Goal: Contribute content

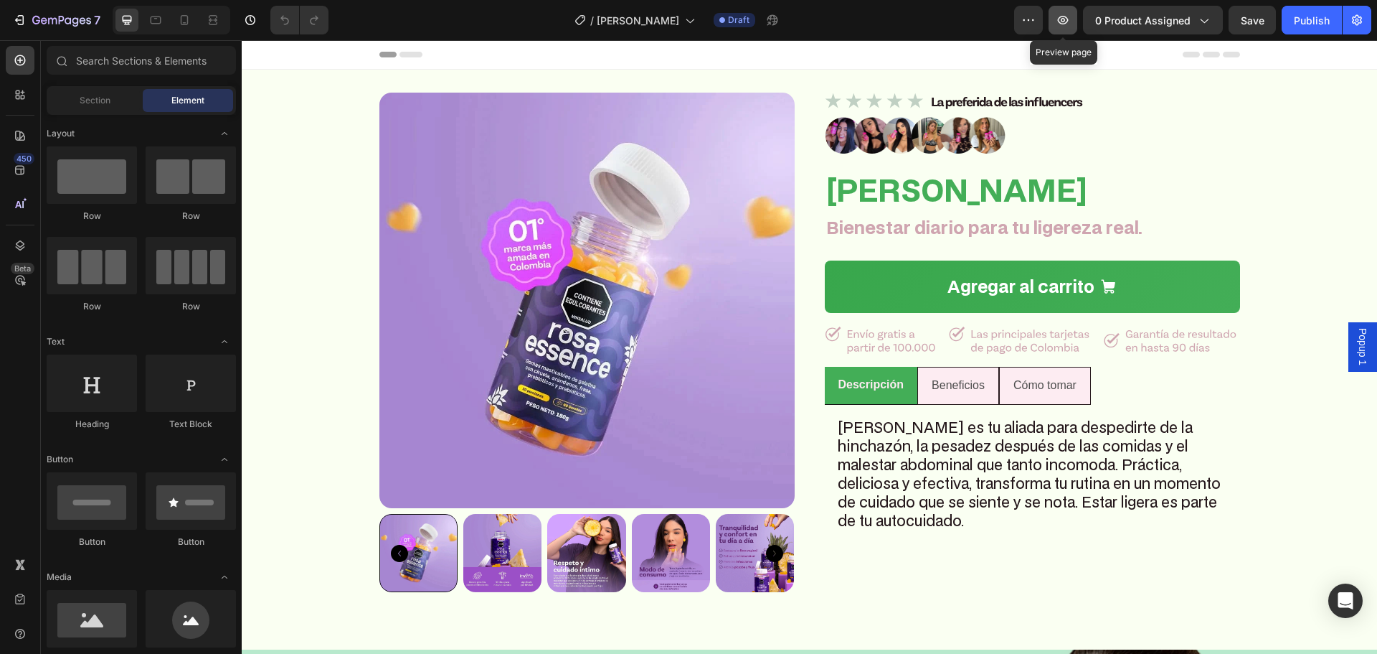
click at [1070, 17] on icon "button" at bounding box center [1063, 20] width 14 height 14
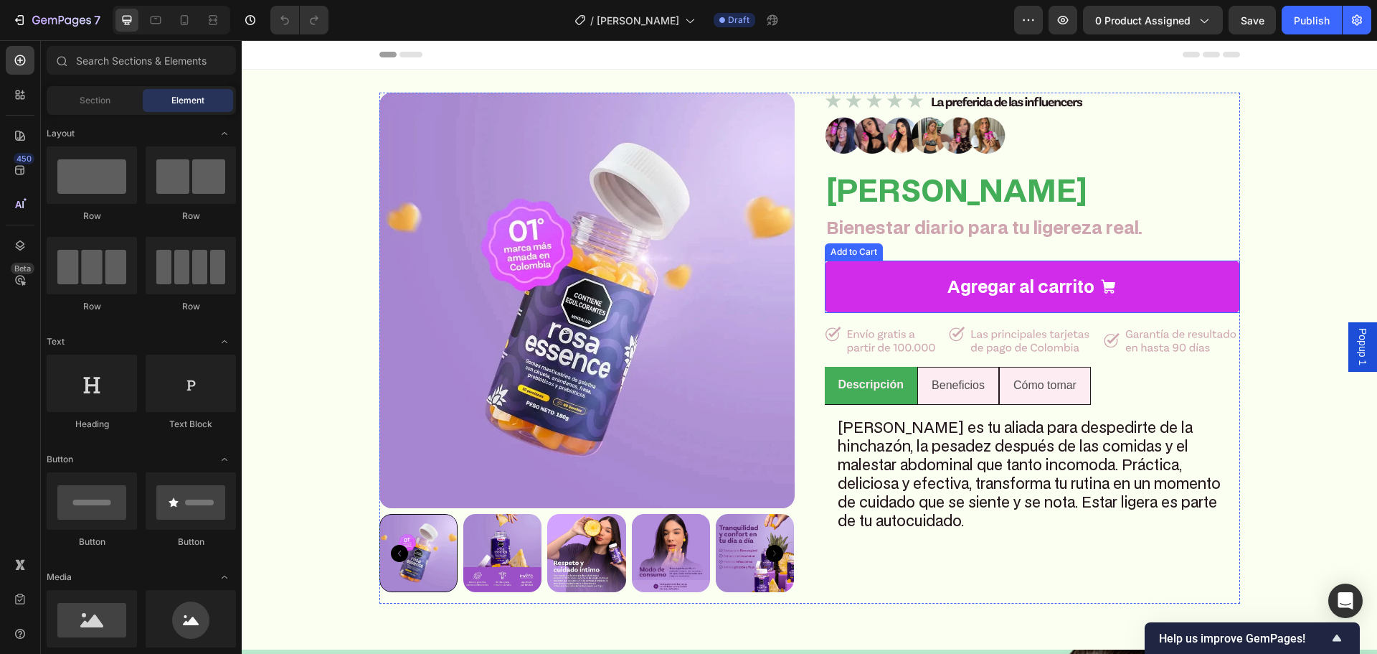
click at [870, 276] on button "Agregar al carrito" at bounding box center [1032, 286] width 415 height 53
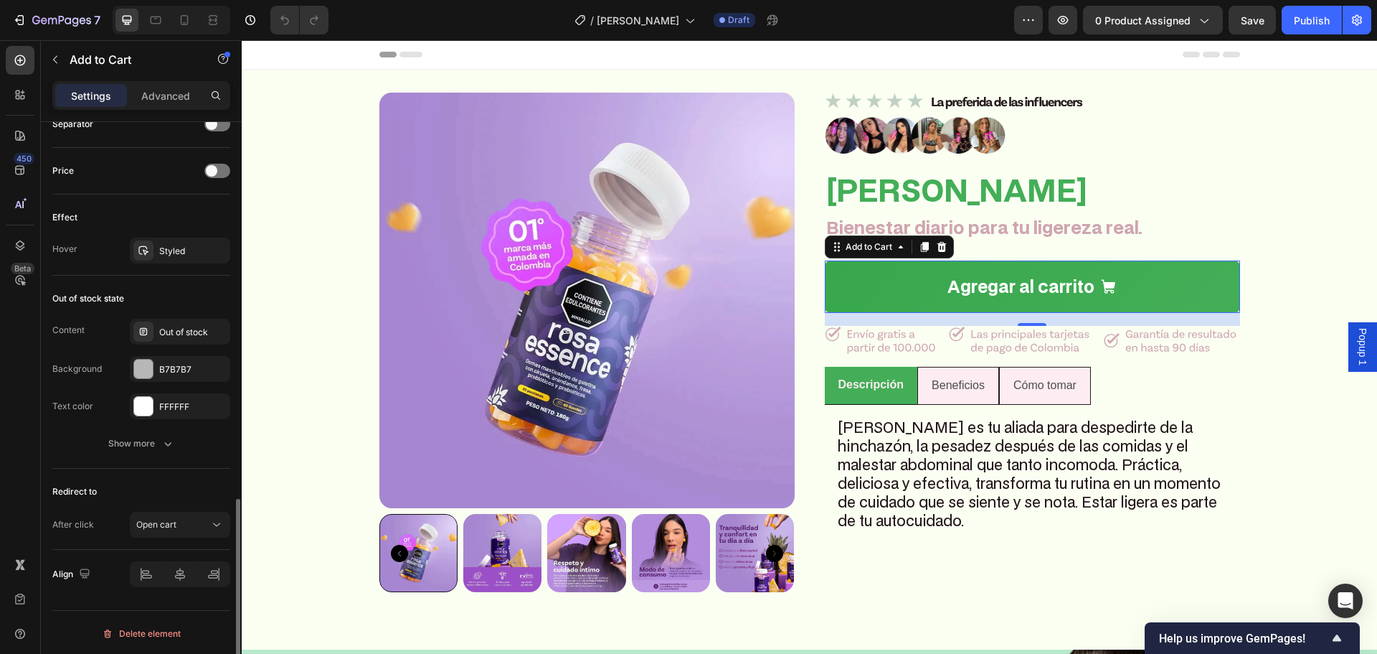
scroll to position [1078, 0]
click at [183, 246] on div "Styled" at bounding box center [180, 248] width 42 height 13
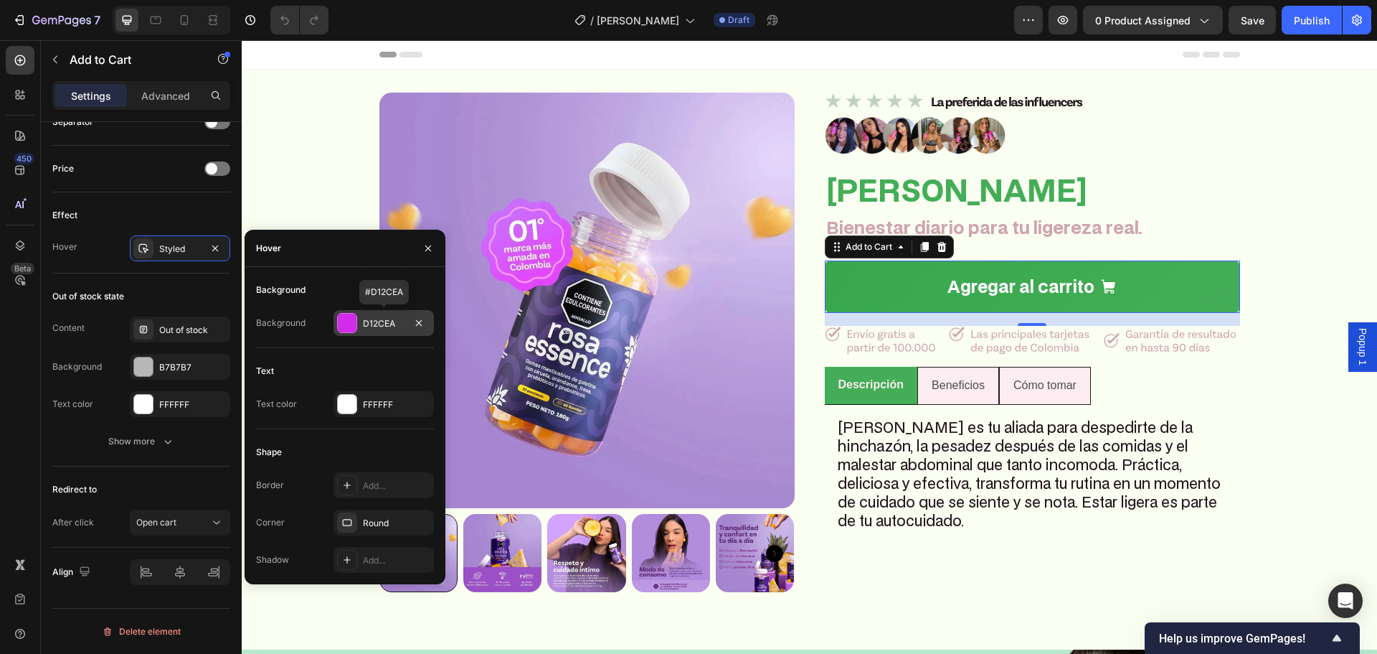
click at [382, 321] on div "D12CEA" at bounding box center [384, 323] width 42 height 13
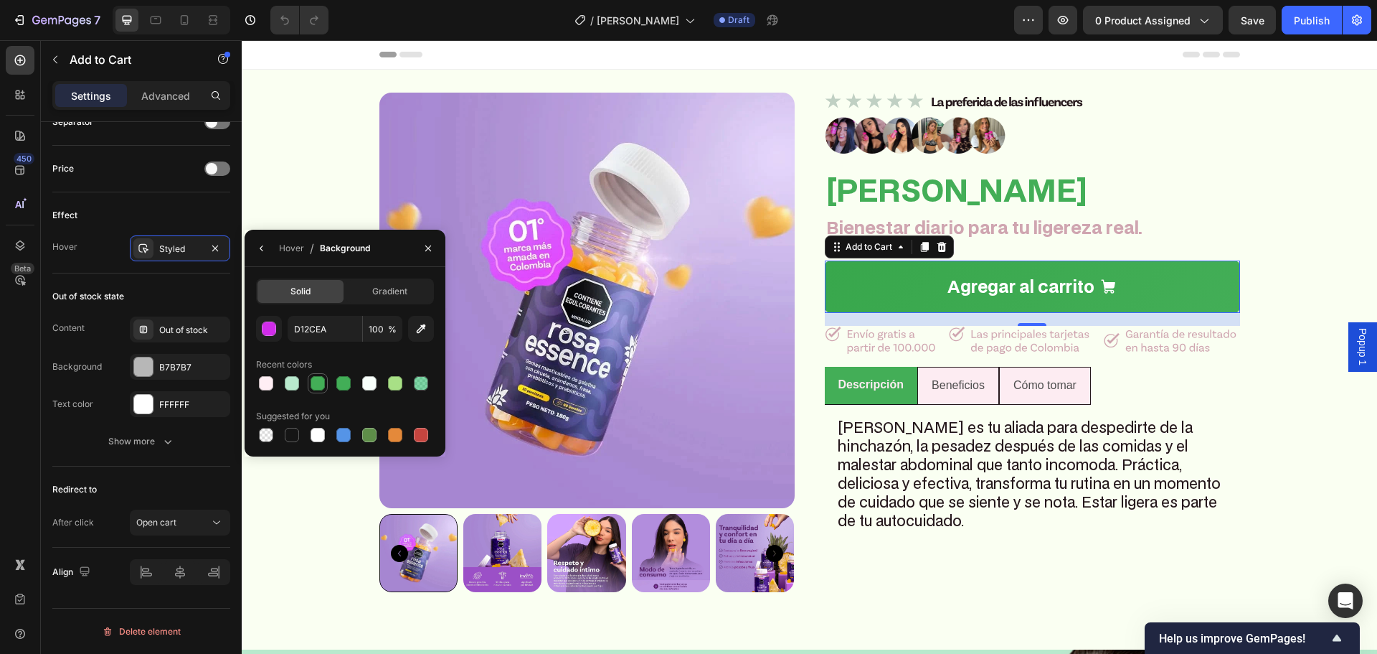
click at [319, 386] on div at bounding box center [318, 383] width 14 height 14
type input "43AE57"
click at [179, 266] on div "Effect Hover Styled" at bounding box center [141, 232] width 178 height 81
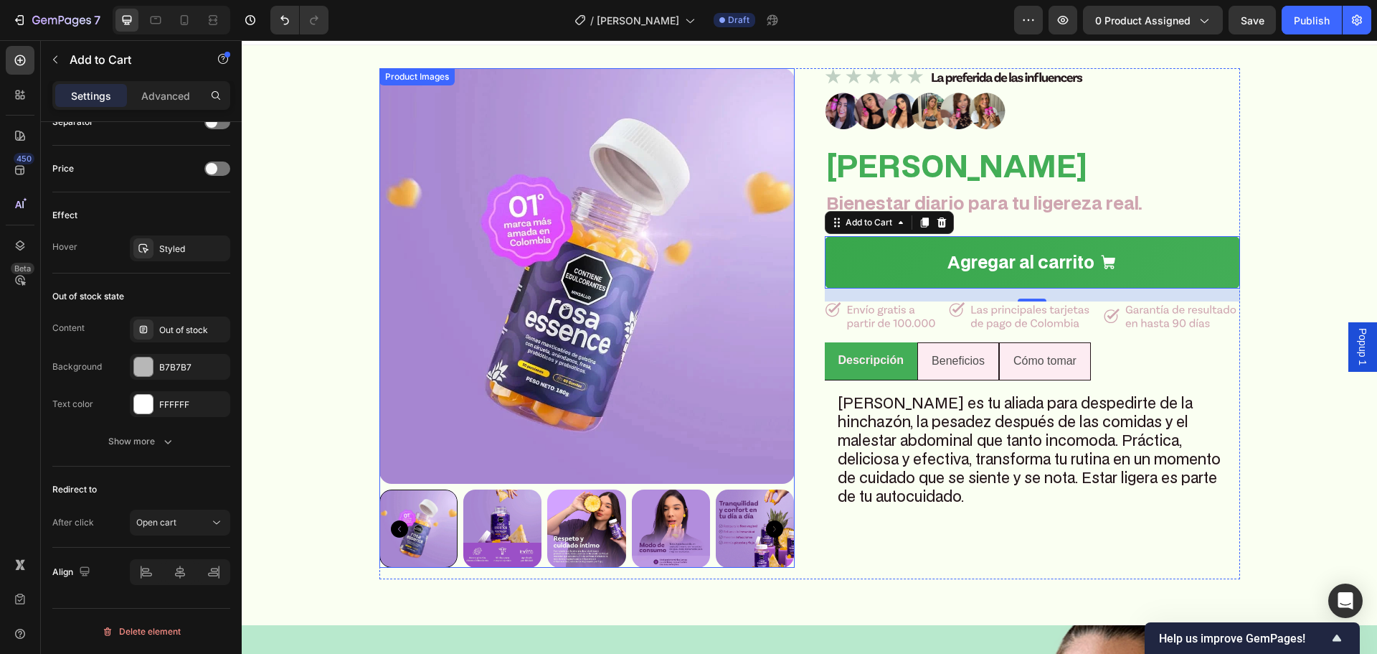
scroll to position [359, 0]
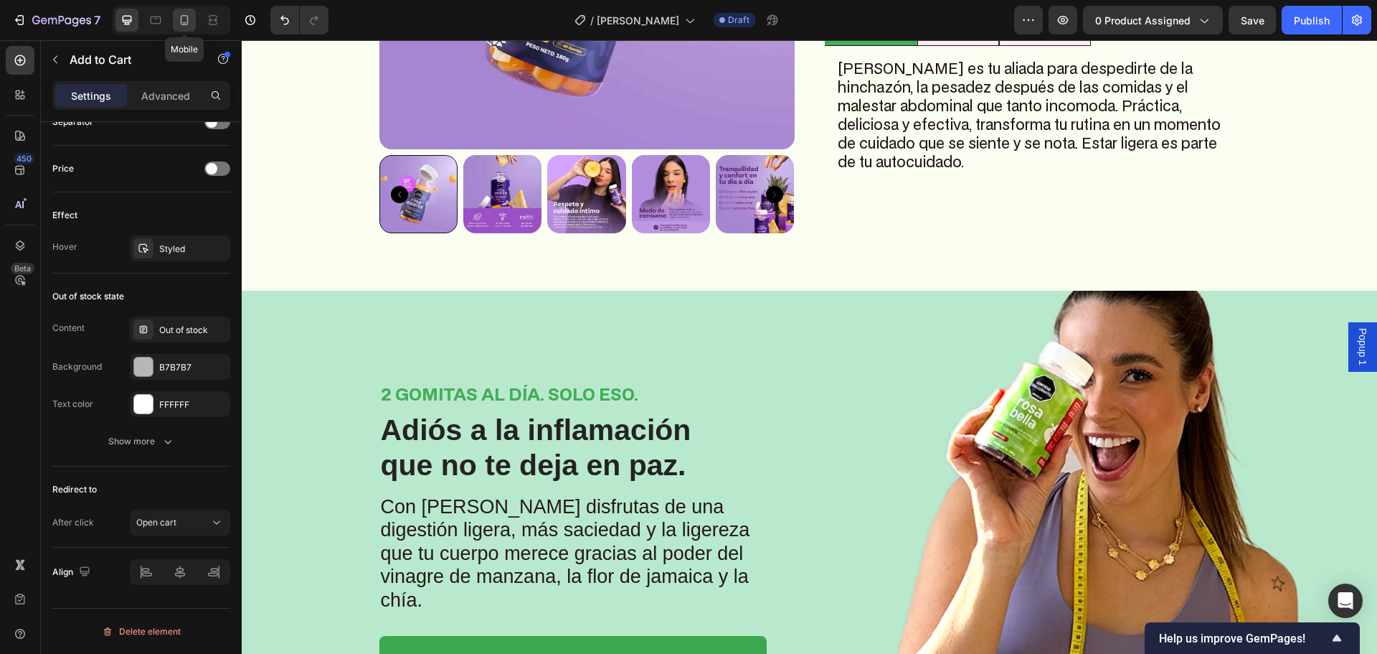
click at [185, 27] on icon at bounding box center [184, 20] width 14 height 14
type input "18"
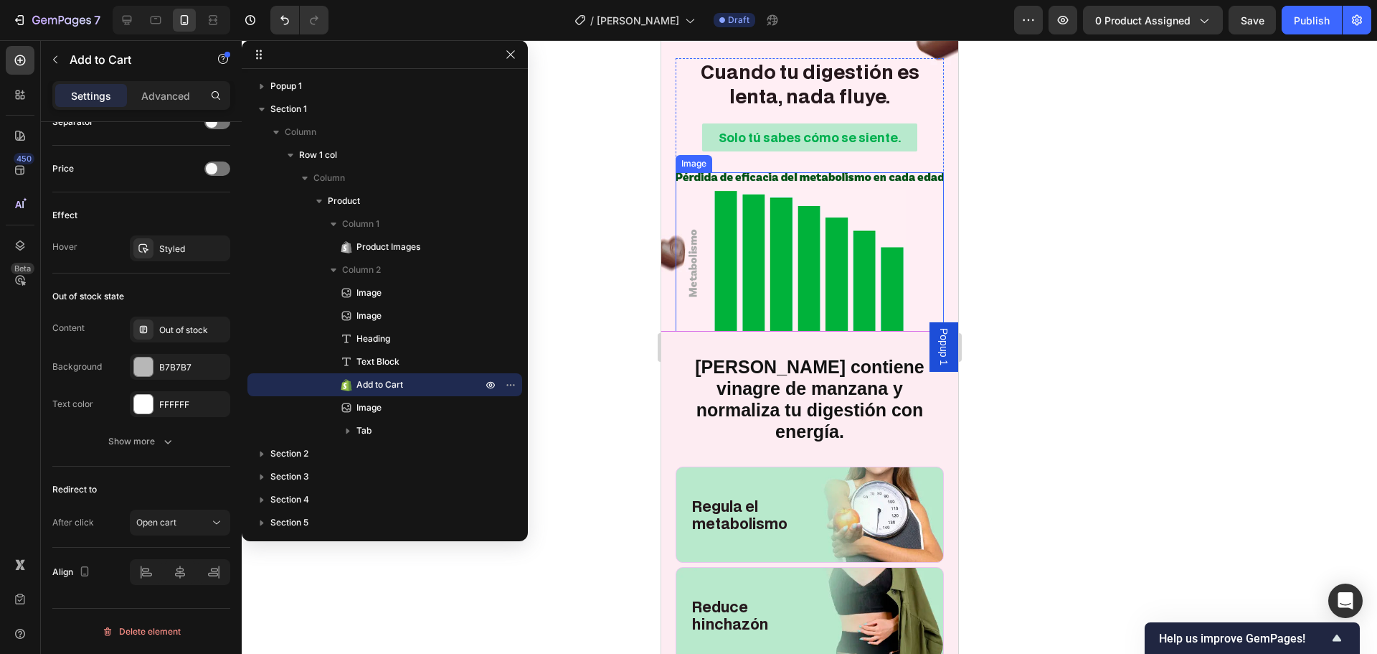
scroll to position [1421, 0]
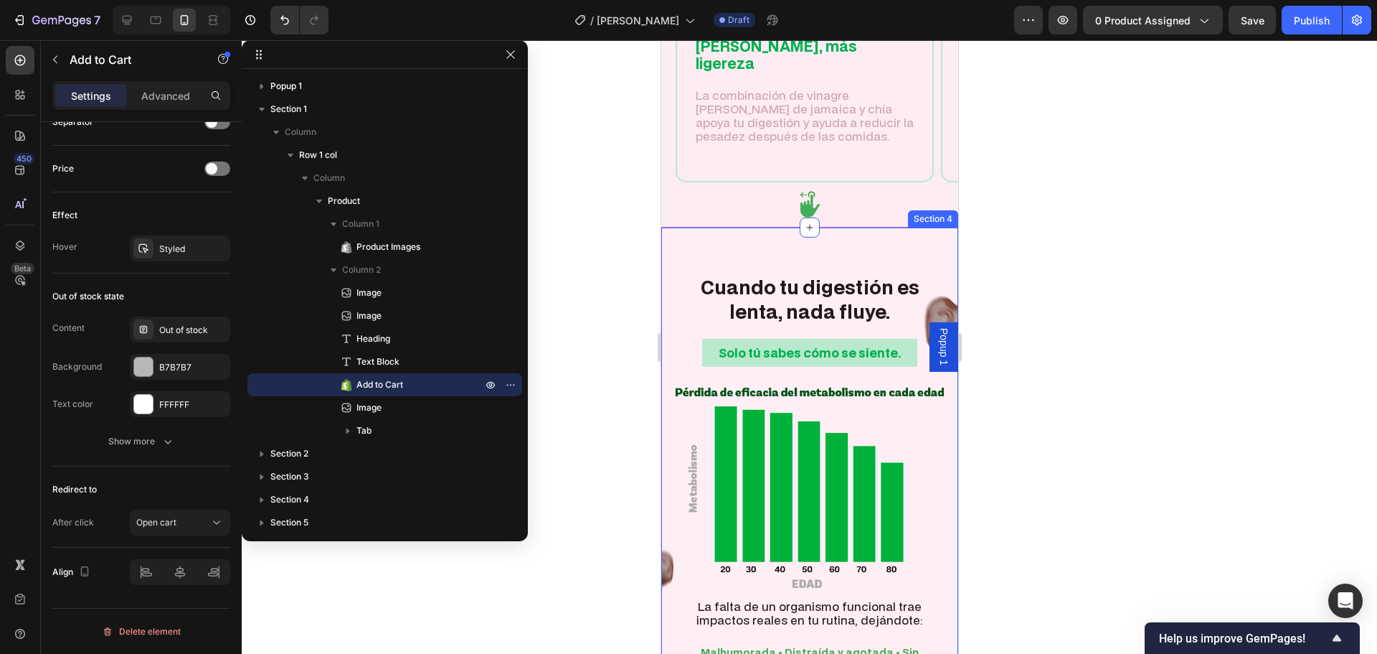
click at [806, 240] on div "Cuando tu digestión es lenta, nada fluye. Heading Solo tú sabes cómo se siente.…" at bounding box center [809, 480] width 297 height 506
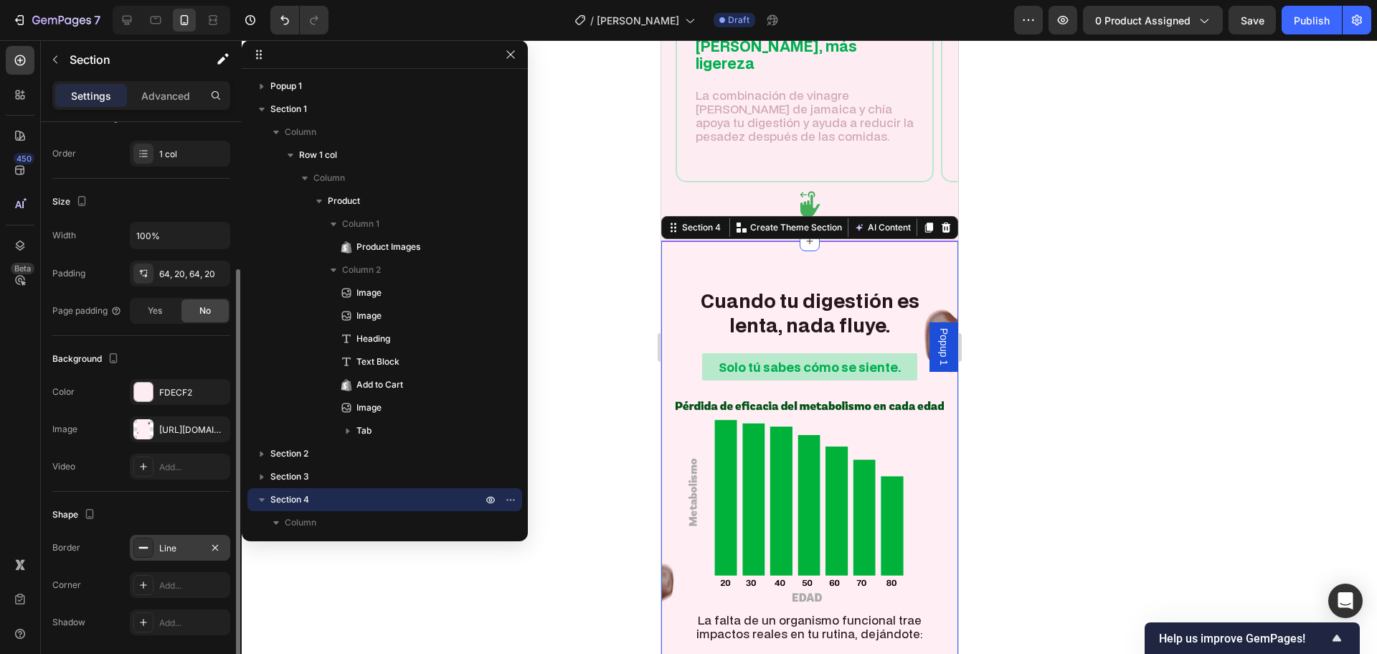
scroll to position [265, 0]
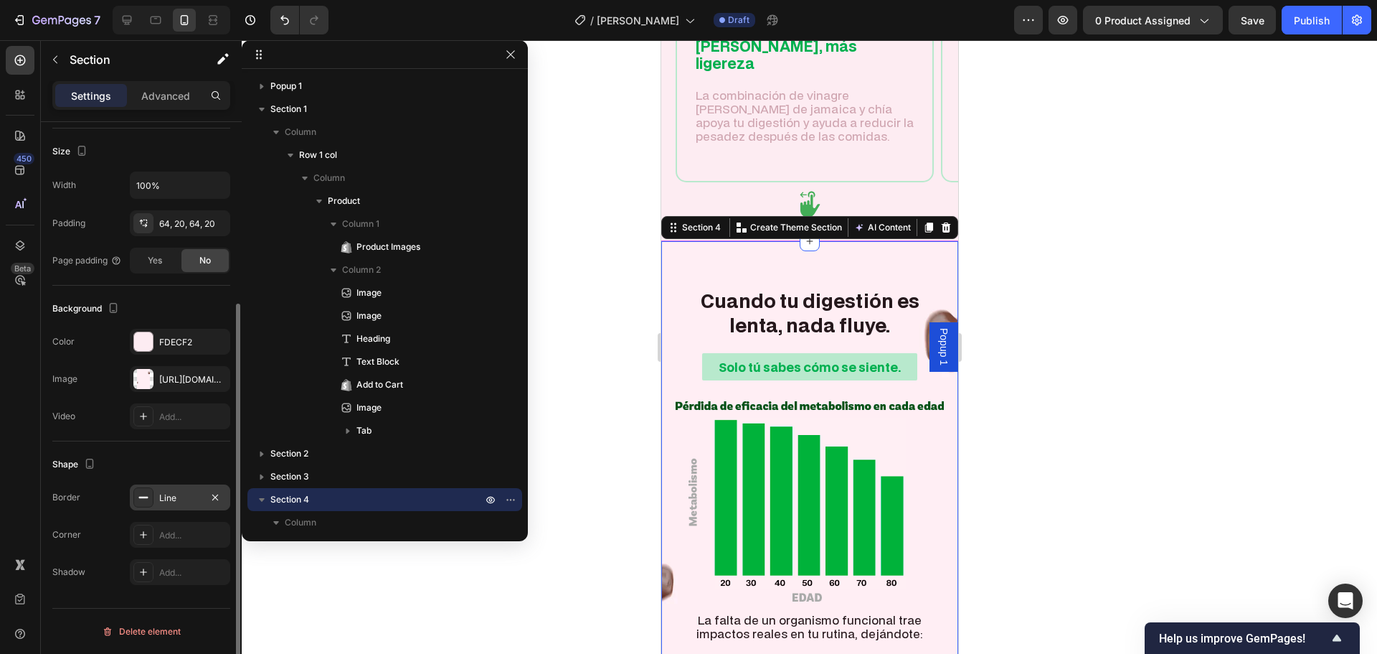
click at [178, 496] on div "Line" at bounding box center [180, 497] width 42 height 13
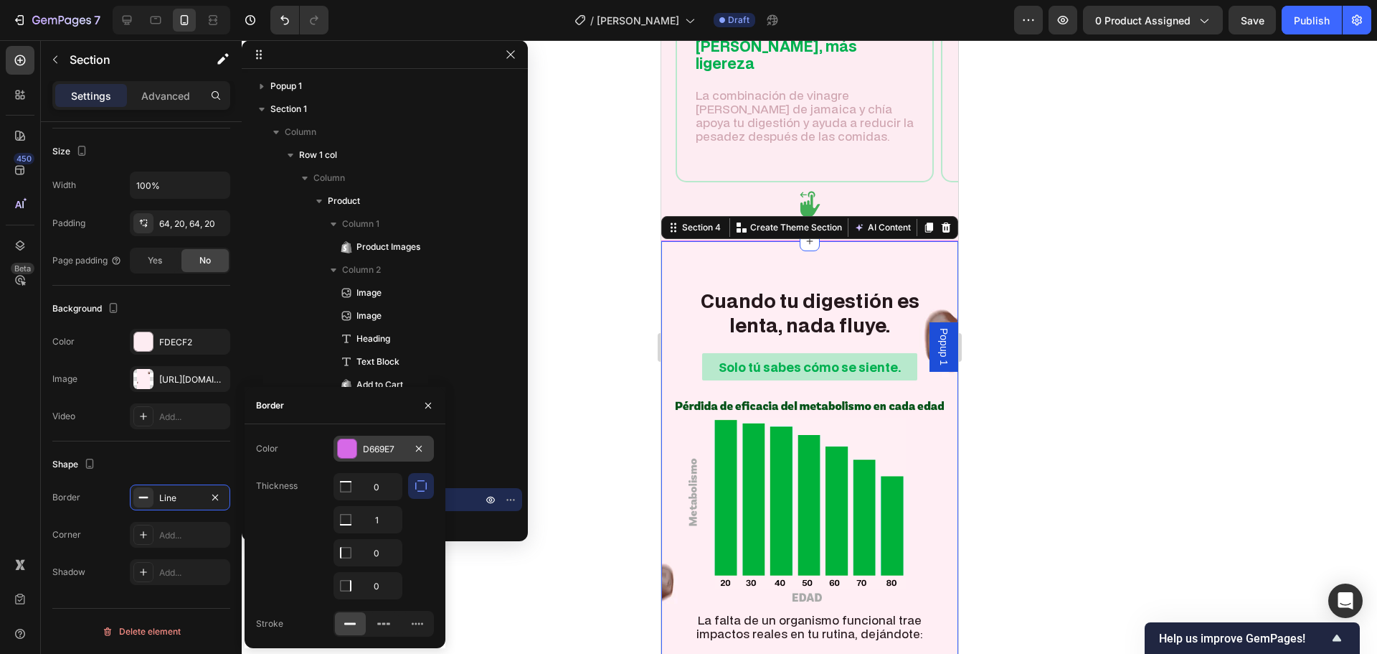
click at [352, 456] on div at bounding box center [347, 448] width 19 height 19
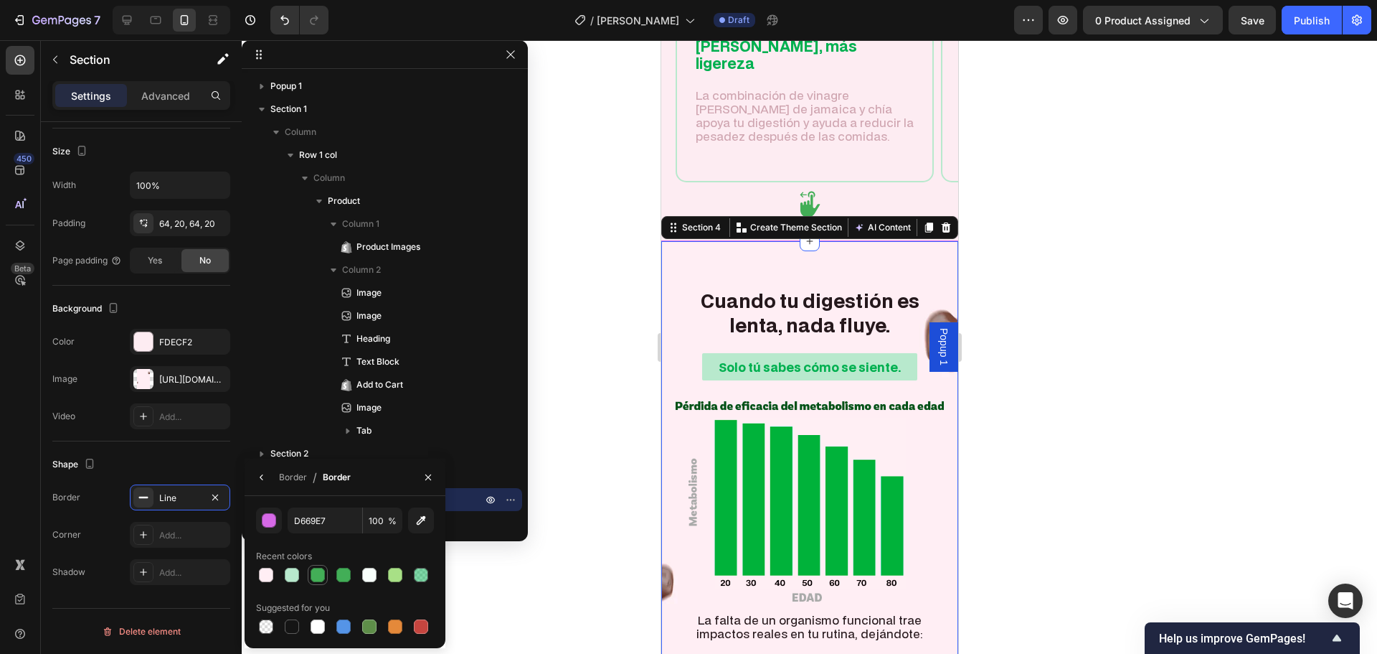
click at [319, 574] on div at bounding box center [318, 574] width 14 height 14
type input "43AE57"
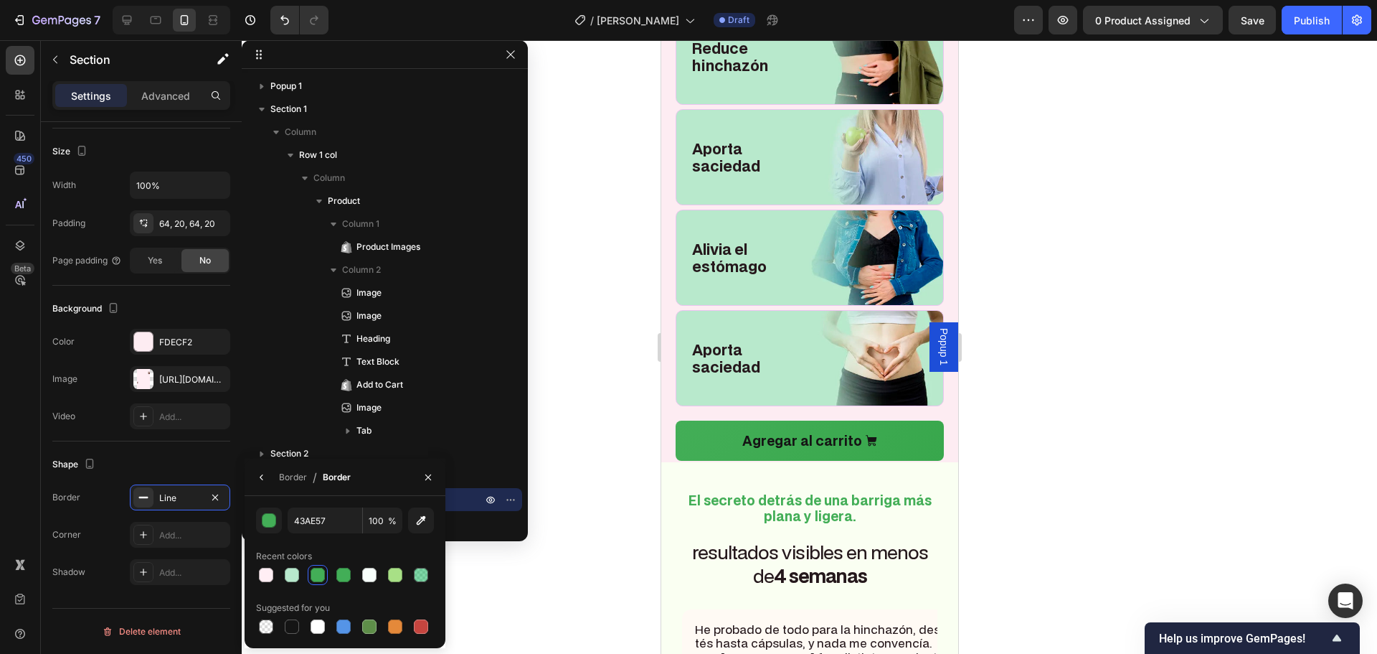
scroll to position [2654, 0]
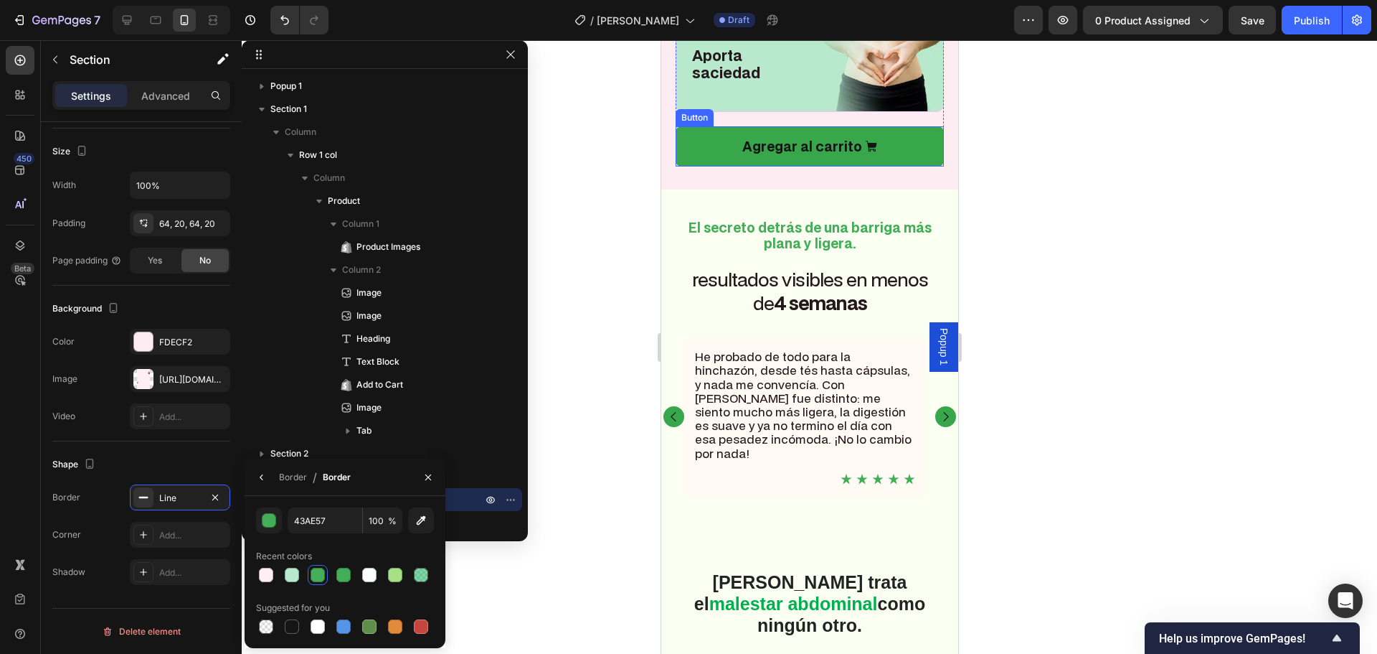
click at [801, 138] on link "Agregar al carrito" at bounding box center [809, 146] width 268 height 40
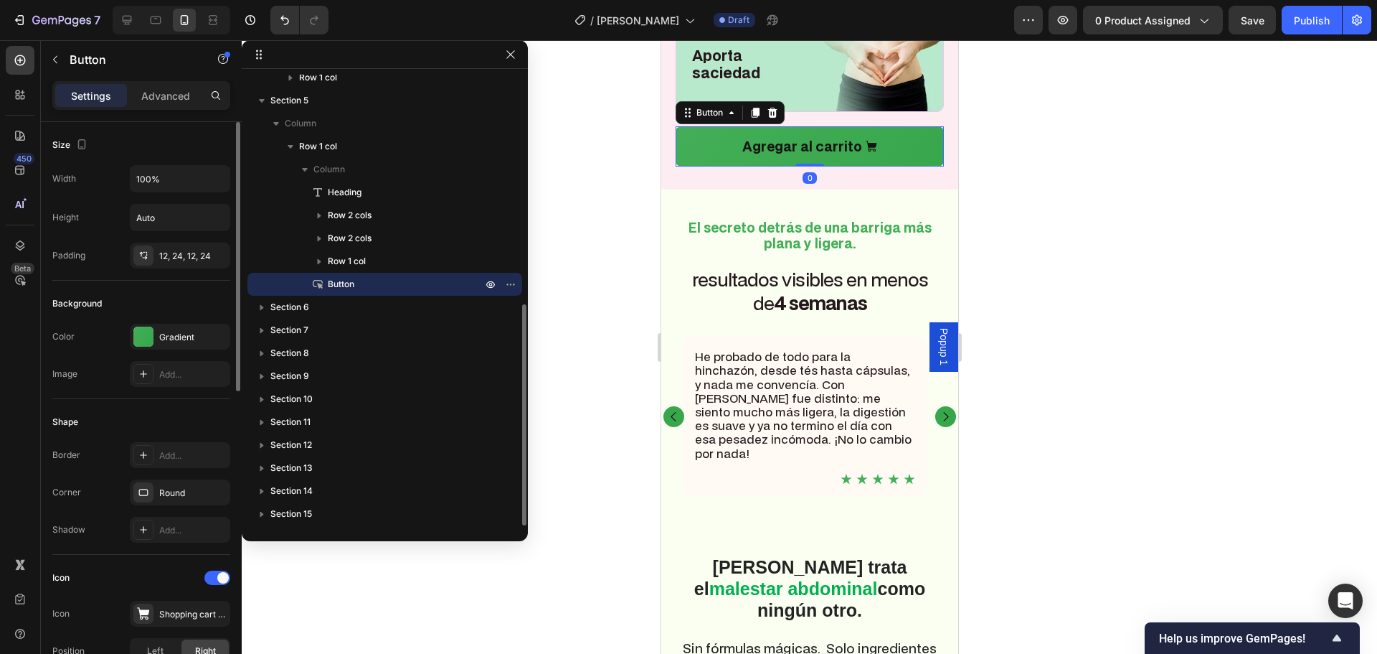
scroll to position [359, 0]
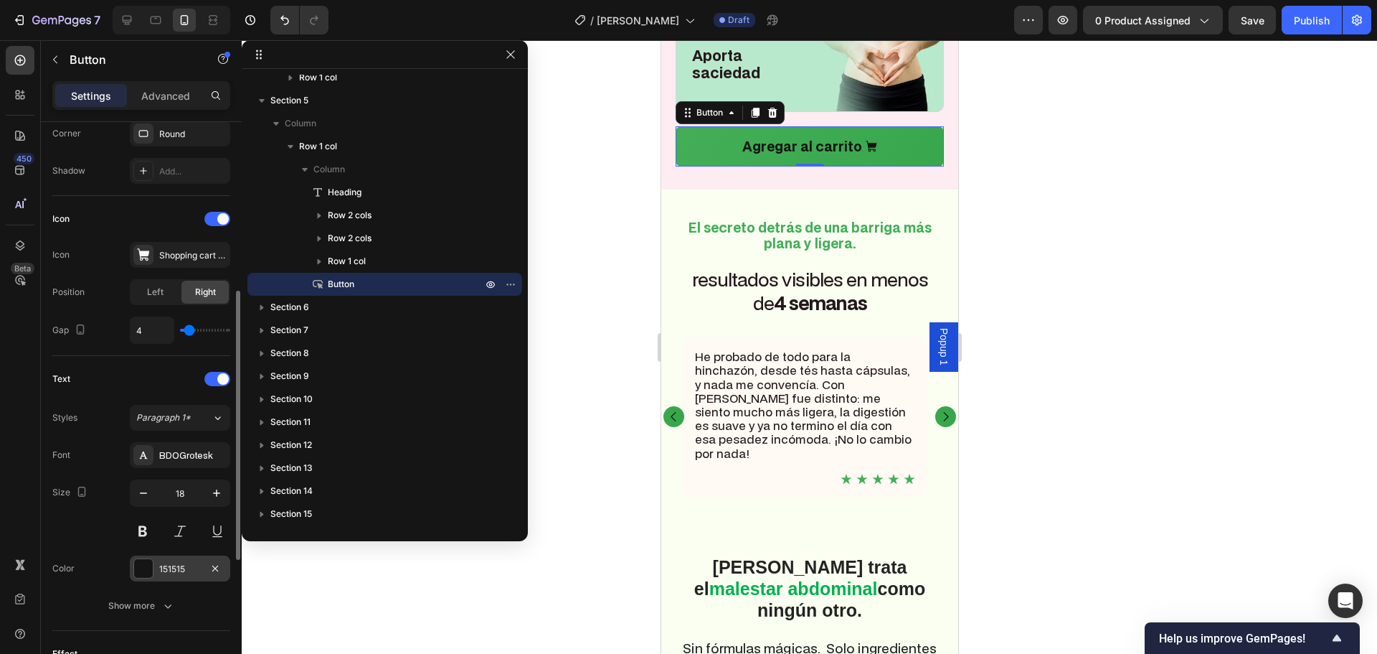
click at [161, 572] on div "151515" at bounding box center [180, 568] width 42 height 13
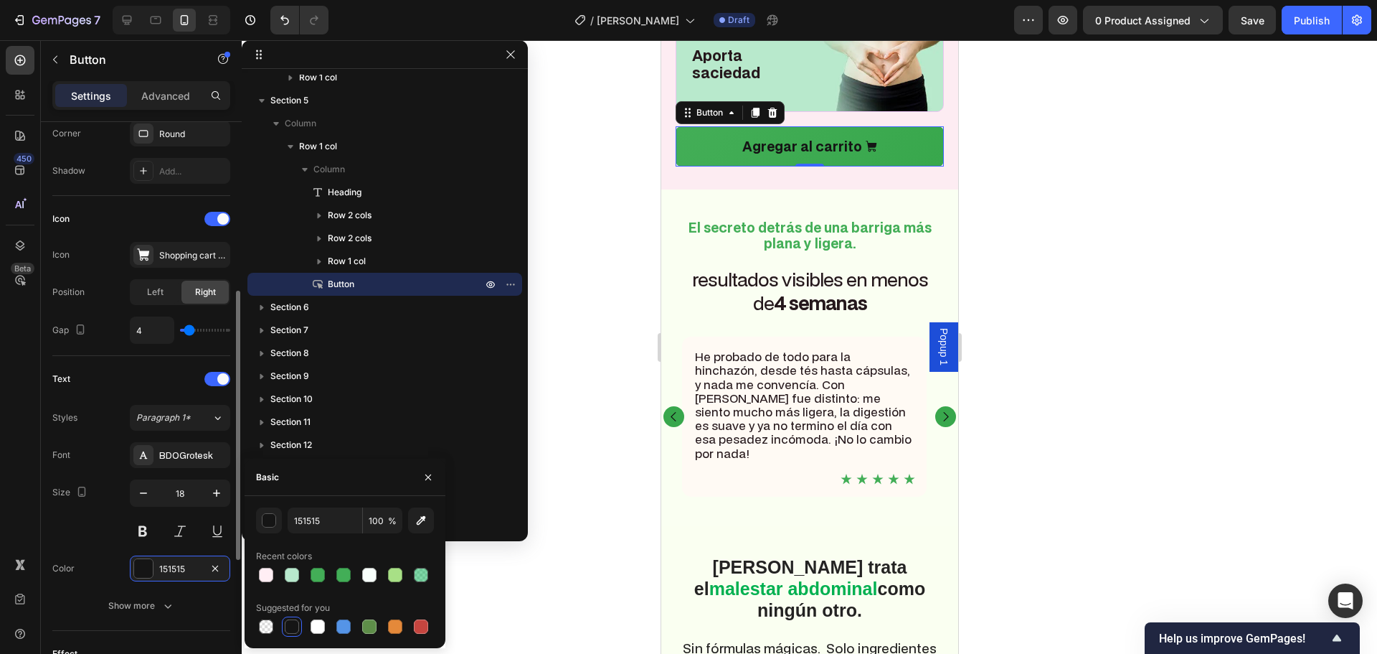
scroll to position [430, 0]
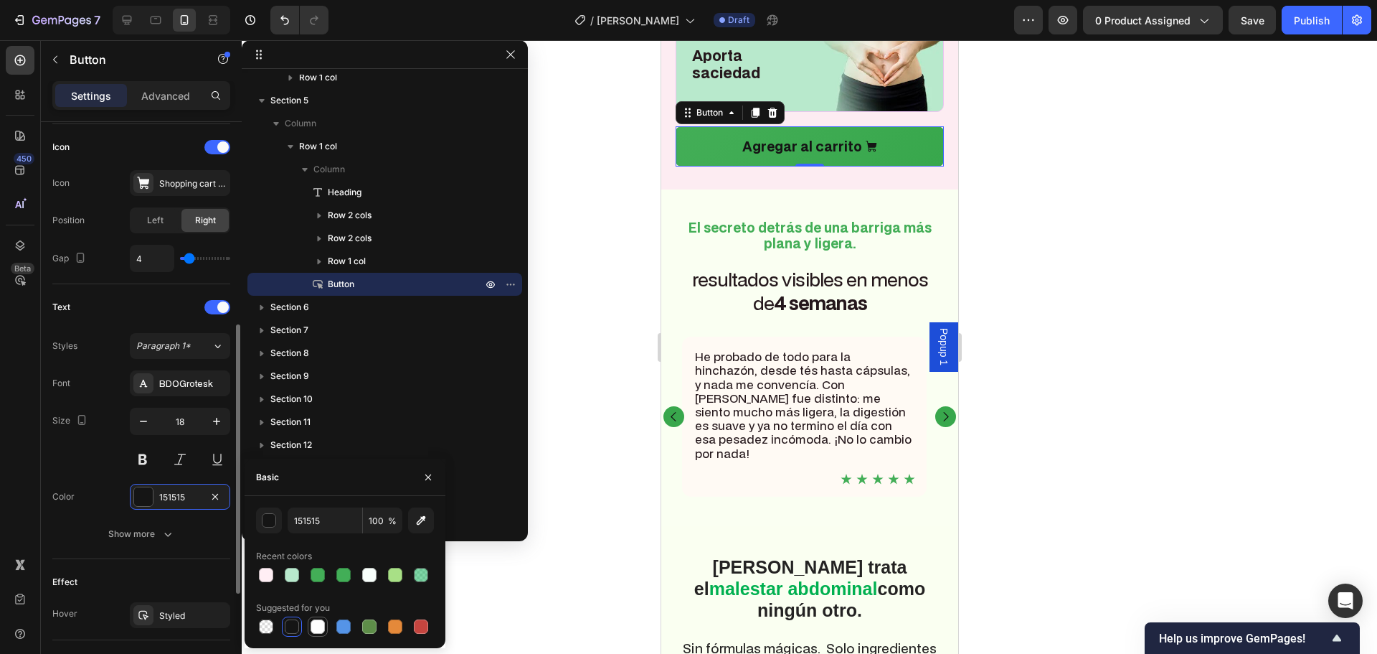
click at [318, 629] on div at bounding box center [318, 626] width 14 height 14
type input "FFFFFF"
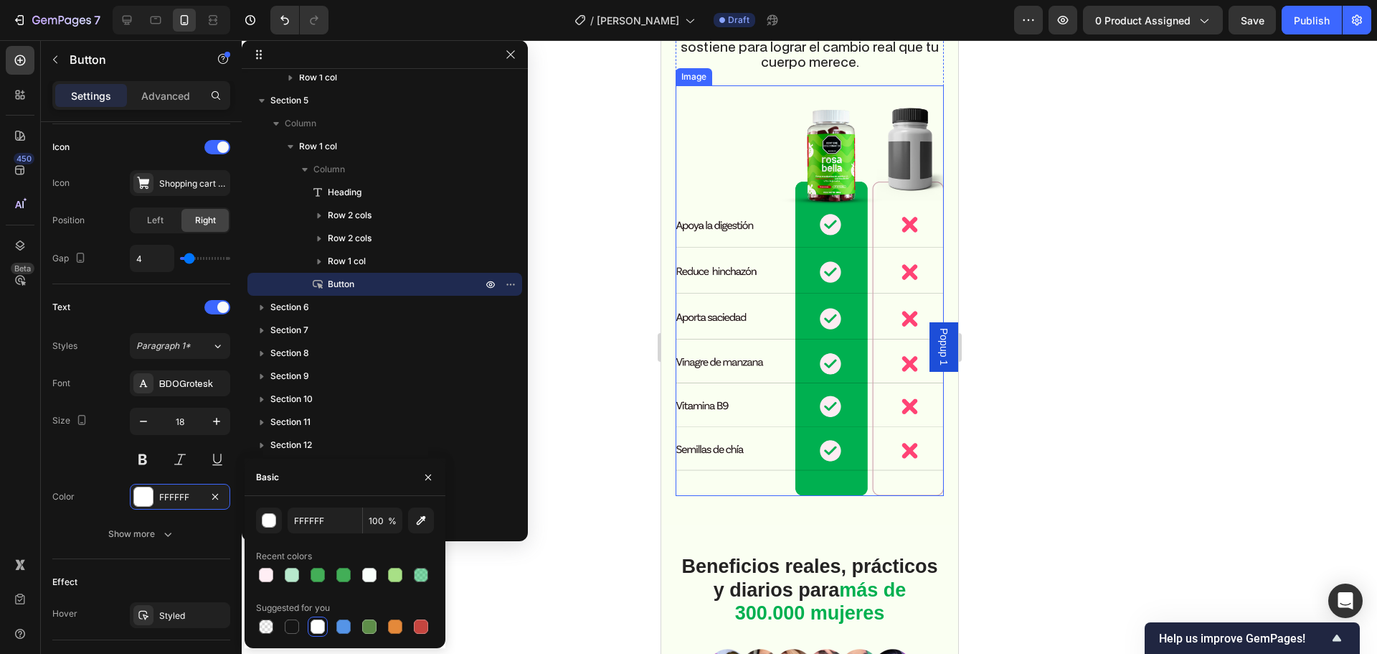
scroll to position [3659, 0]
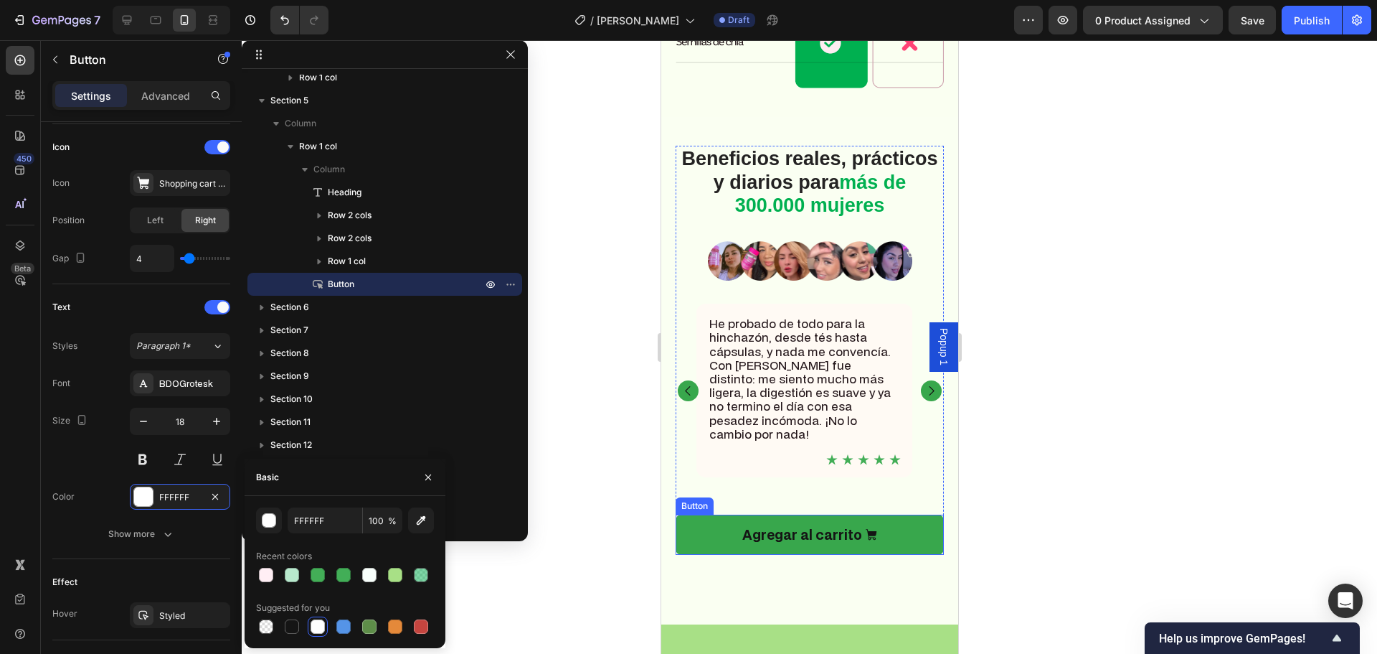
click at [893, 514] on link "Agregar al carrito" at bounding box center [809, 534] width 268 height 40
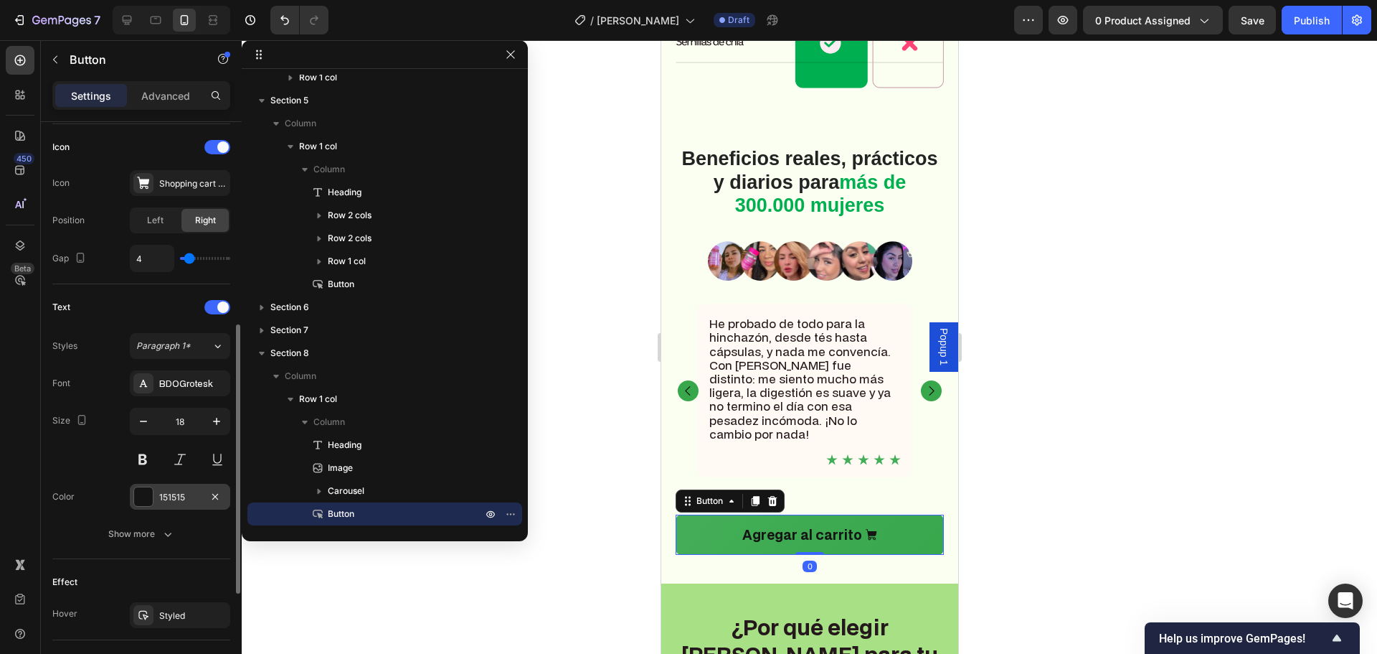
click at [164, 500] on div "151515" at bounding box center [180, 497] width 42 height 13
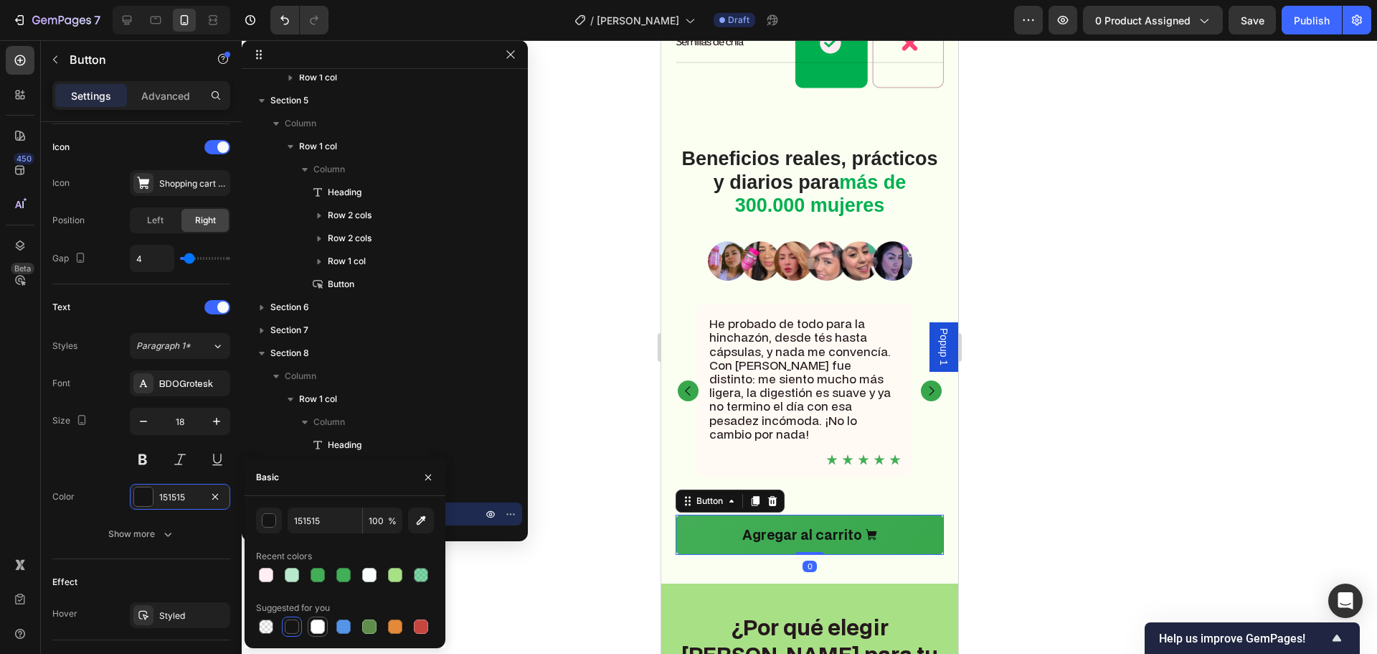
click at [315, 626] on div at bounding box center [318, 626] width 14 height 14
type input "FFFFFF"
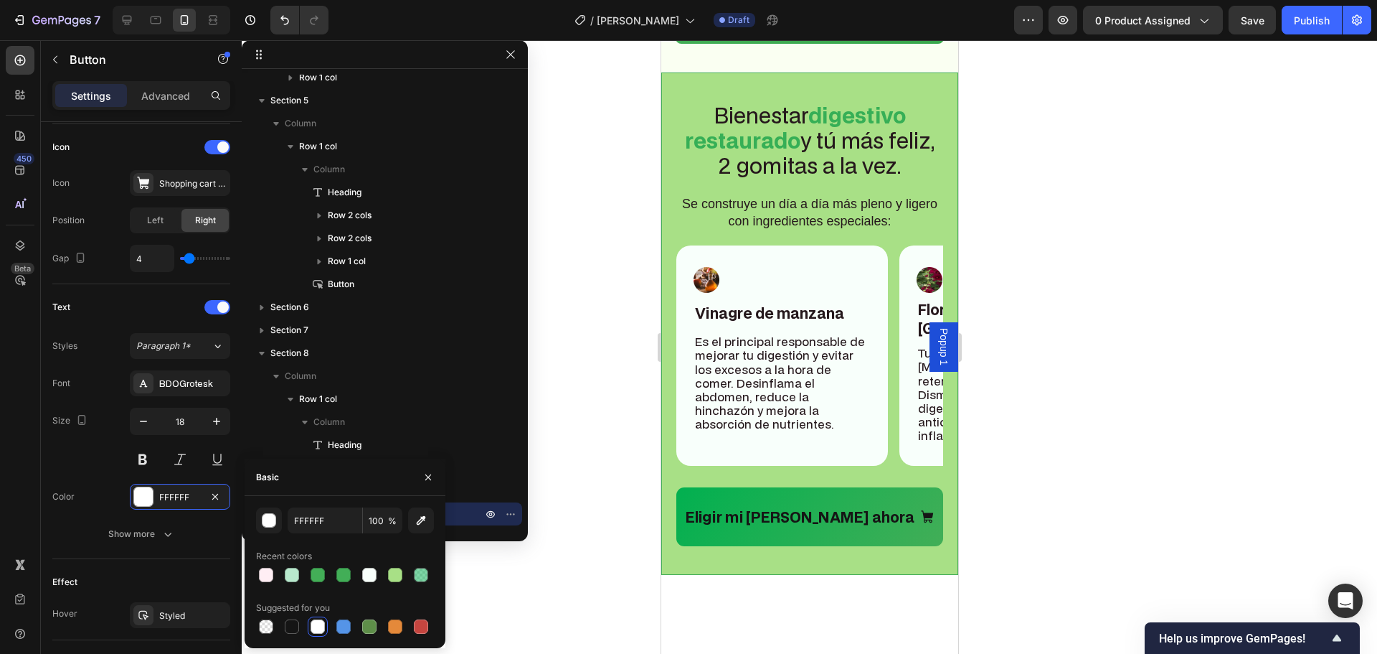
scroll to position [6170, 0]
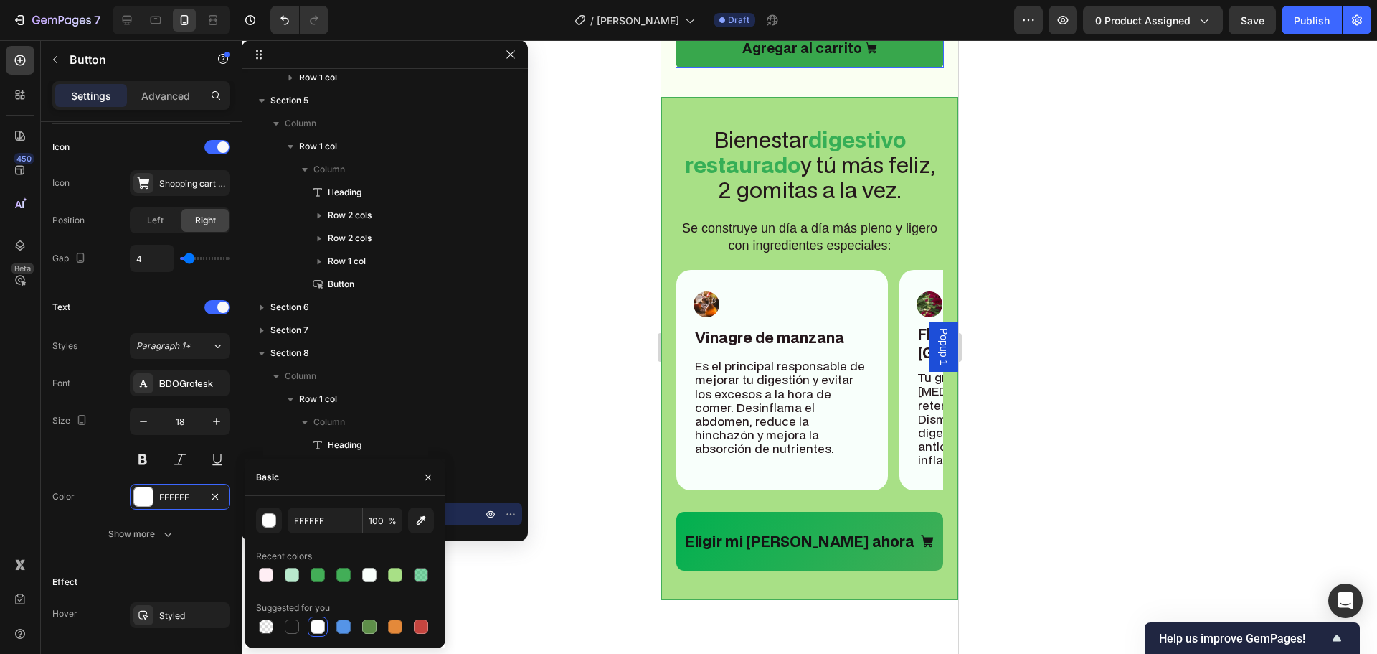
click at [814, 68] on link "Agregar al carrito" at bounding box center [809, 48] width 268 height 40
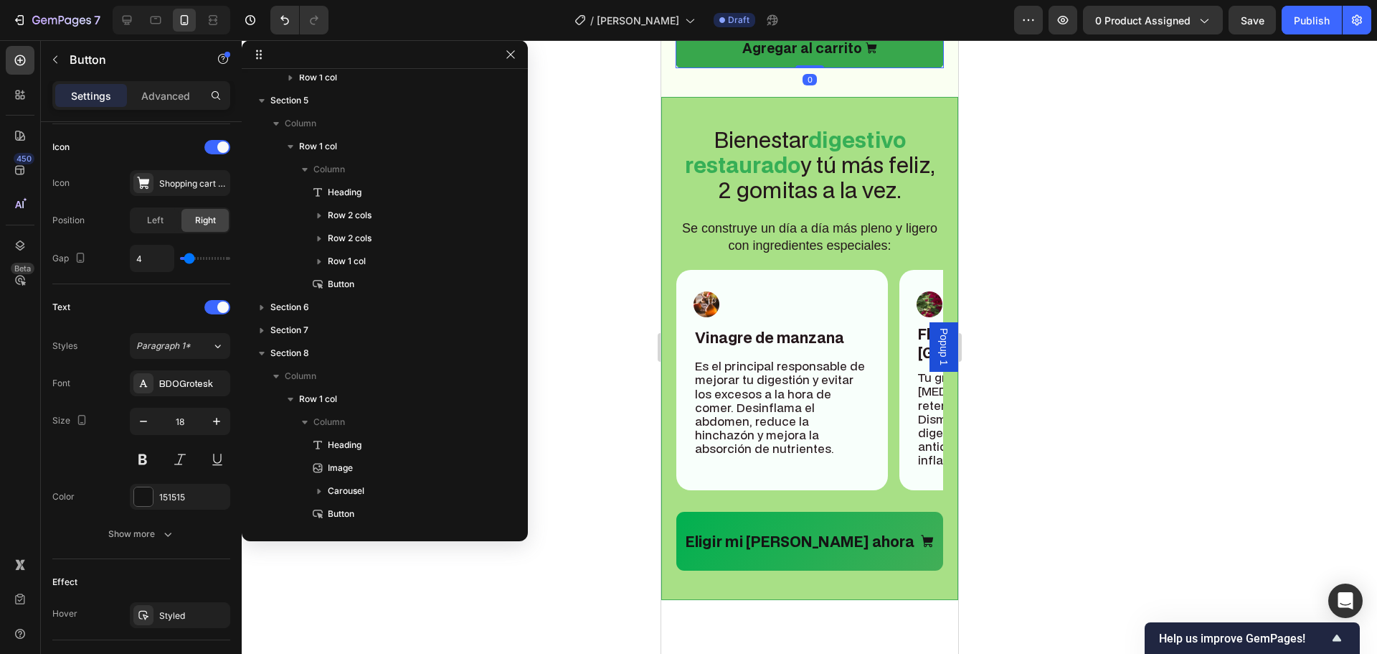
scroll to position [858, 0]
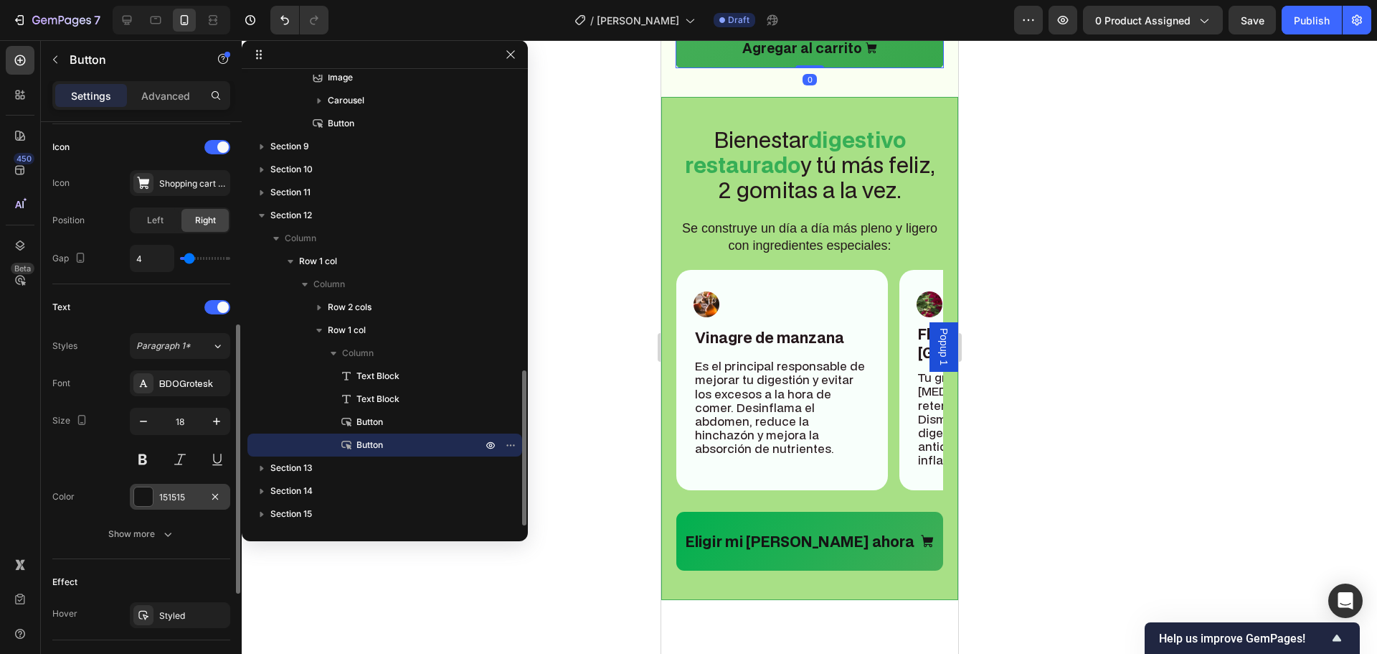
click at [175, 498] on div "151515" at bounding box center [180, 497] width 42 height 13
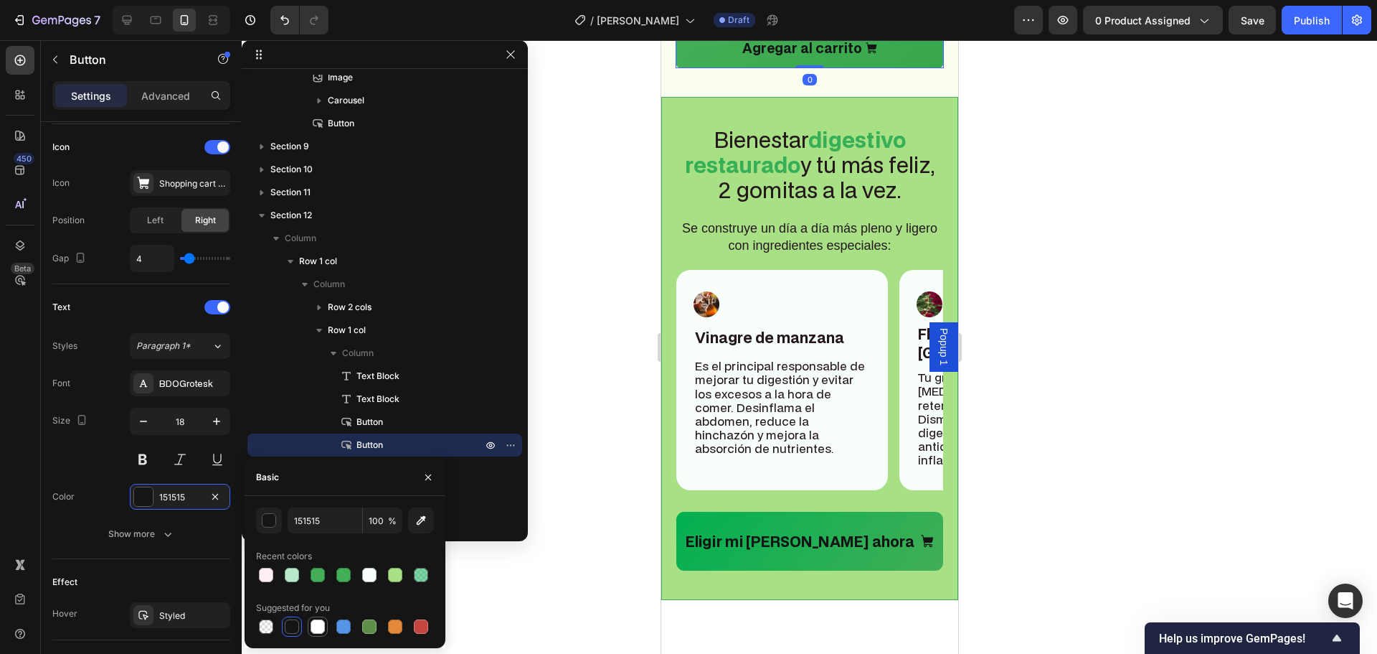
click at [315, 628] on div at bounding box center [318, 626] width 14 height 14
type input "FFFFFF"
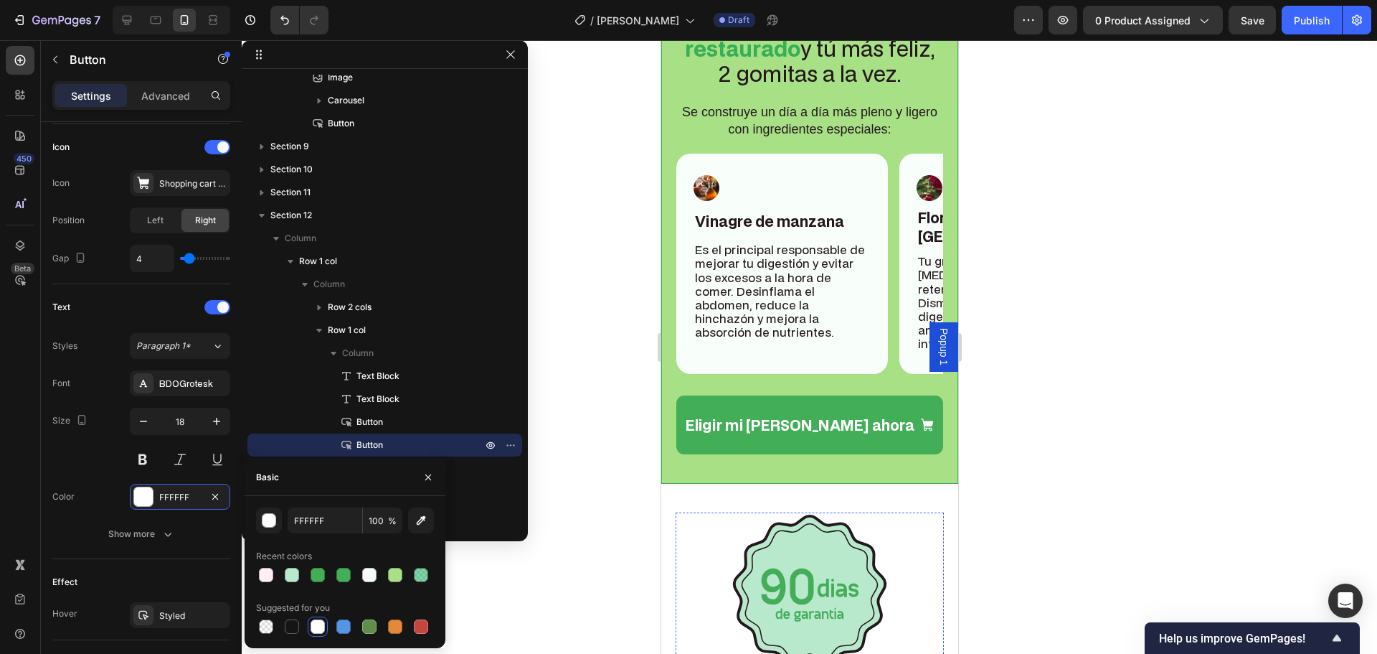
scroll to position [6528, 0]
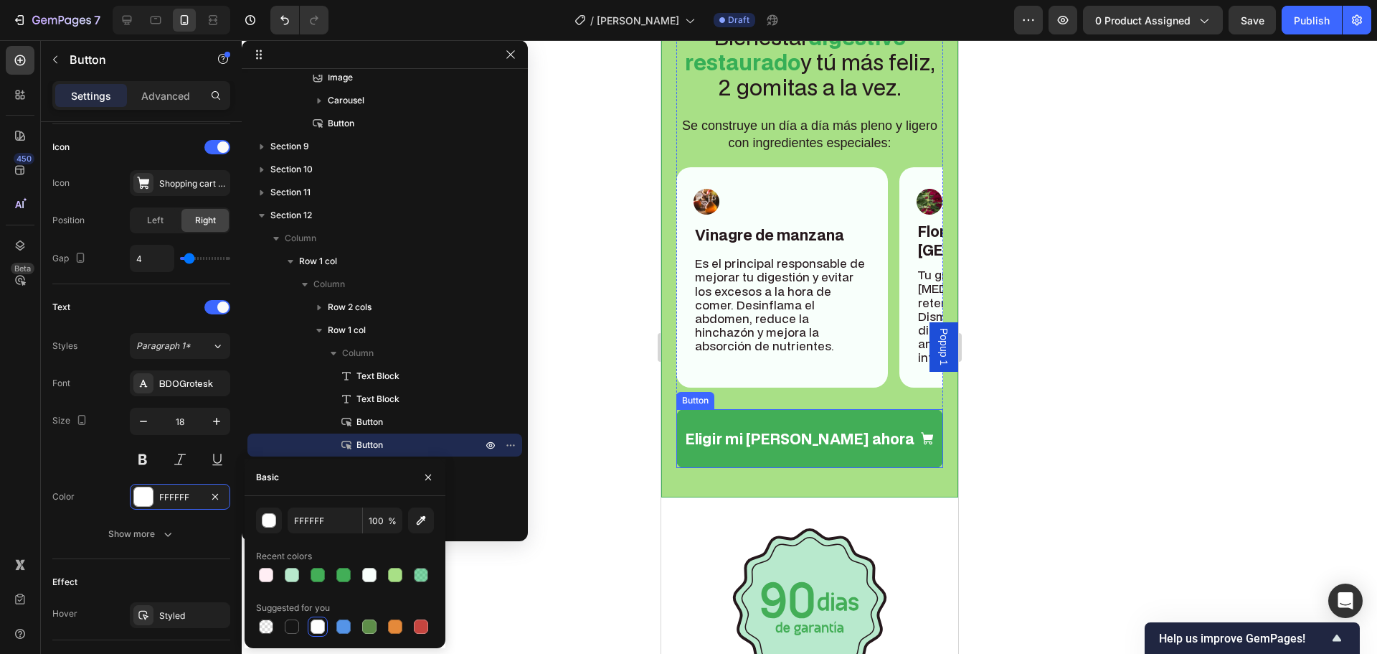
click at [777, 427] on link "Eligir mi [PERSON_NAME] ahora" at bounding box center [809, 438] width 267 height 59
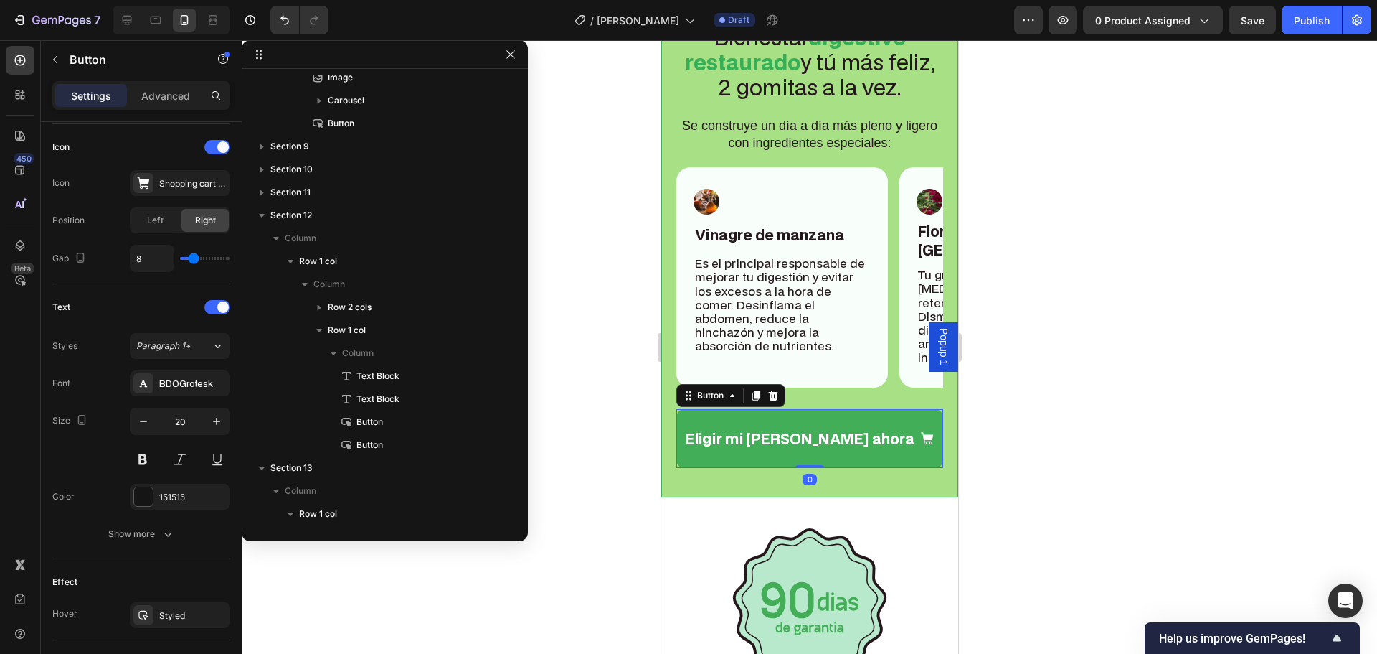
scroll to position [1019, 0]
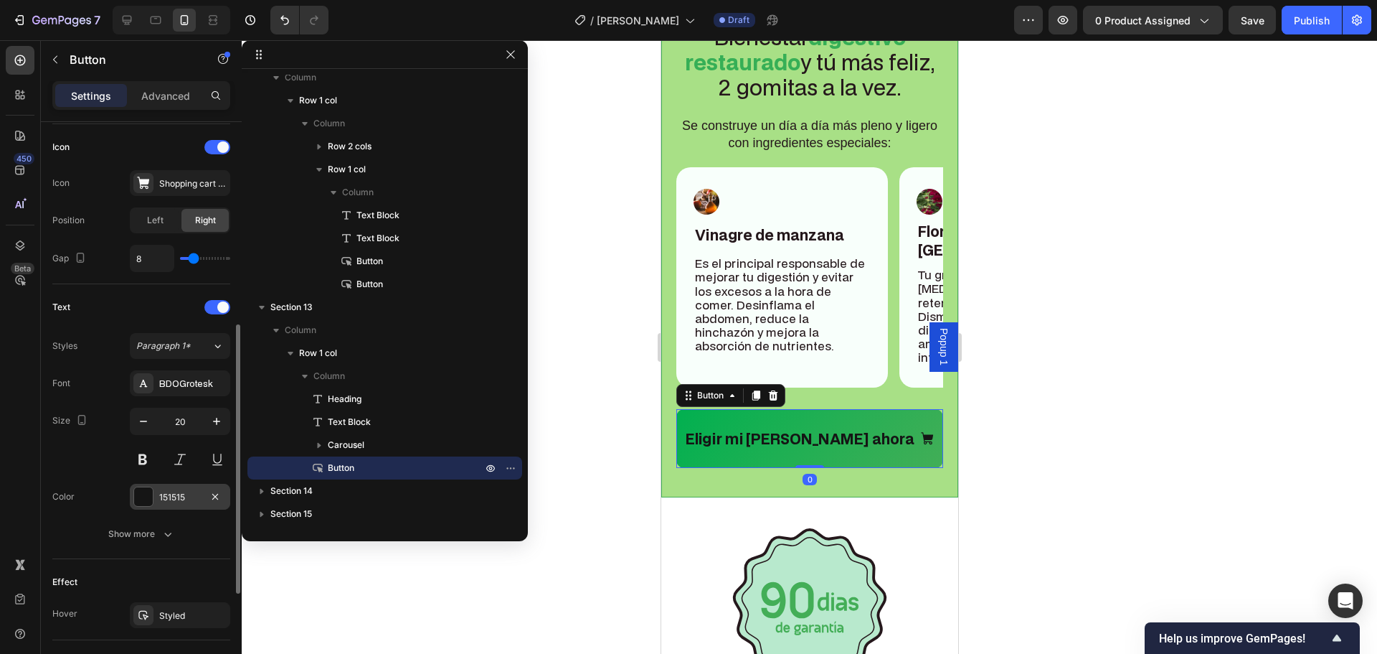
click at [164, 504] on div "151515" at bounding box center [180, 497] width 100 height 26
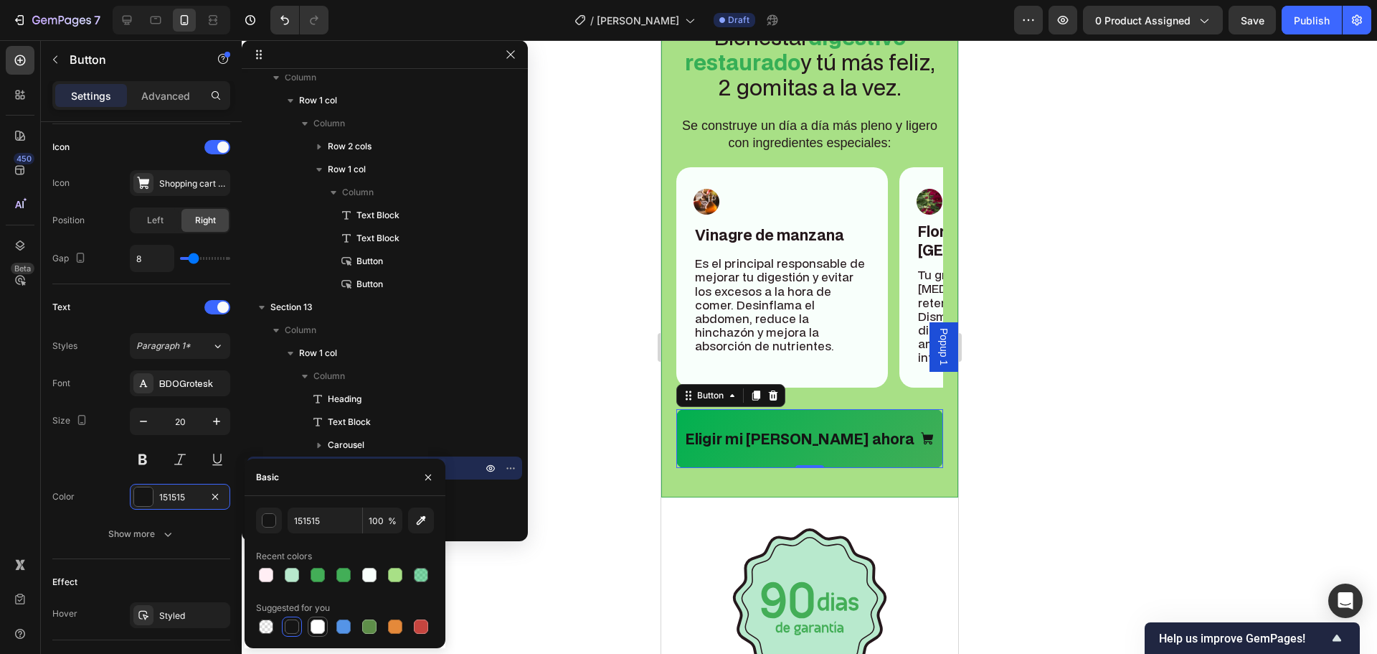
click at [318, 623] on div at bounding box center [318, 626] width 14 height 14
type input "FFFFFF"
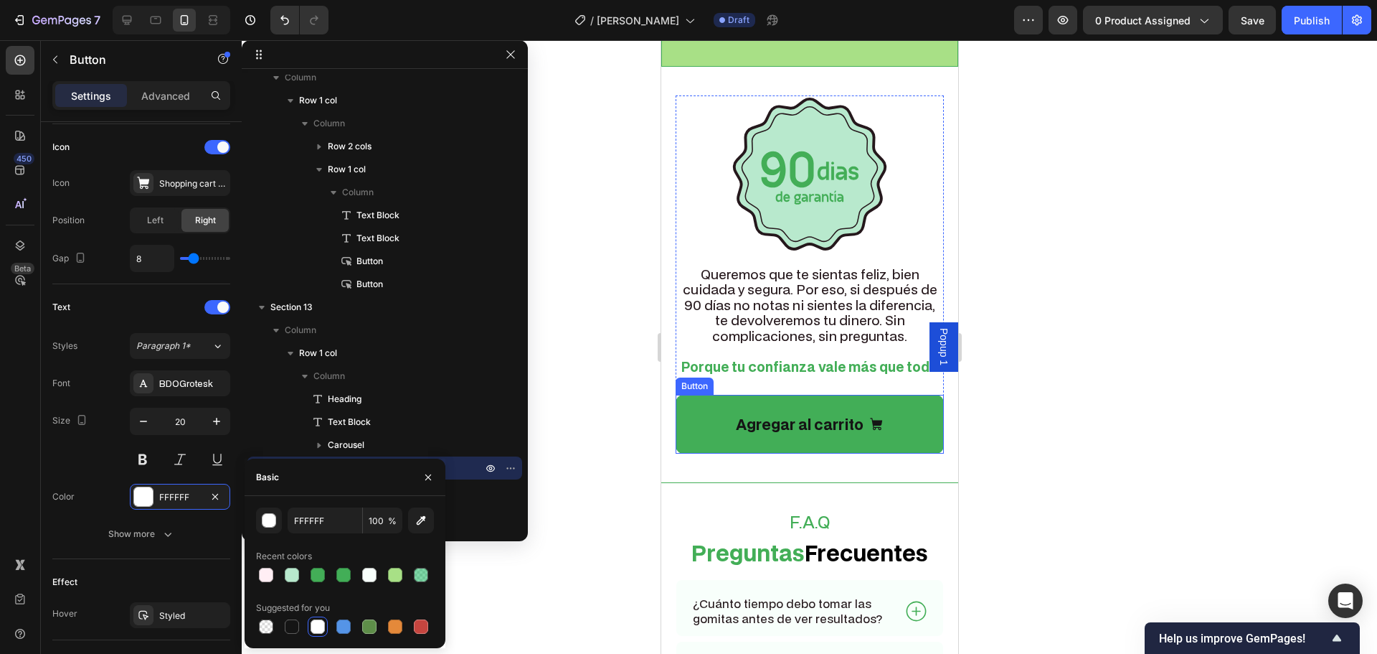
click at [825, 410] on link "Agregar al carrito" at bounding box center [809, 424] width 268 height 59
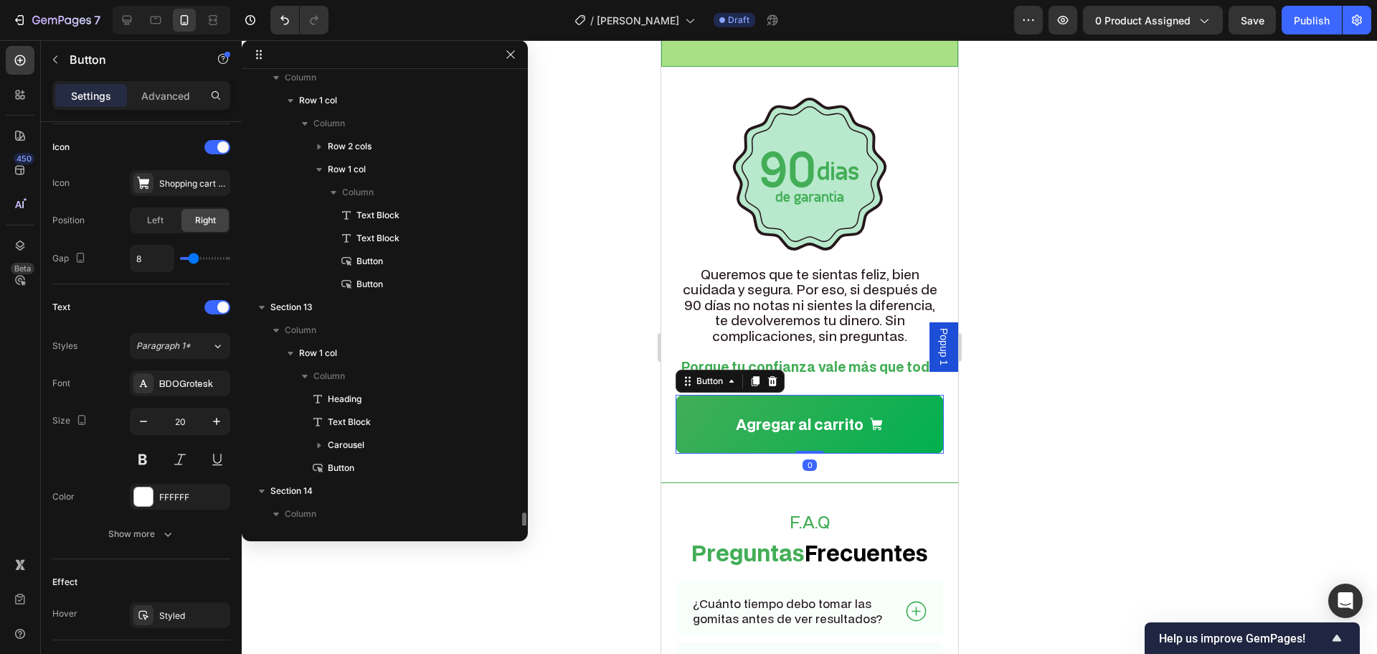
scroll to position [1133, 0]
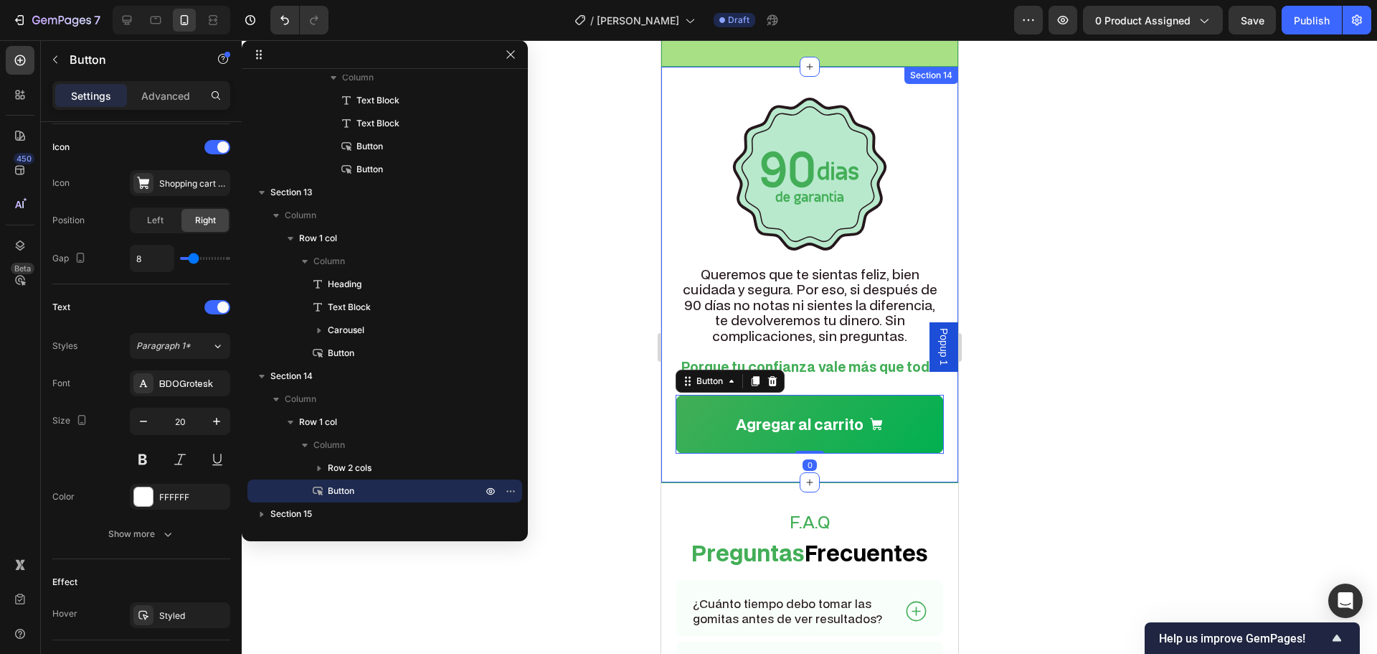
click at [871, 429] on div "Image Queremos que te sientas feliz, bien cuidada y segura. Por eso, si después…" at bounding box center [809, 275] width 297 height 416
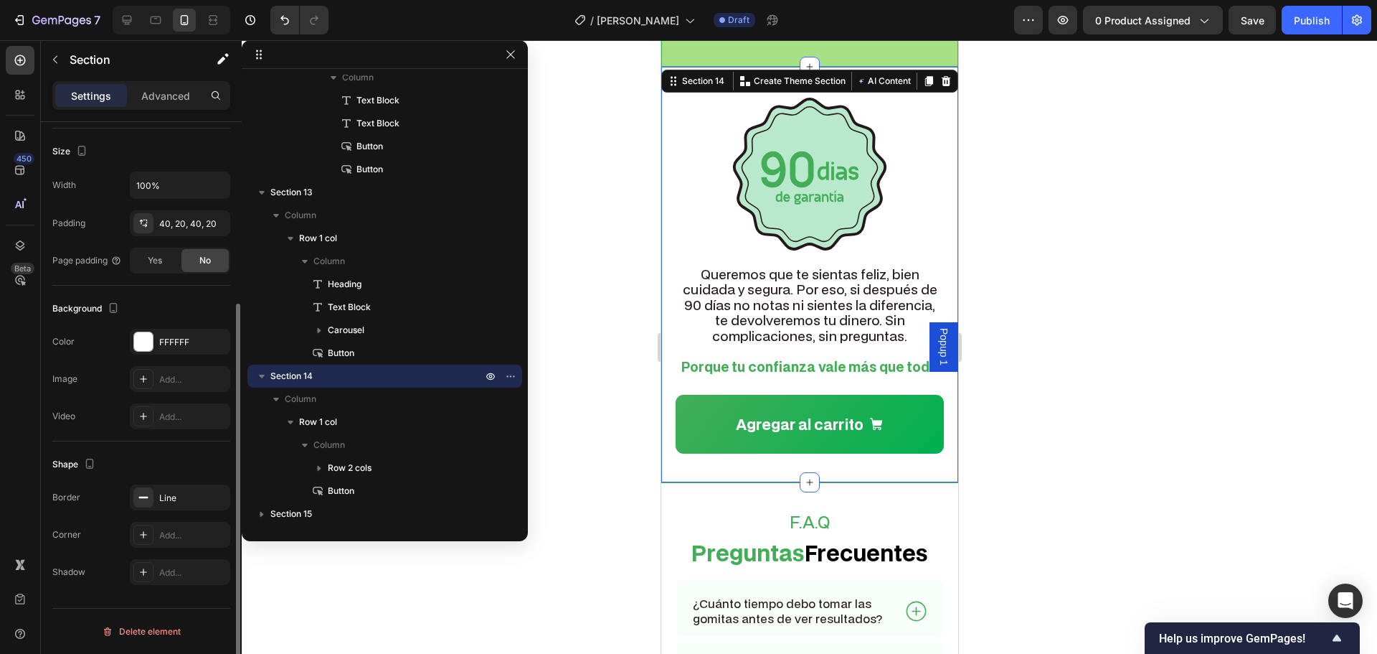
scroll to position [0, 0]
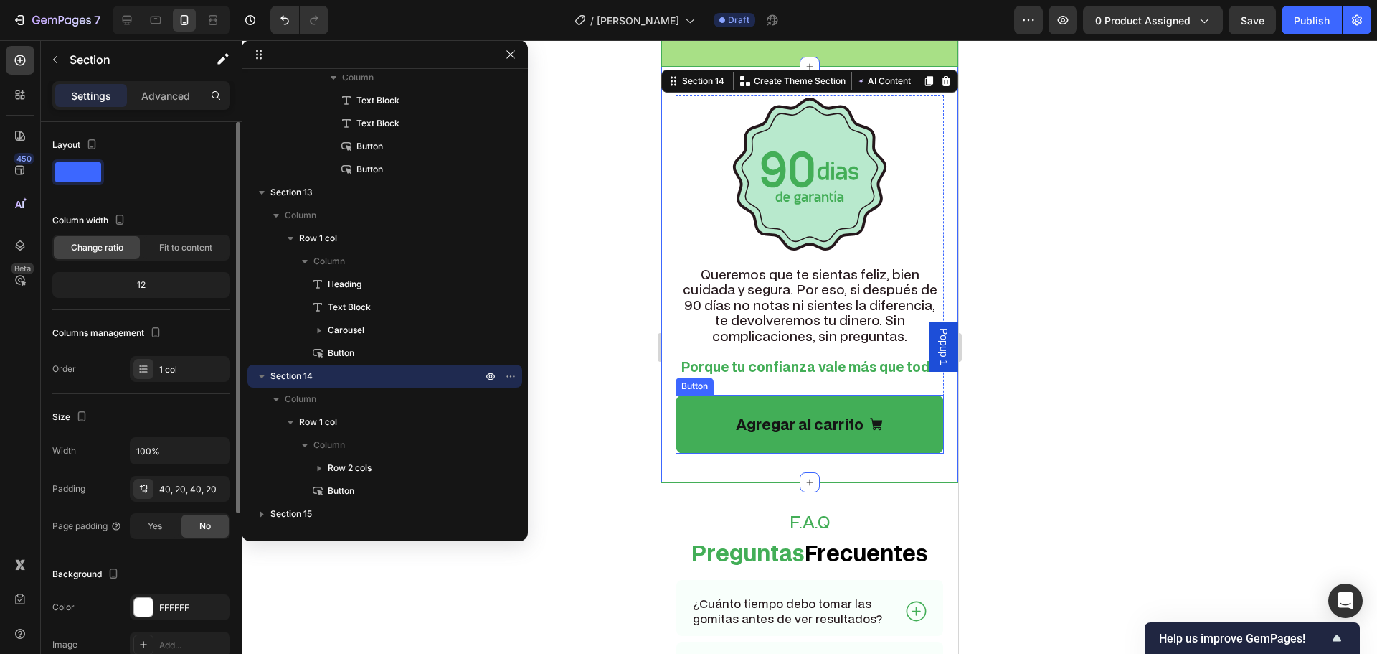
click at [880, 418] on link "Agregar al carrito" at bounding box center [809, 424] width 268 height 59
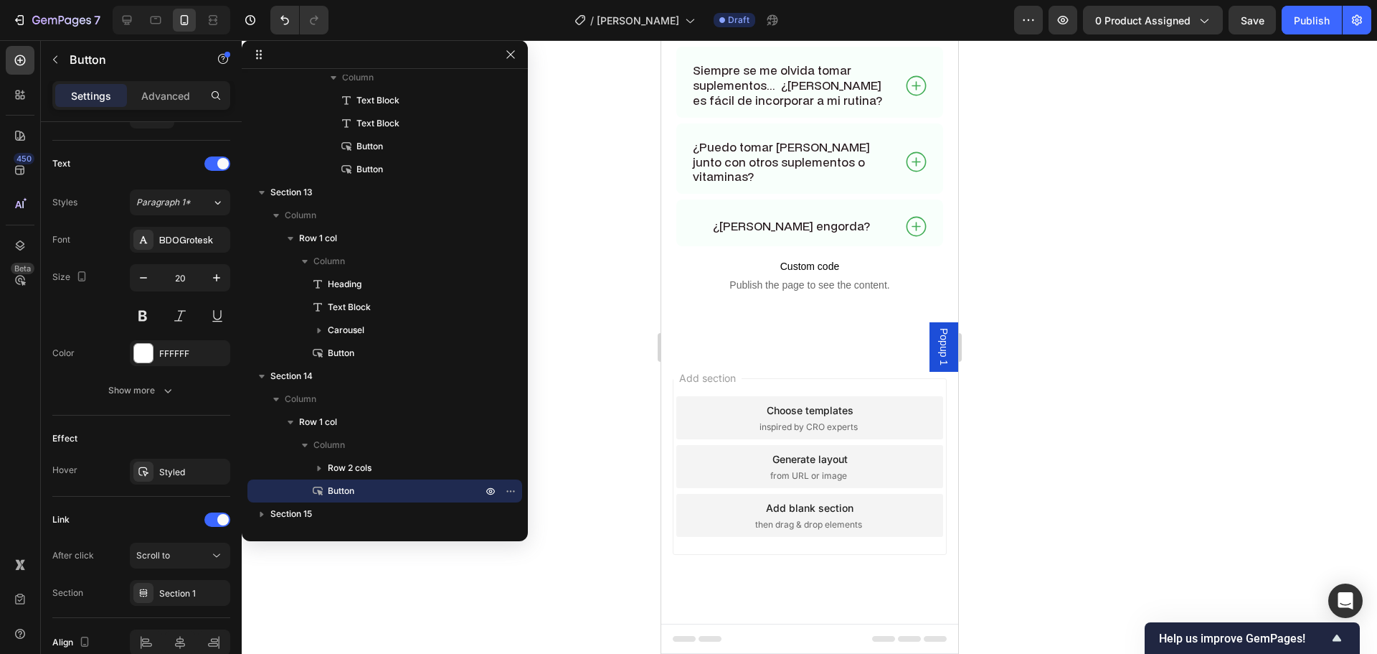
scroll to position [7460, 0]
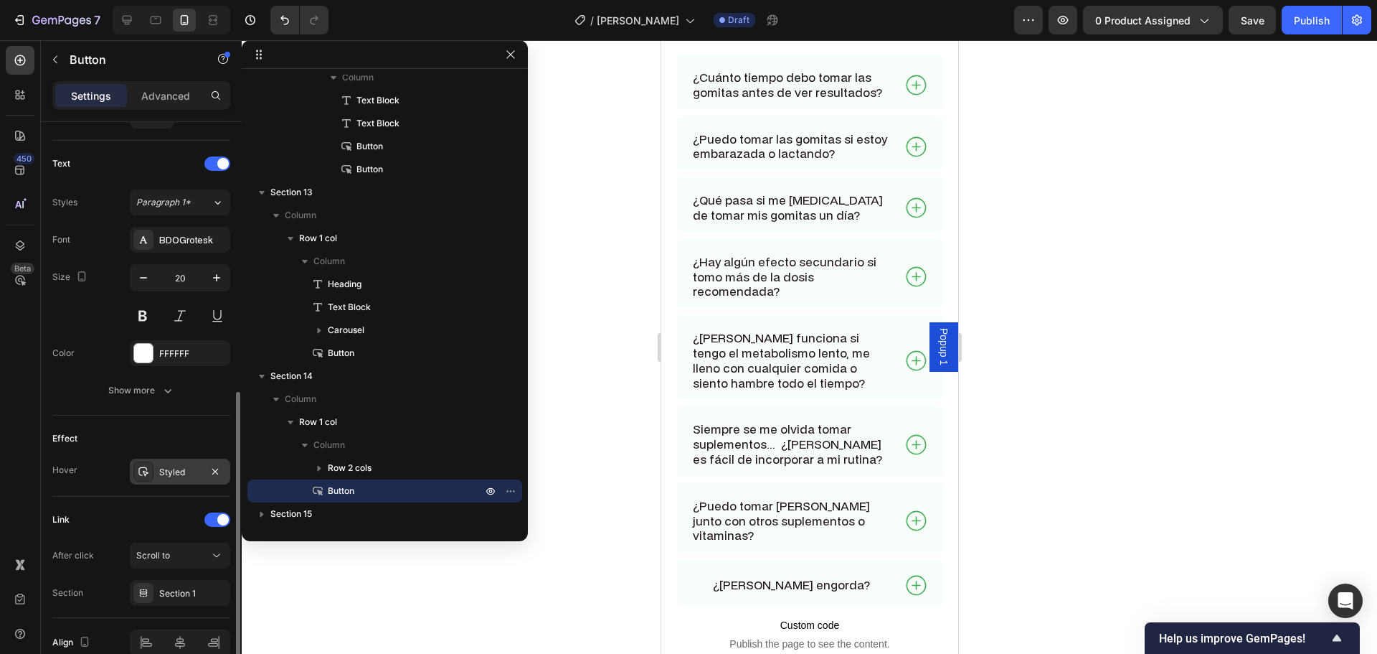
click at [146, 473] on icon at bounding box center [143, 471] width 11 height 11
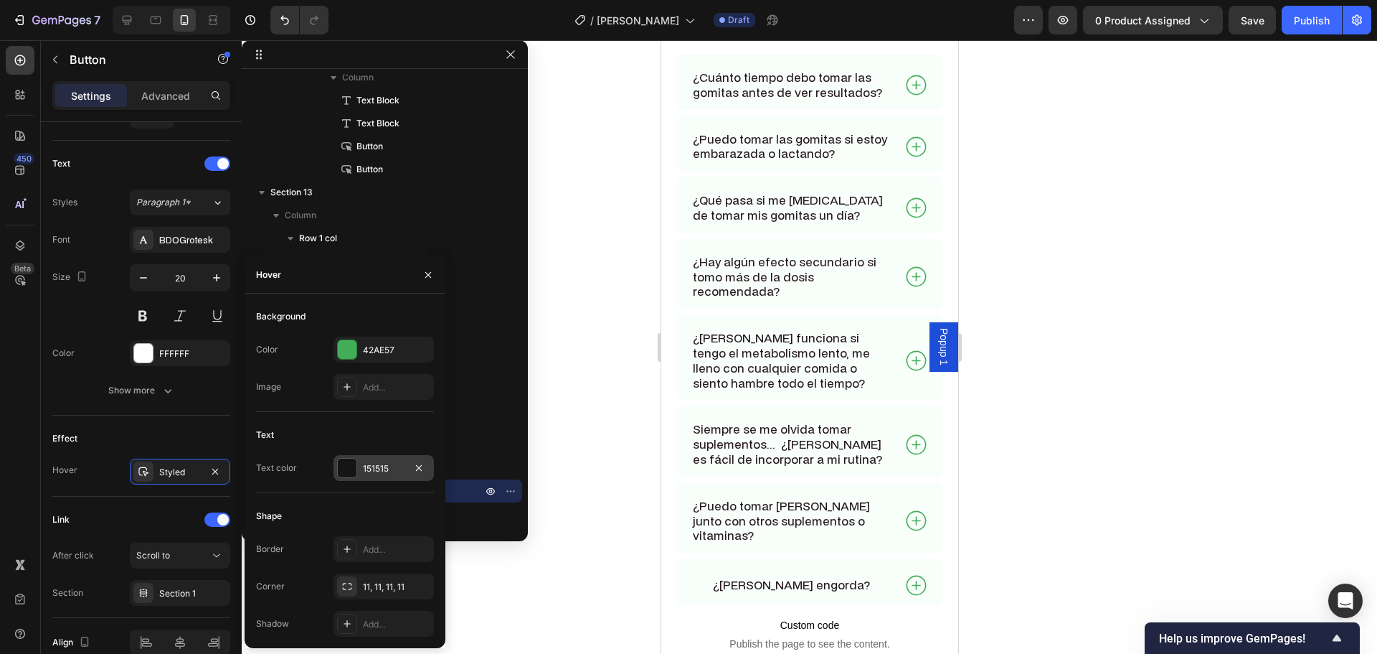
click at [385, 464] on div "151515" at bounding box center [384, 468] width 42 height 13
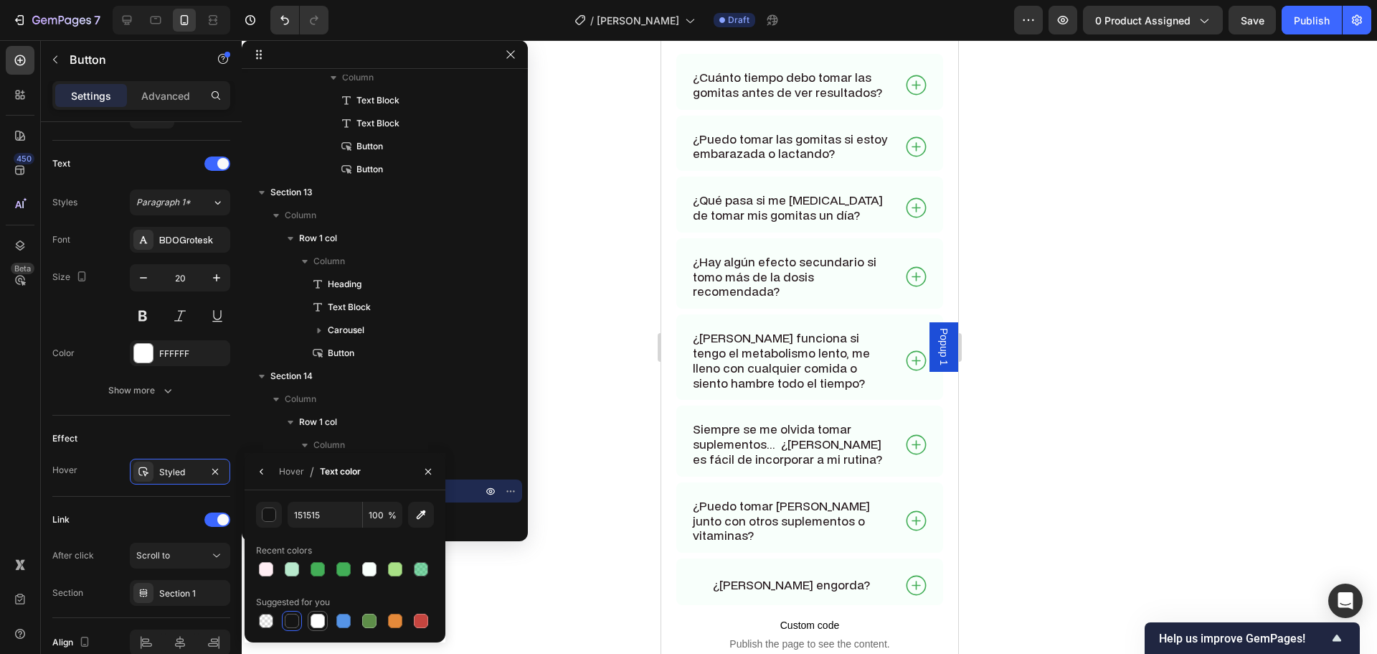
click at [316, 620] on div at bounding box center [318, 620] width 14 height 14
type input "FFFFFF"
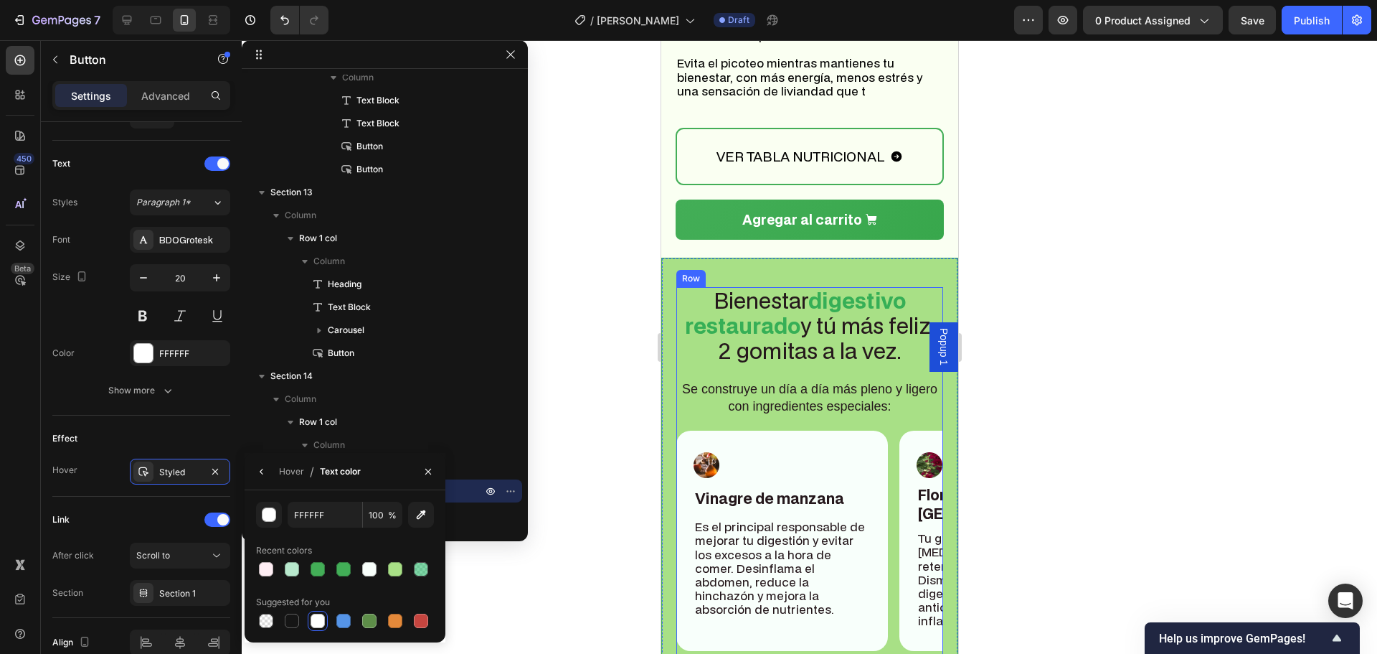
scroll to position [6050, 0]
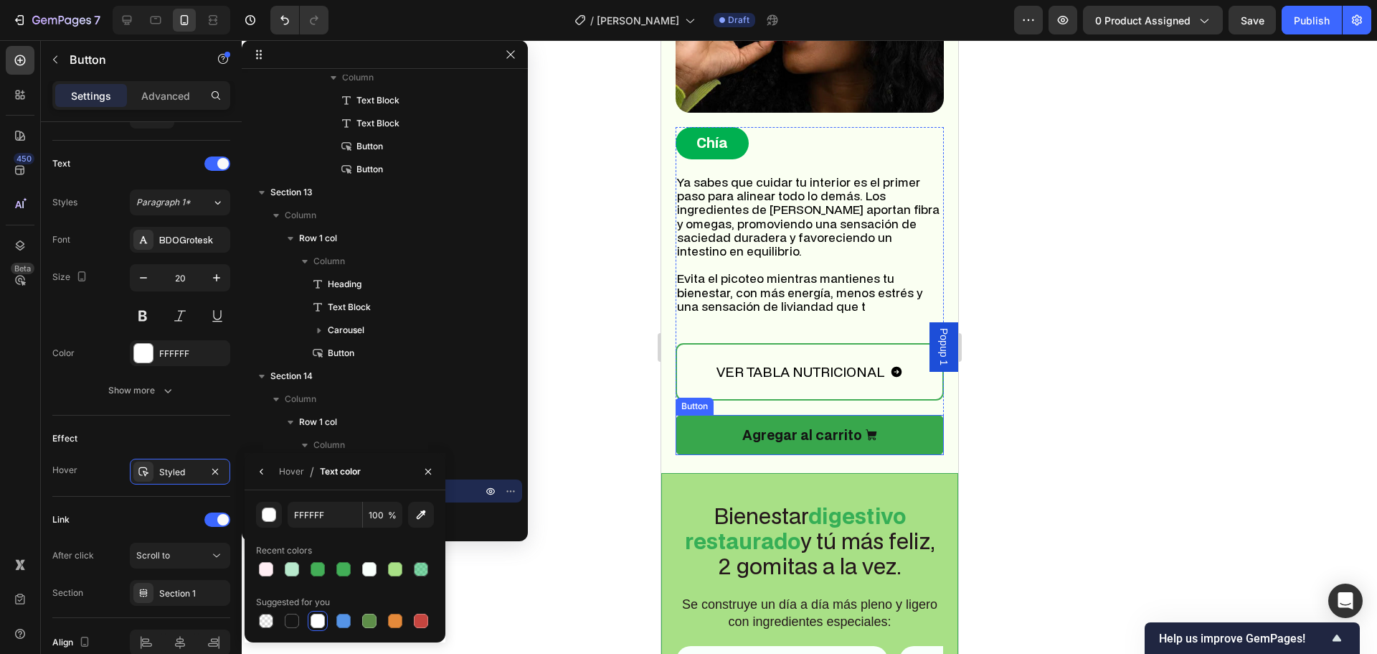
click at [715, 439] on link "Agregar al carrito" at bounding box center [809, 435] width 268 height 40
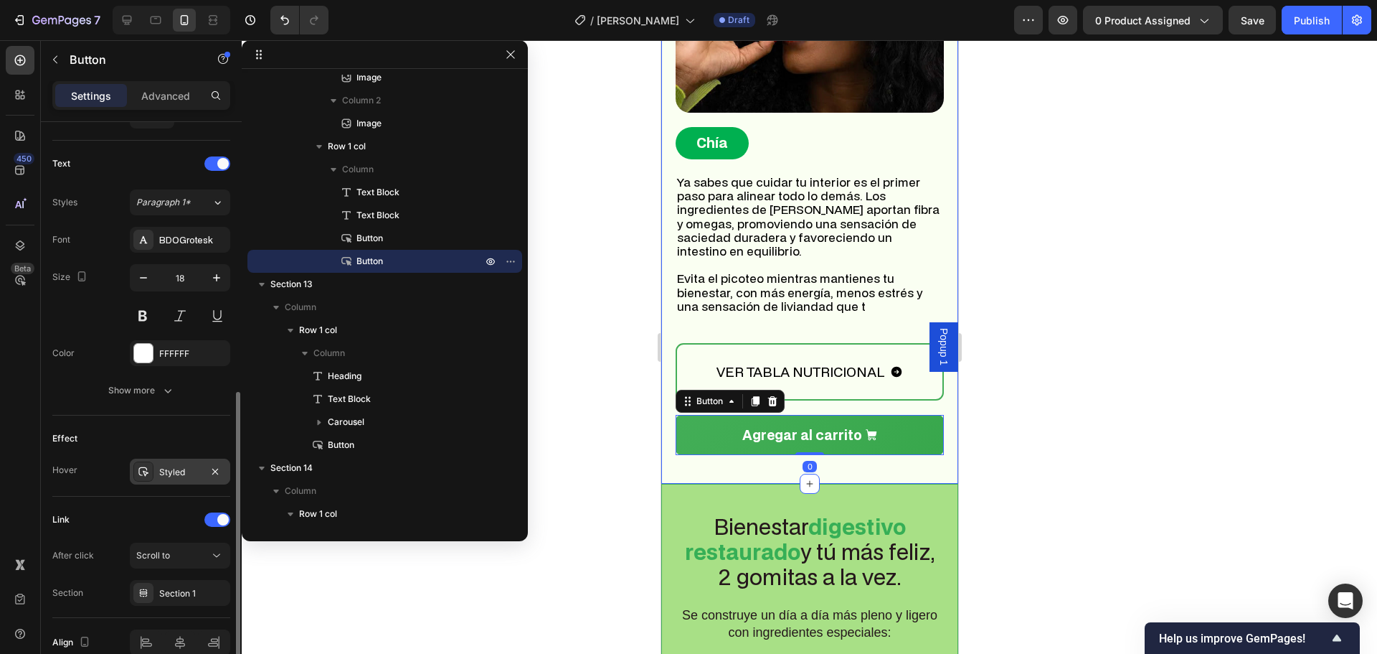
click at [176, 476] on div "Styled" at bounding box center [180, 472] width 42 height 13
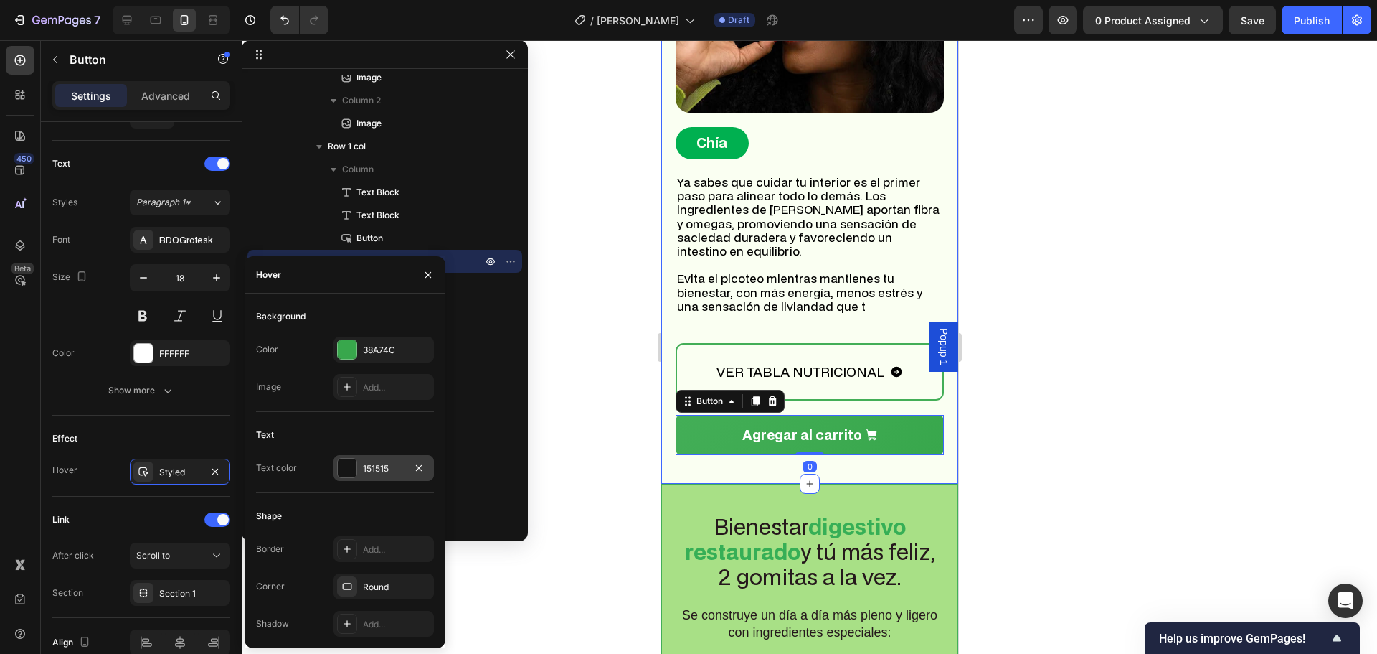
click at [375, 477] on div "151515" at bounding box center [384, 468] width 100 height 26
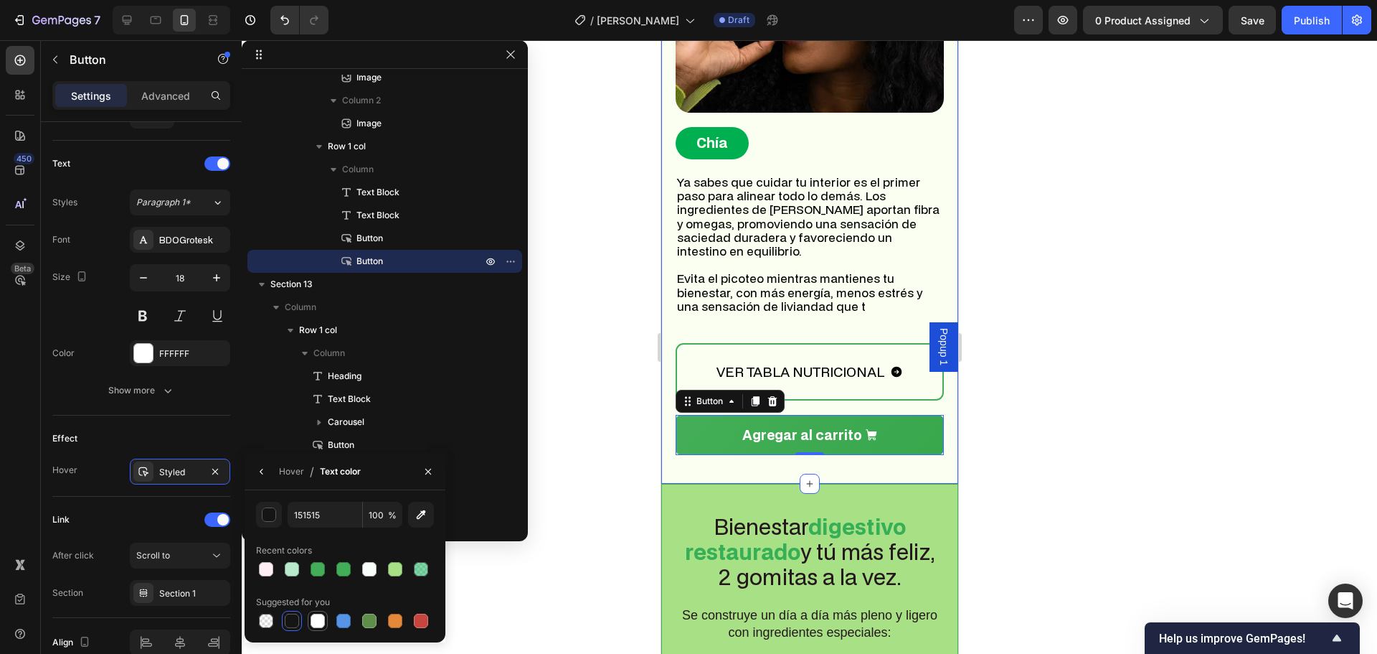
click at [315, 628] on div at bounding box center [317, 620] width 17 height 17
type input "FFFFFF"
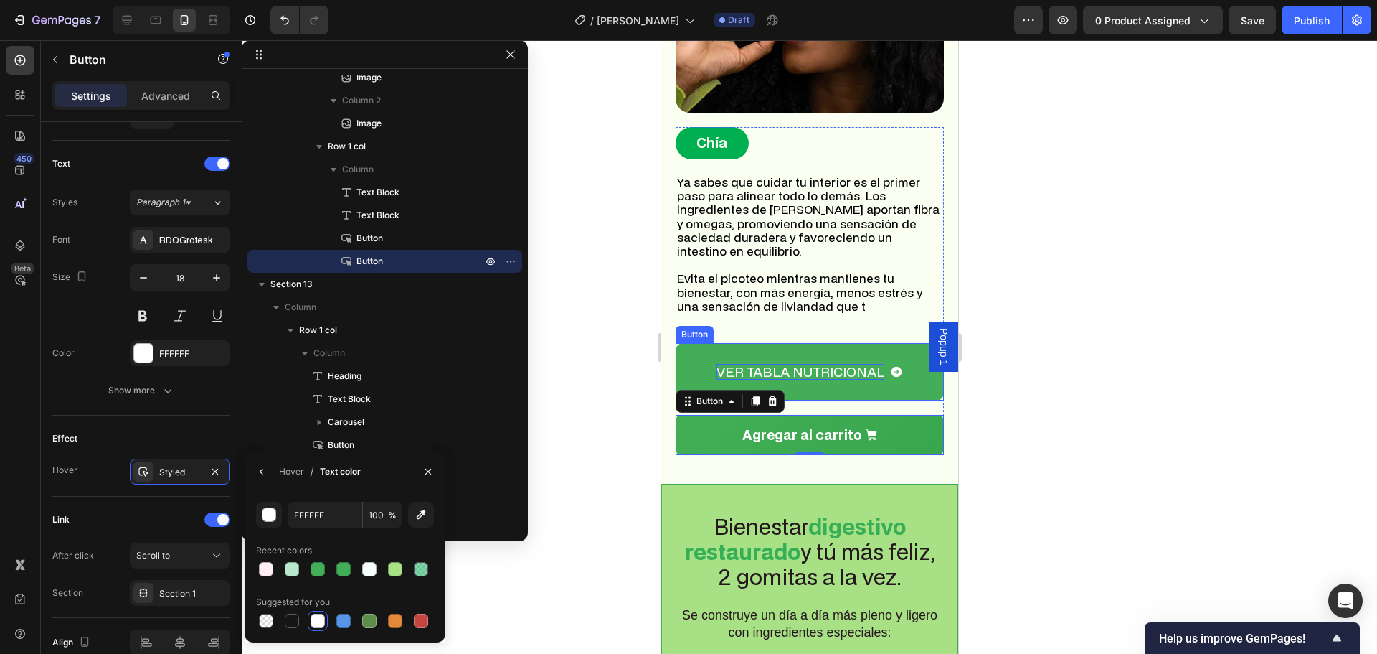
click at [806, 367] on p "Ver tabla nutricional" at bounding box center [800, 372] width 168 height 16
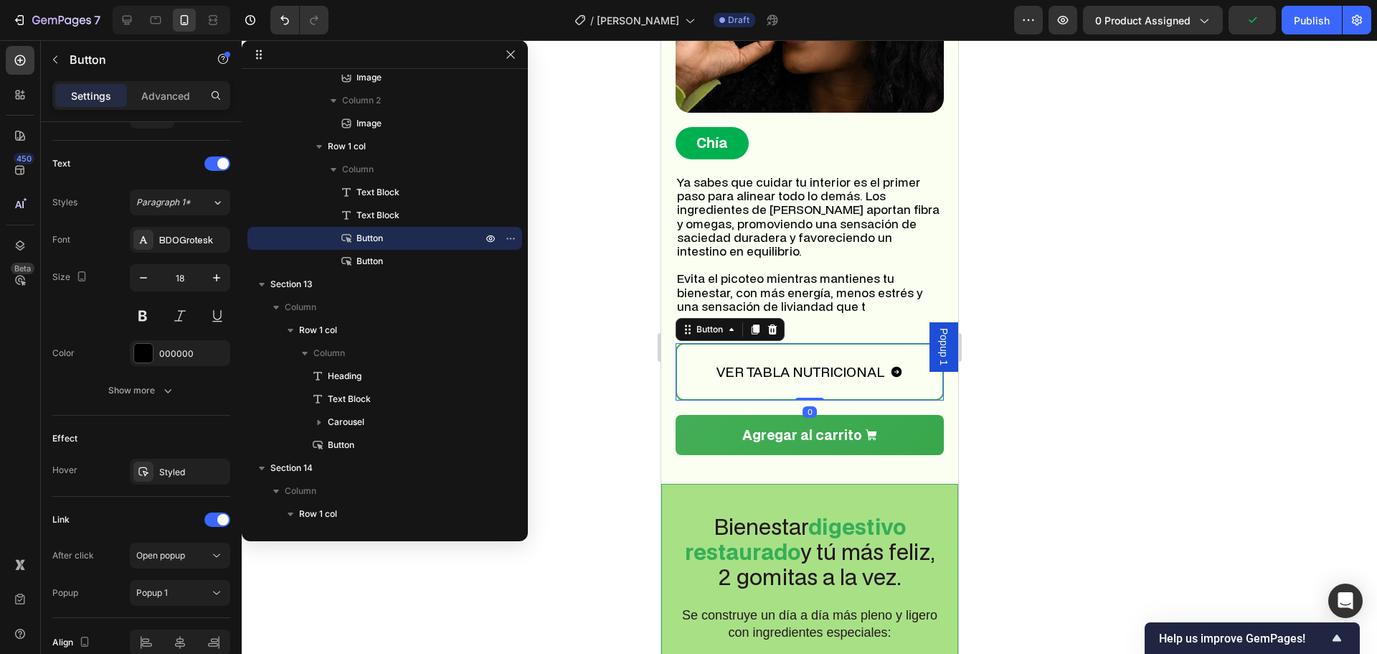
click at [939, 348] on span "Popup 1" at bounding box center [943, 346] width 14 height 37
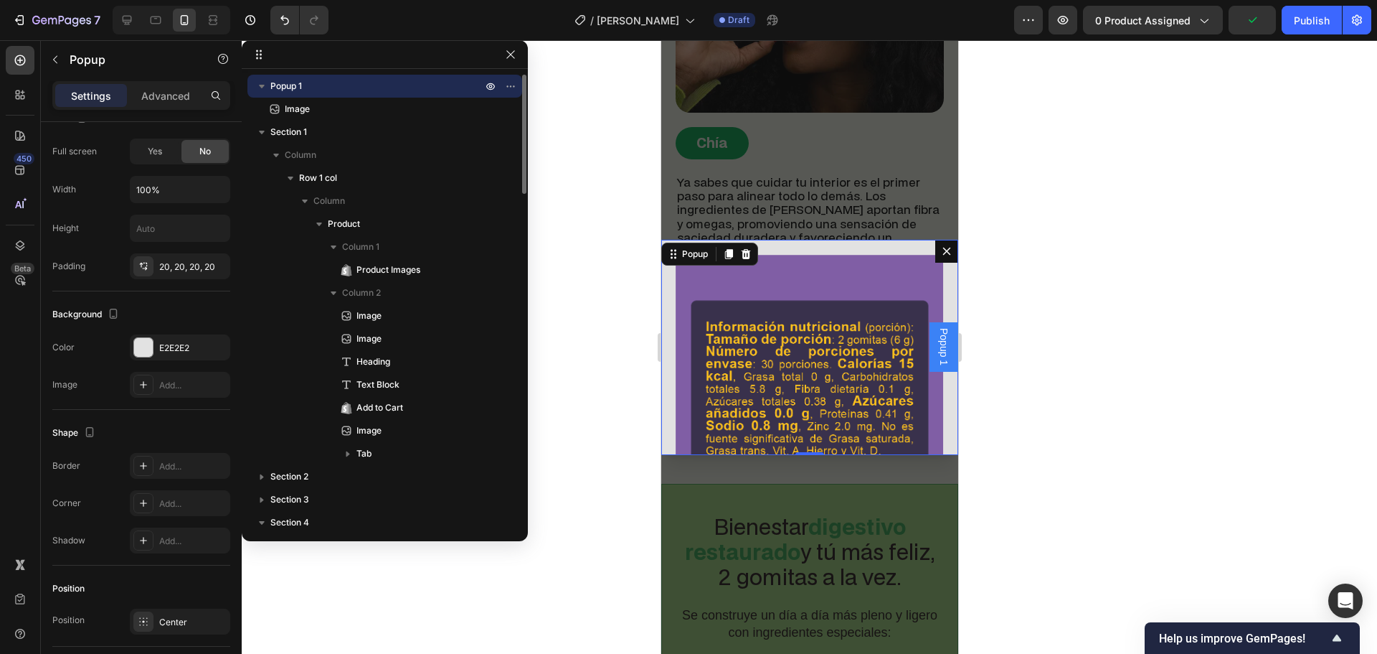
scroll to position [0, 0]
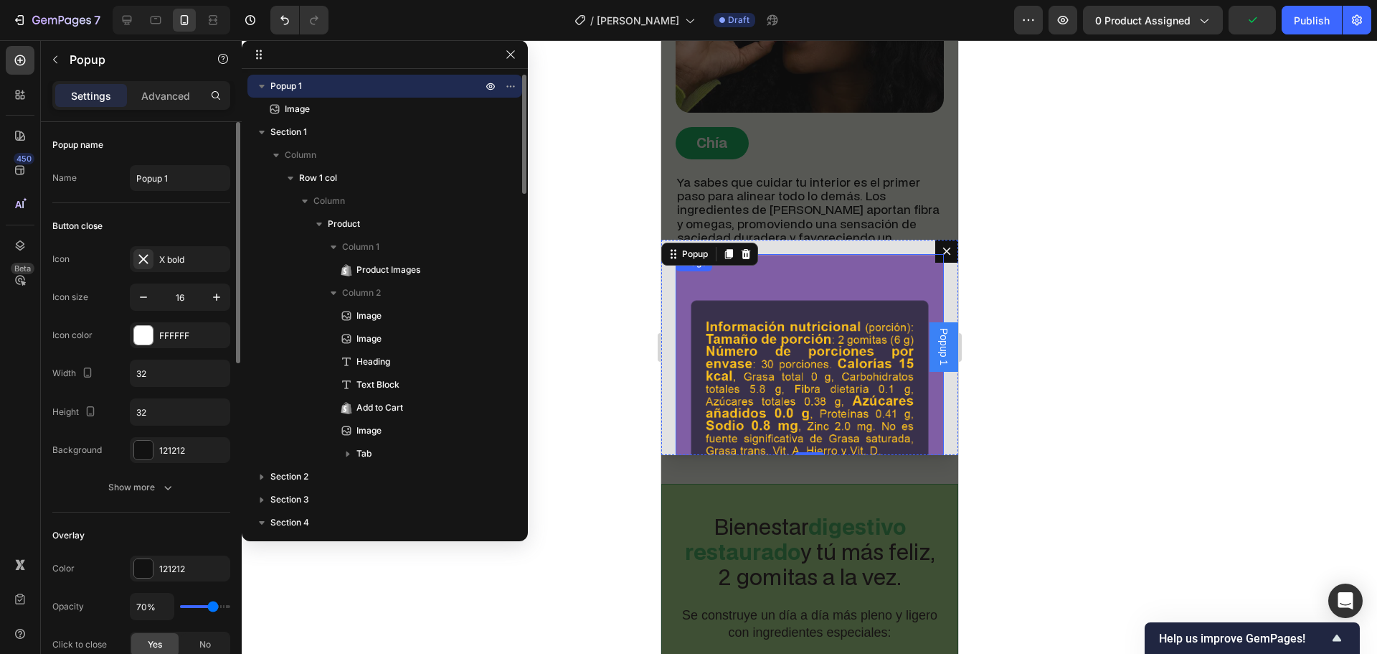
click at [796, 366] on img "Dialog body" at bounding box center [809, 388] width 268 height 268
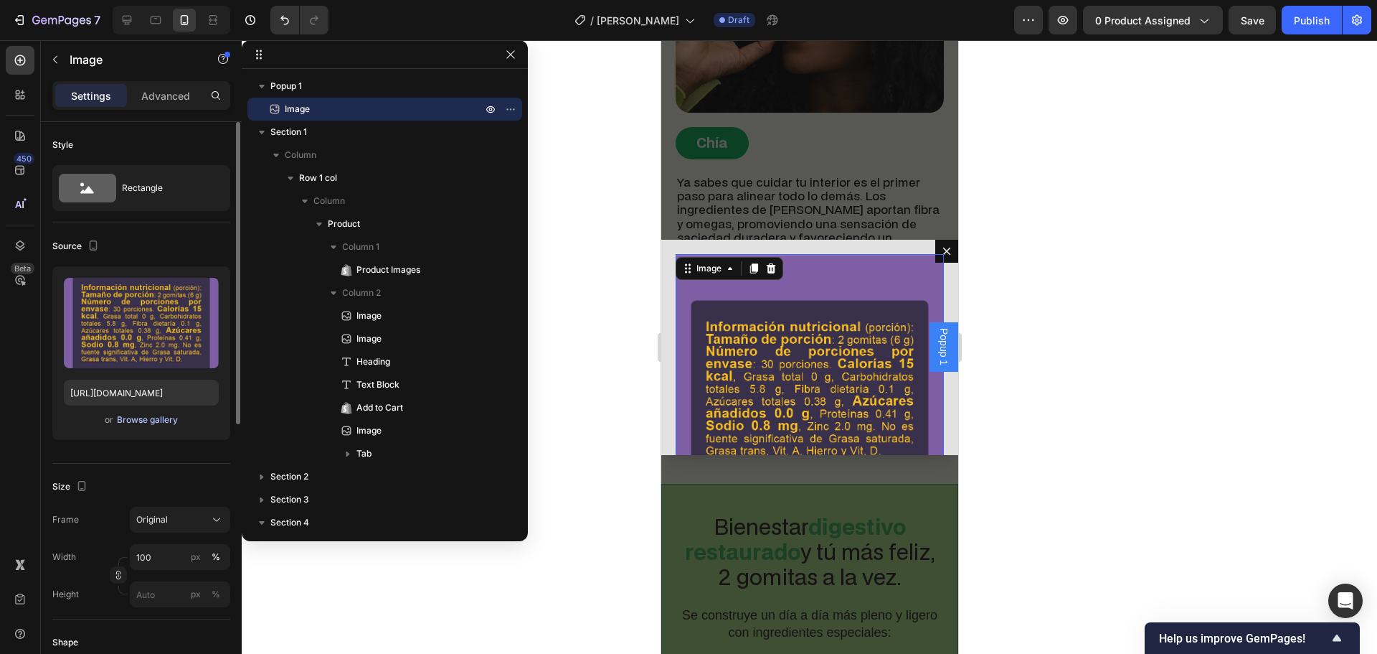
click at [138, 420] on div "Browse gallery" at bounding box center [147, 419] width 61 height 13
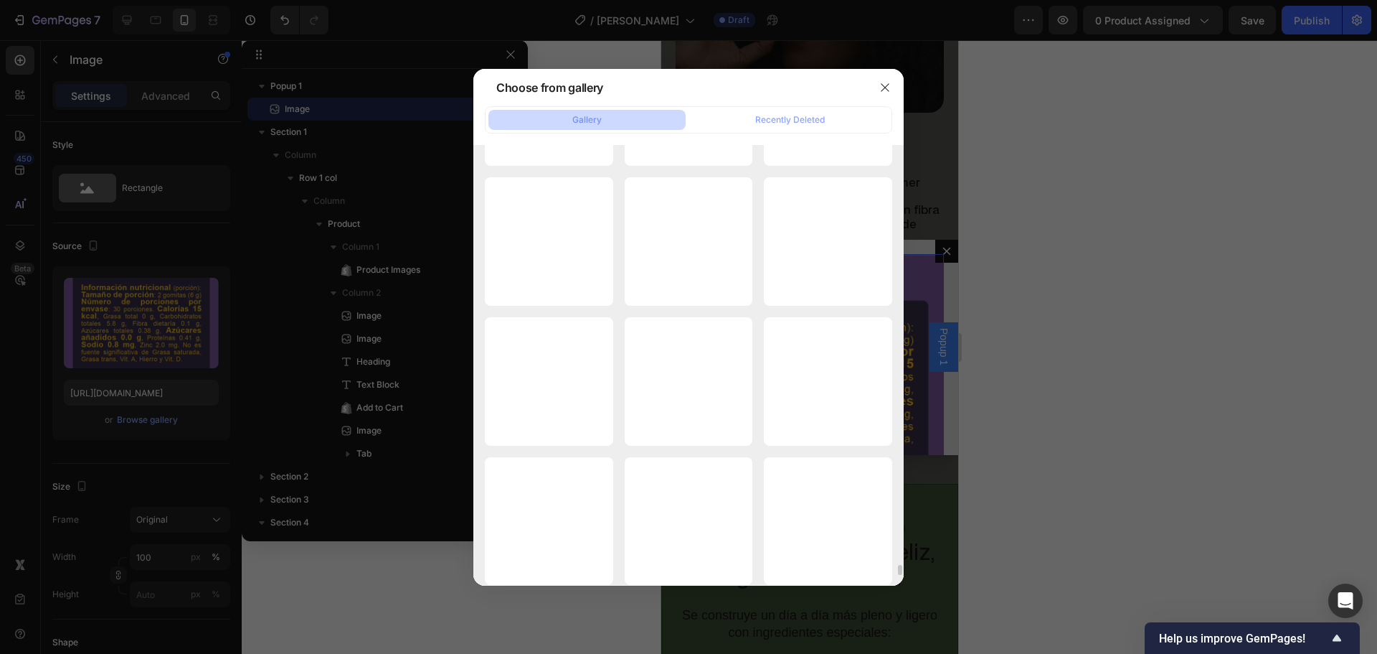
scroll to position [18425, 0]
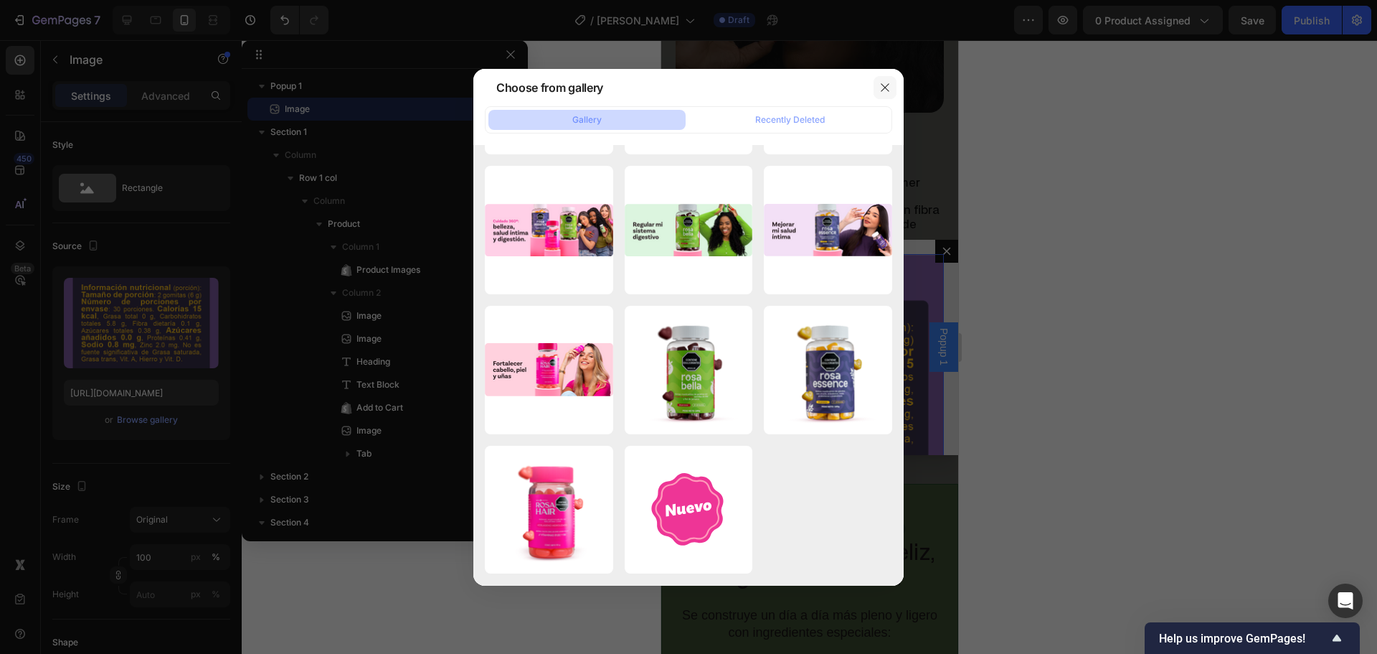
click at [887, 82] on icon "button" at bounding box center [885, 87] width 11 height 11
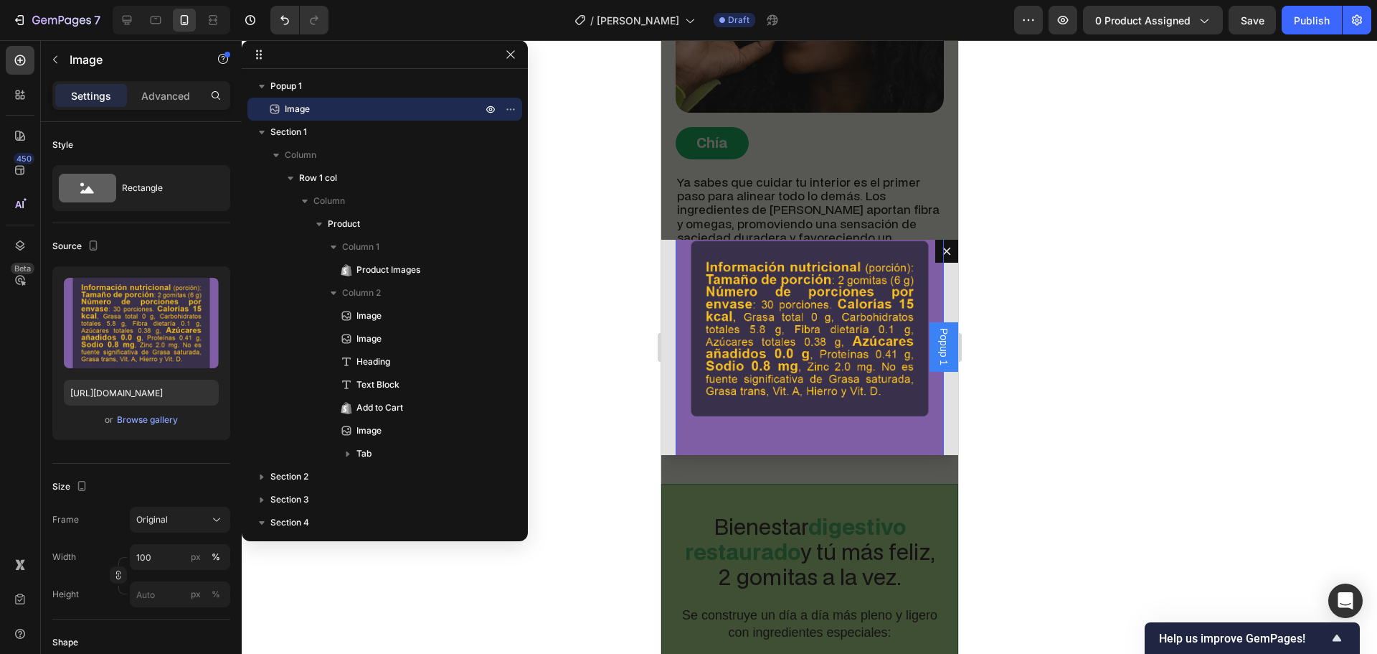
scroll to position [63, 0]
click at [127, 420] on div "Browse gallery" at bounding box center [147, 419] width 61 height 13
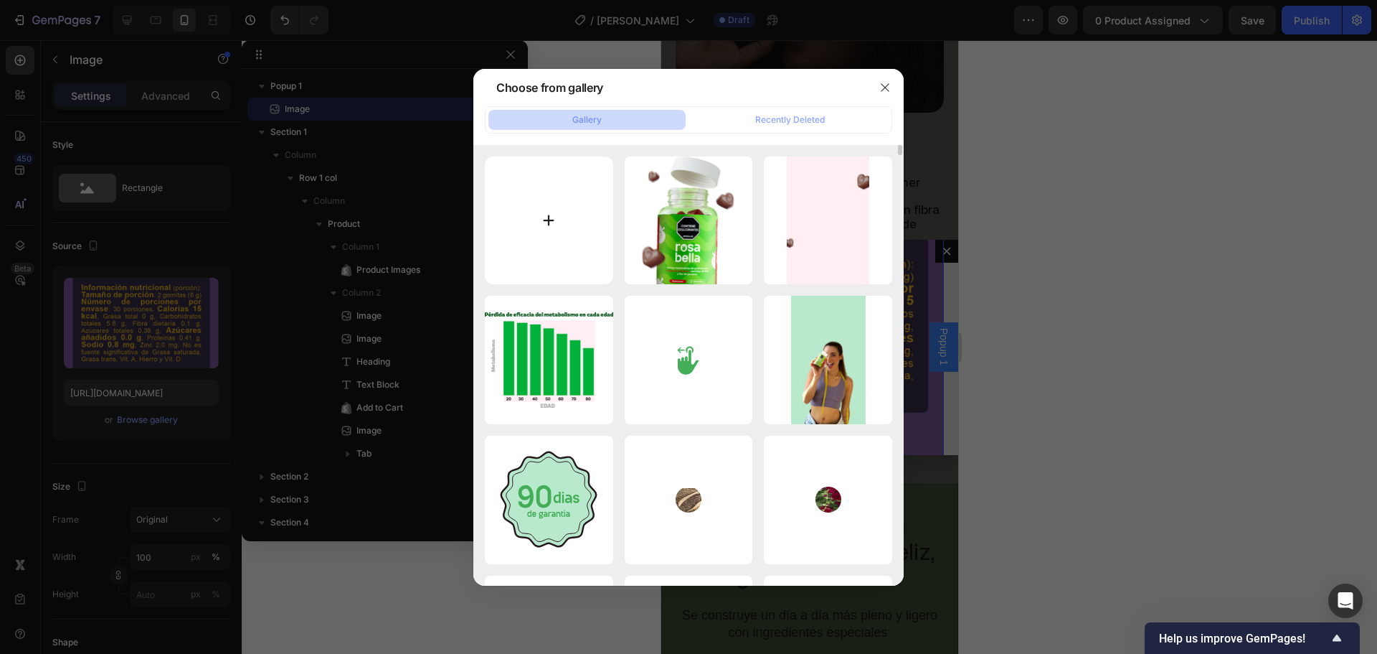
click at [605, 212] on input "file" at bounding box center [549, 220] width 128 height 128
type input "C:\fakepath\Ativo 1.webp"
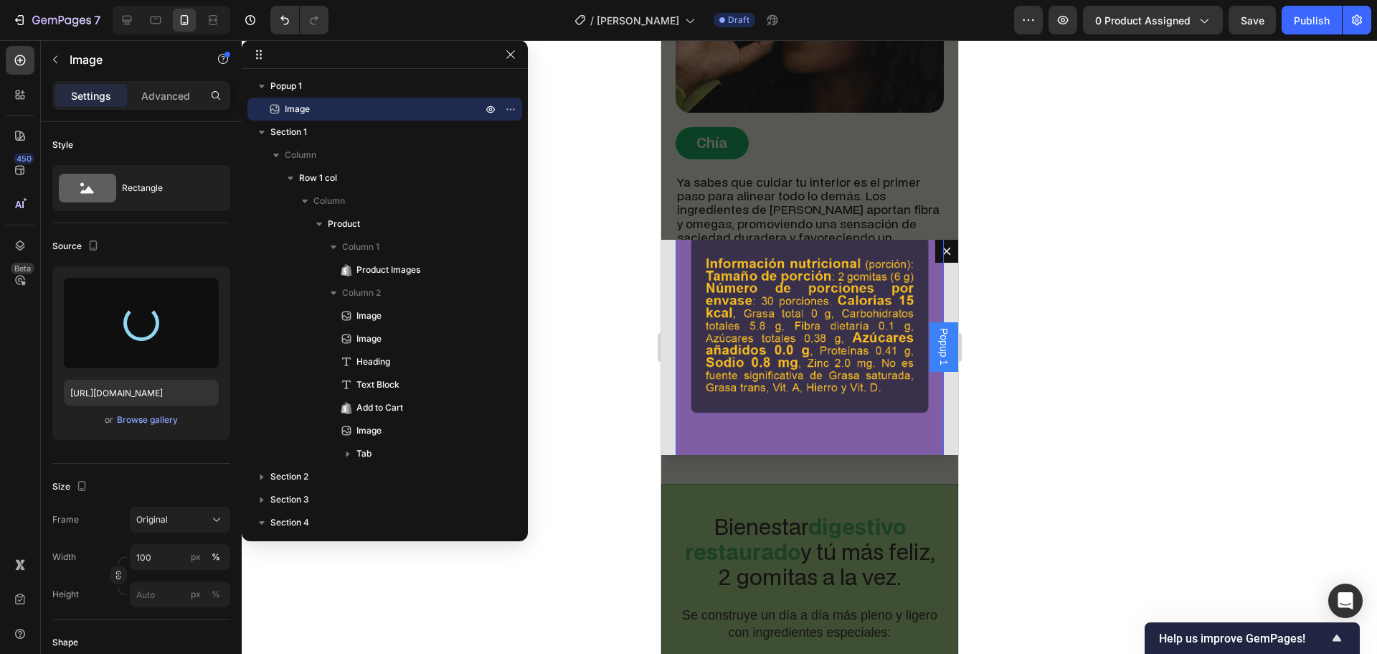
type input "[URL][DOMAIN_NAME]"
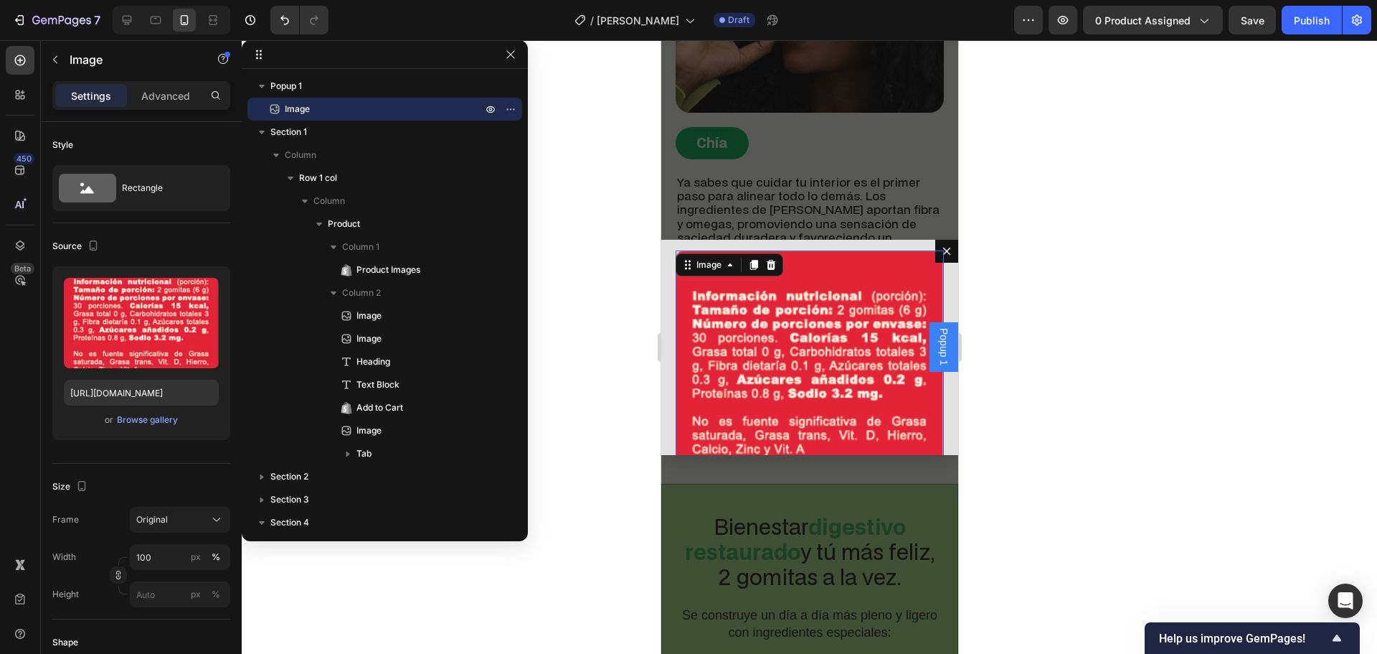
scroll to position [0, 0]
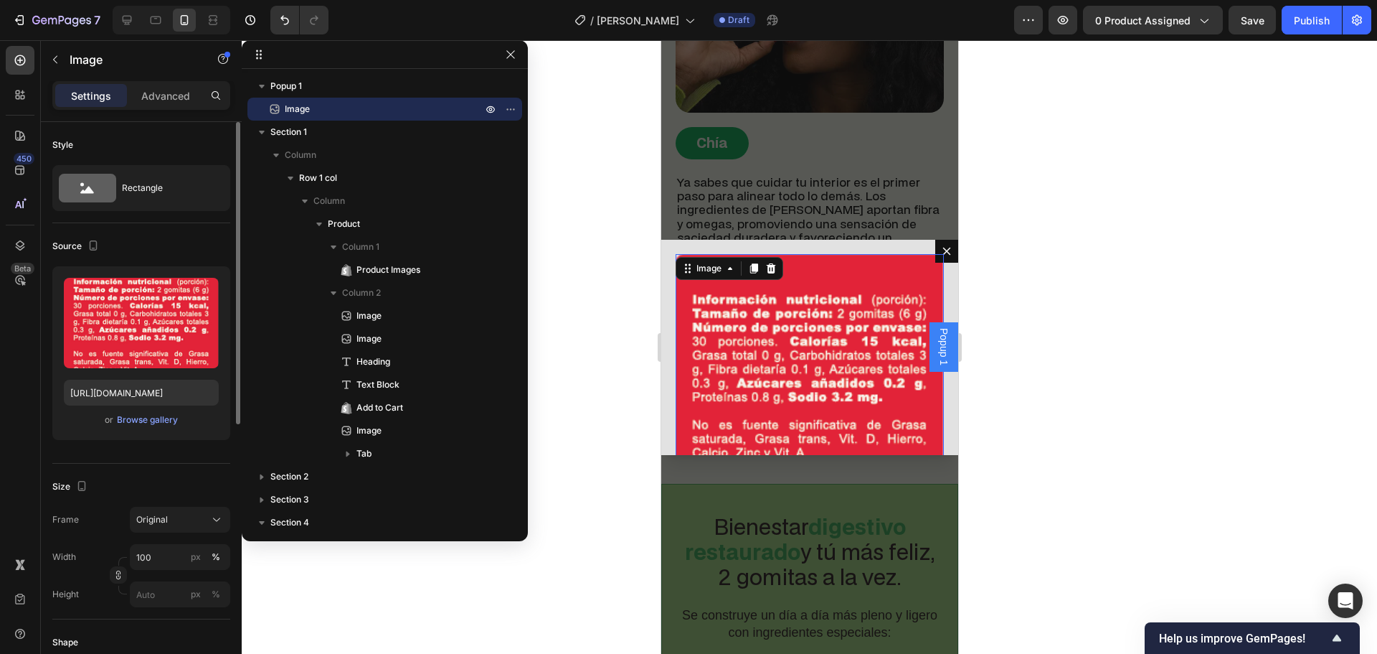
click at [149, 458] on div "Source Upload Image [URL][DOMAIN_NAME] or Browse gallery" at bounding box center [141, 343] width 178 height 240
click at [838, 194] on div "Backdrop" at bounding box center [809, 346] width 297 height 613
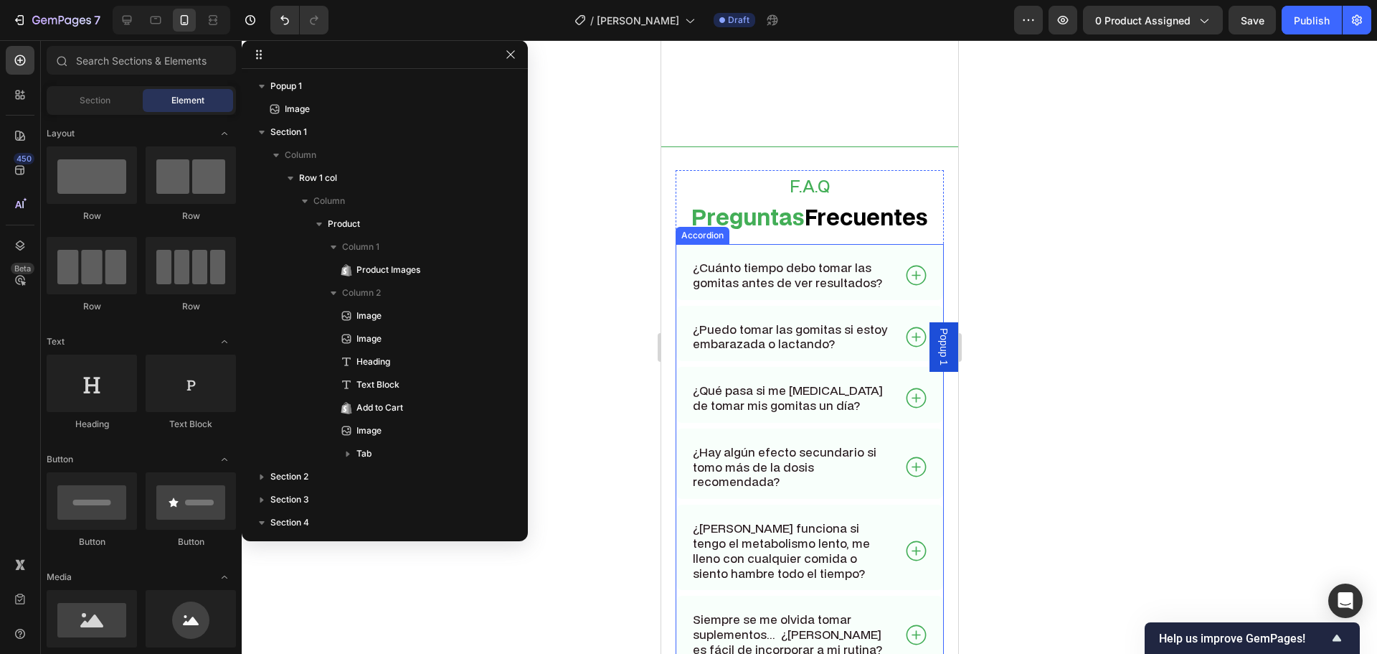
scroll to position [7700, 0]
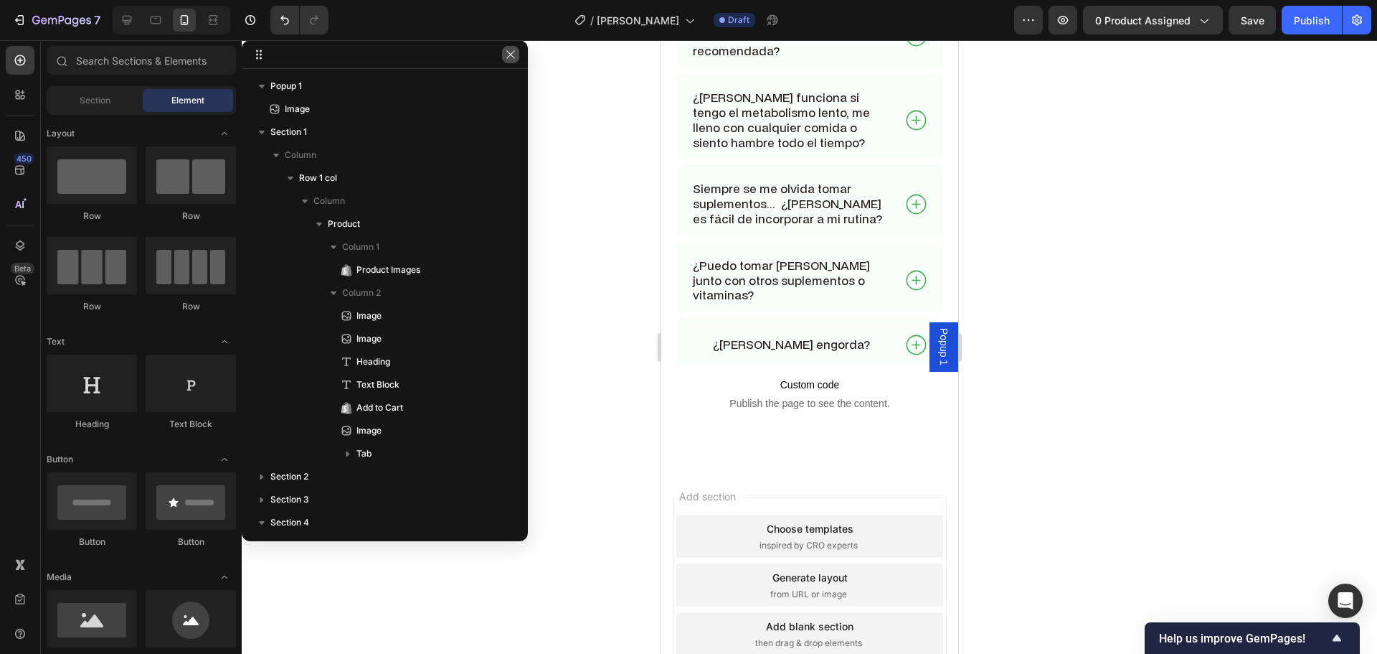
click at [512, 54] on icon "button" at bounding box center [510, 54] width 11 height 11
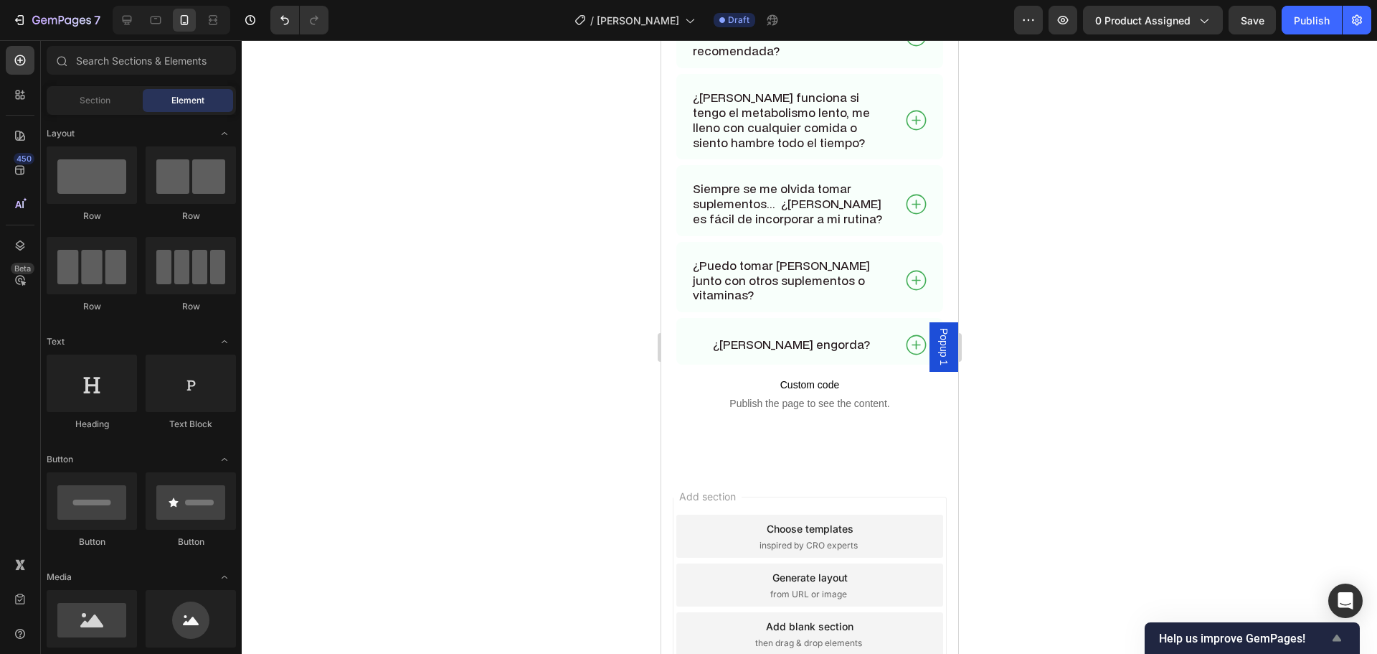
click at [1333, 641] on icon "Show survey - Help us improve GemPages!" at bounding box center [1337, 637] width 17 height 17
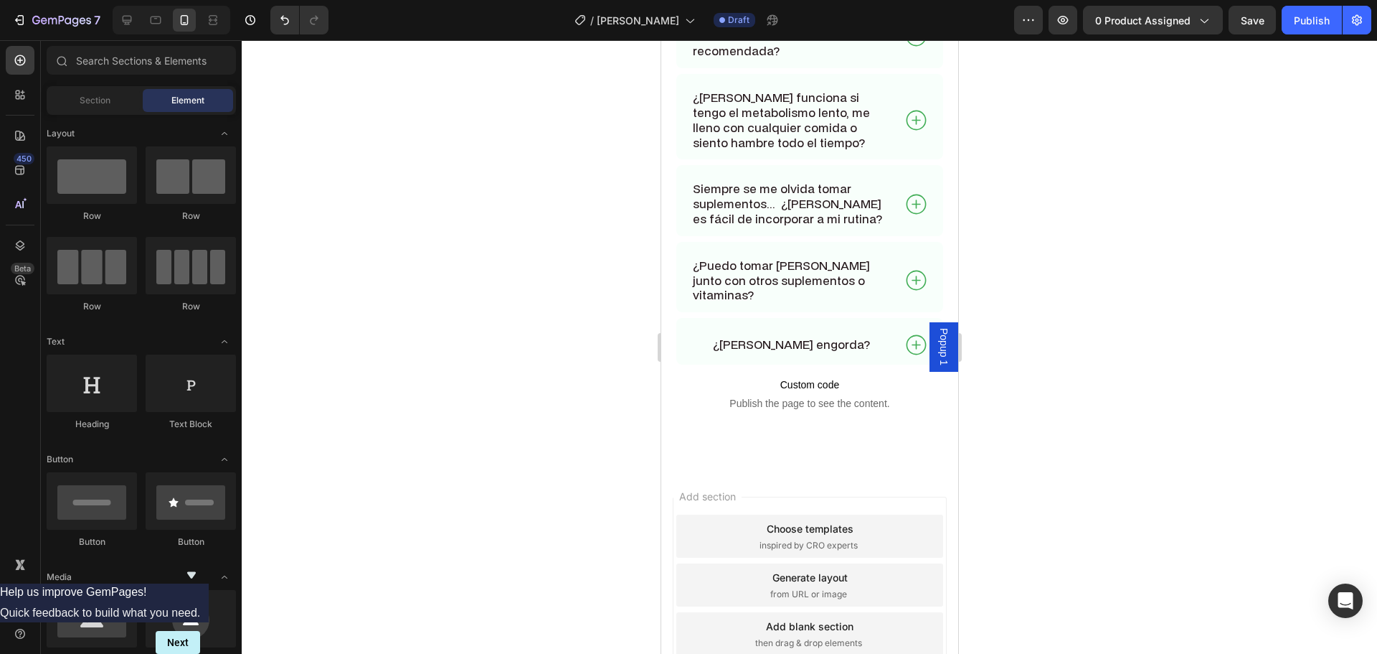
click at [200, 566] on icon "Hide survey" at bounding box center [191, 574] width 17 height 17
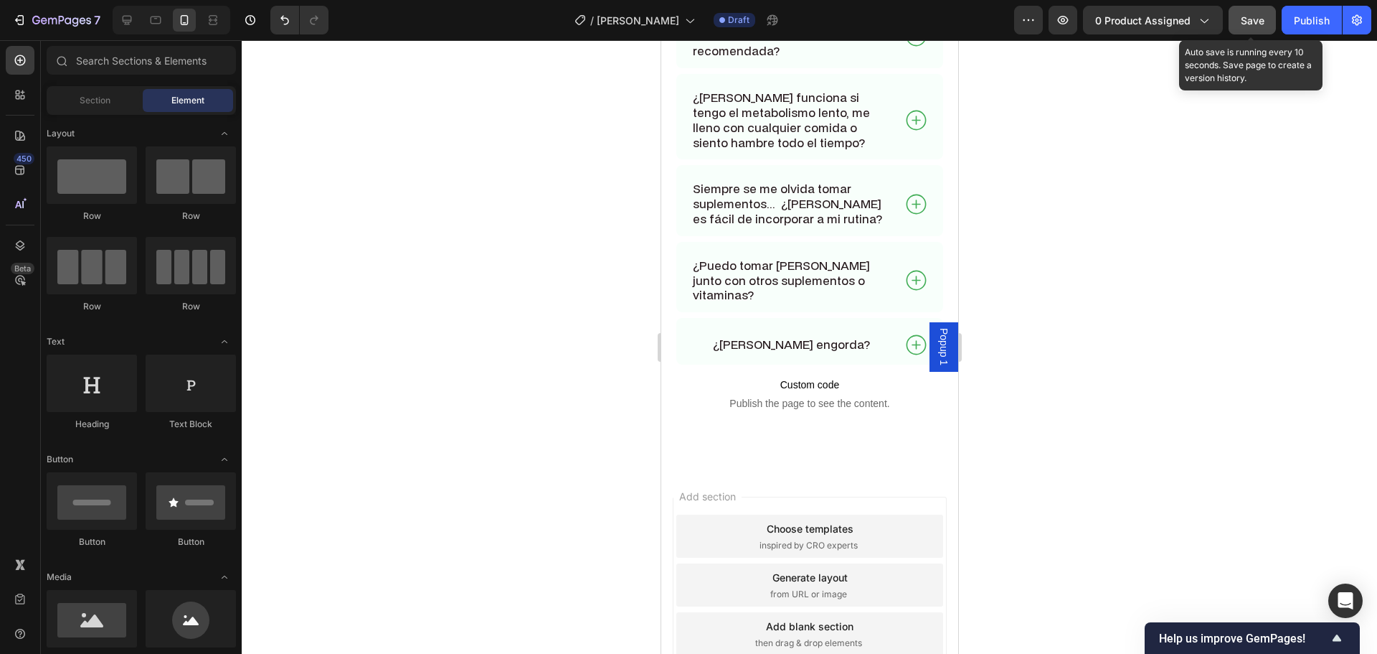
click at [1258, 21] on span "Save" at bounding box center [1253, 20] width 24 height 12
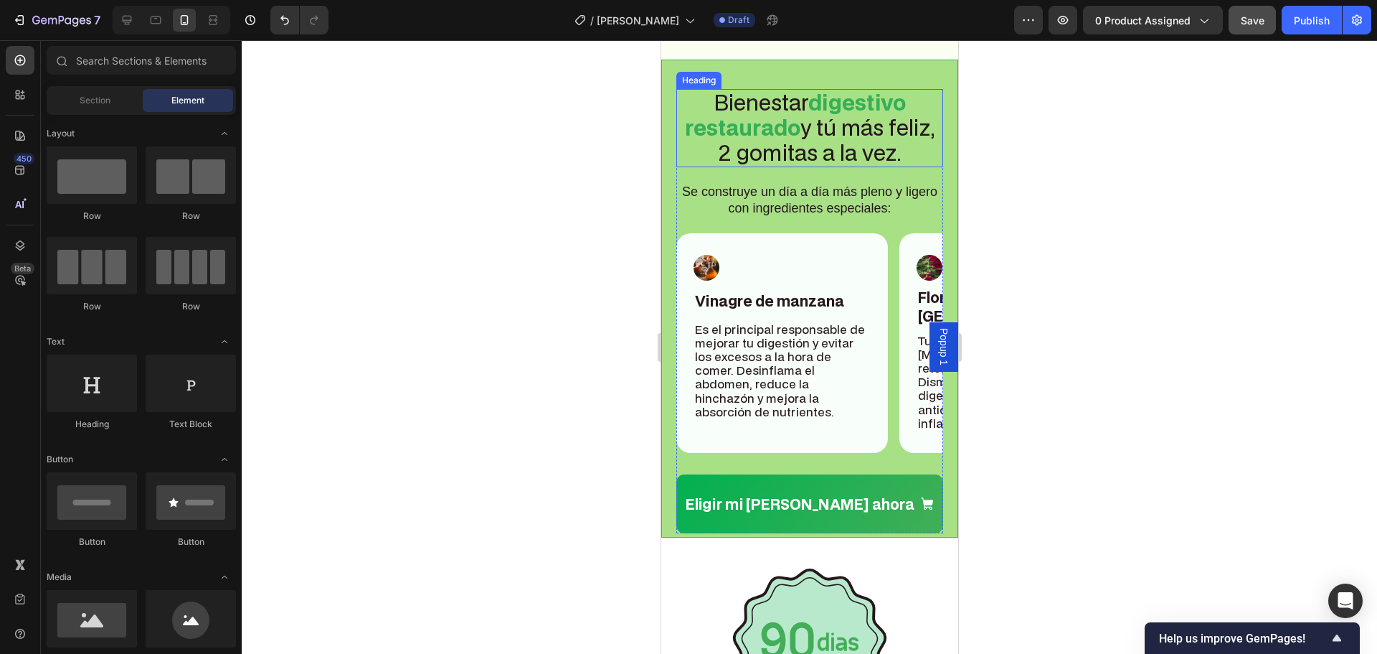
scroll to position [6313, 0]
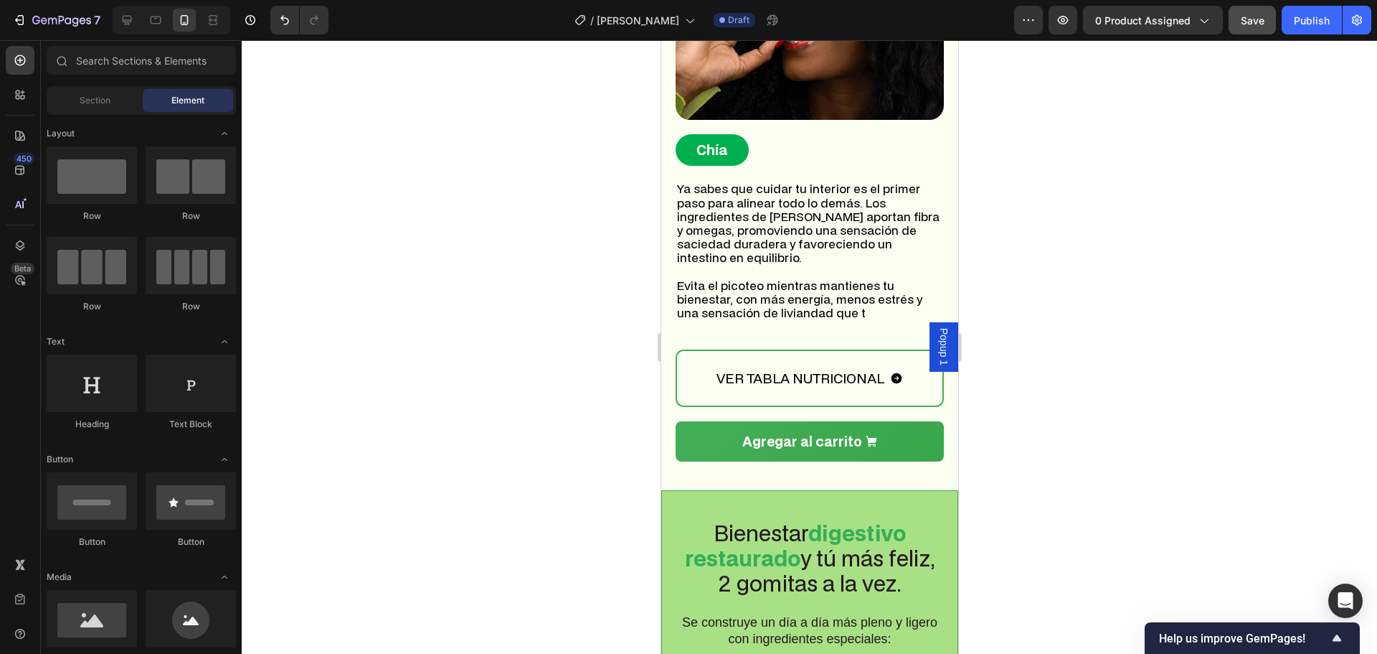
click at [936, 346] on span "Popup 1" at bounding box center [943, 346] width 14 height 37
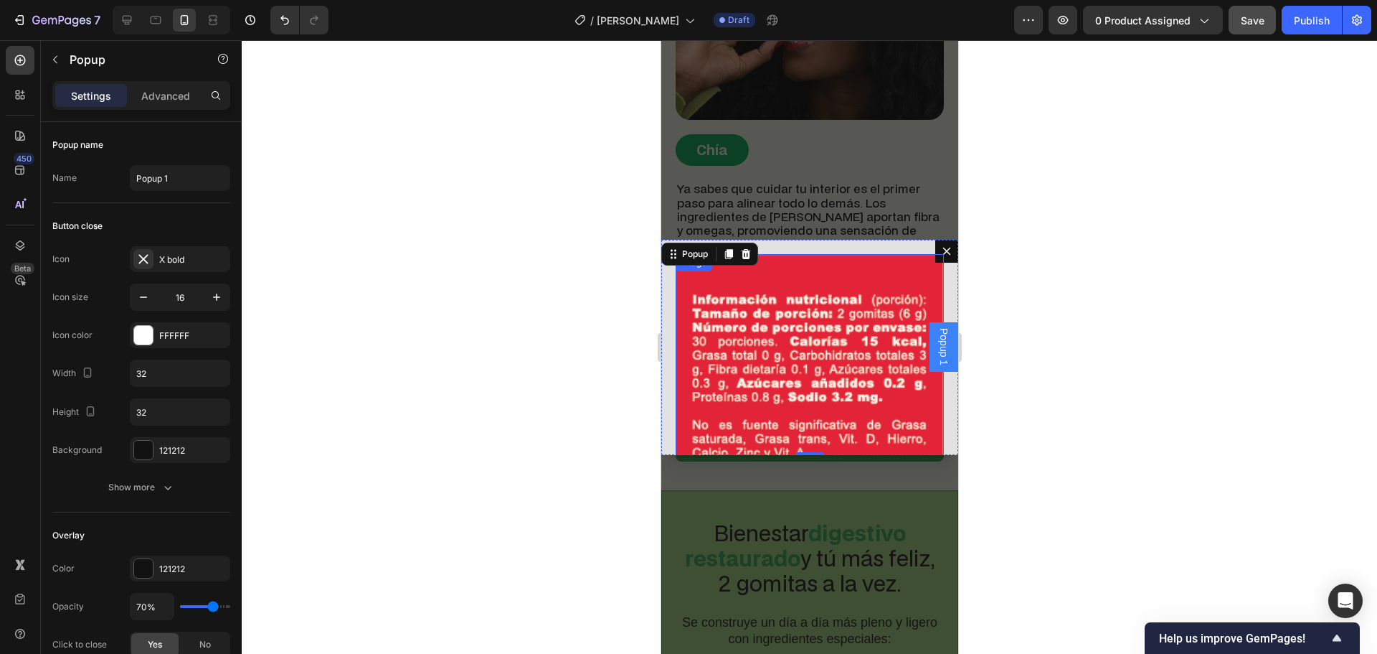
click at [805, 363] on img "Dialog body" at bounding box center [809, 371] width 268 height 235
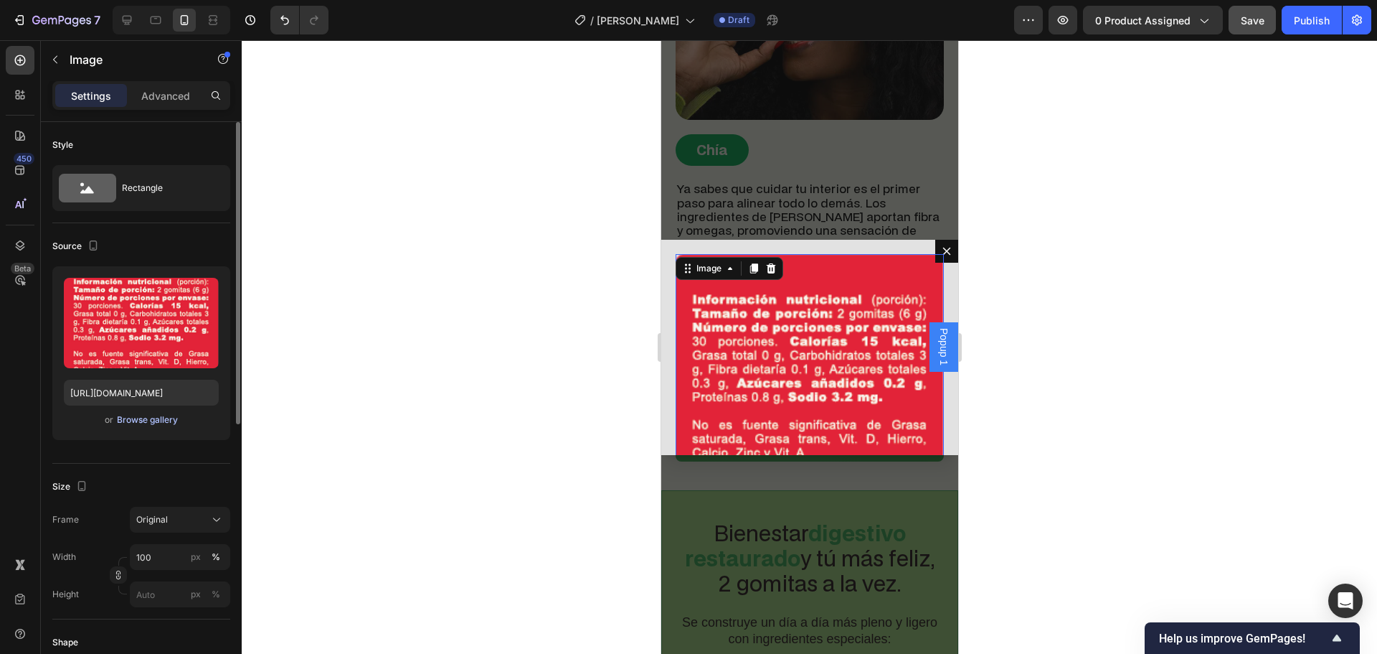
click at [147, 423] on div "Browse gallery" at bounding box center [147, 419] width 61 height 13
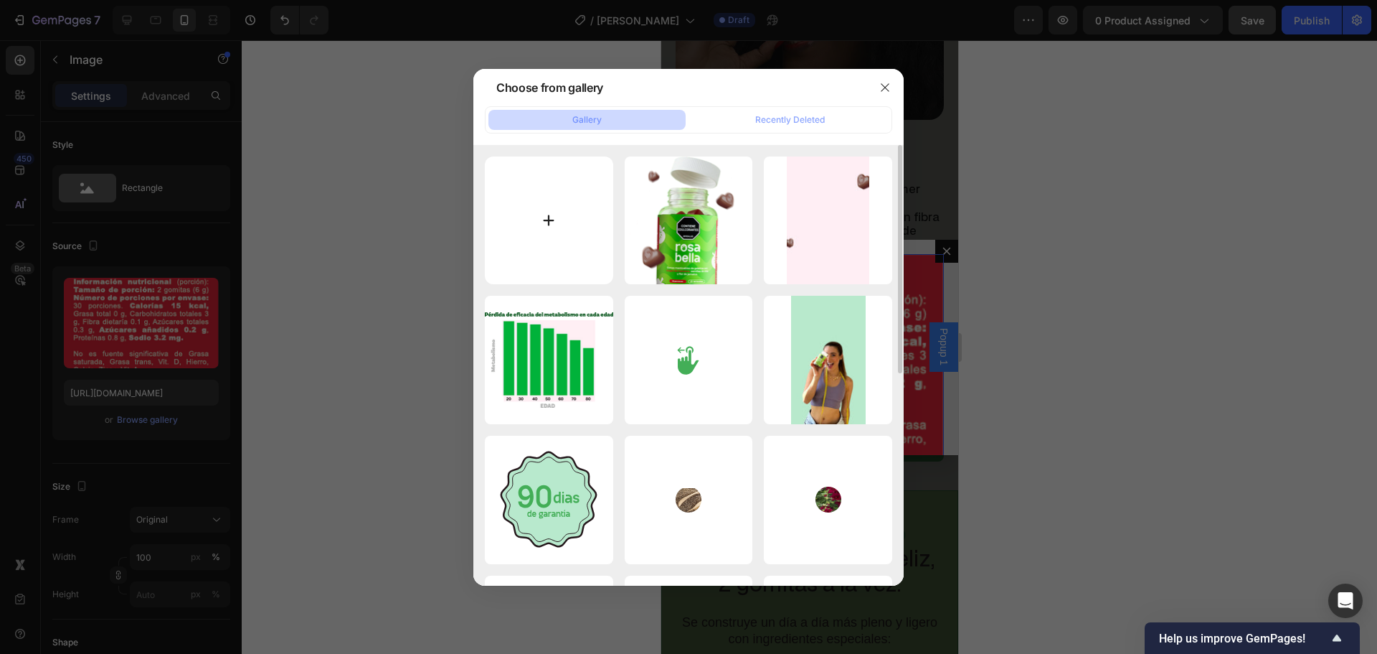
click at [559, 226] on input "file" at bounding box center [549, 220] width 128 height 128
type input "C:\fakepath\Tabla_bella_Verde.webp"
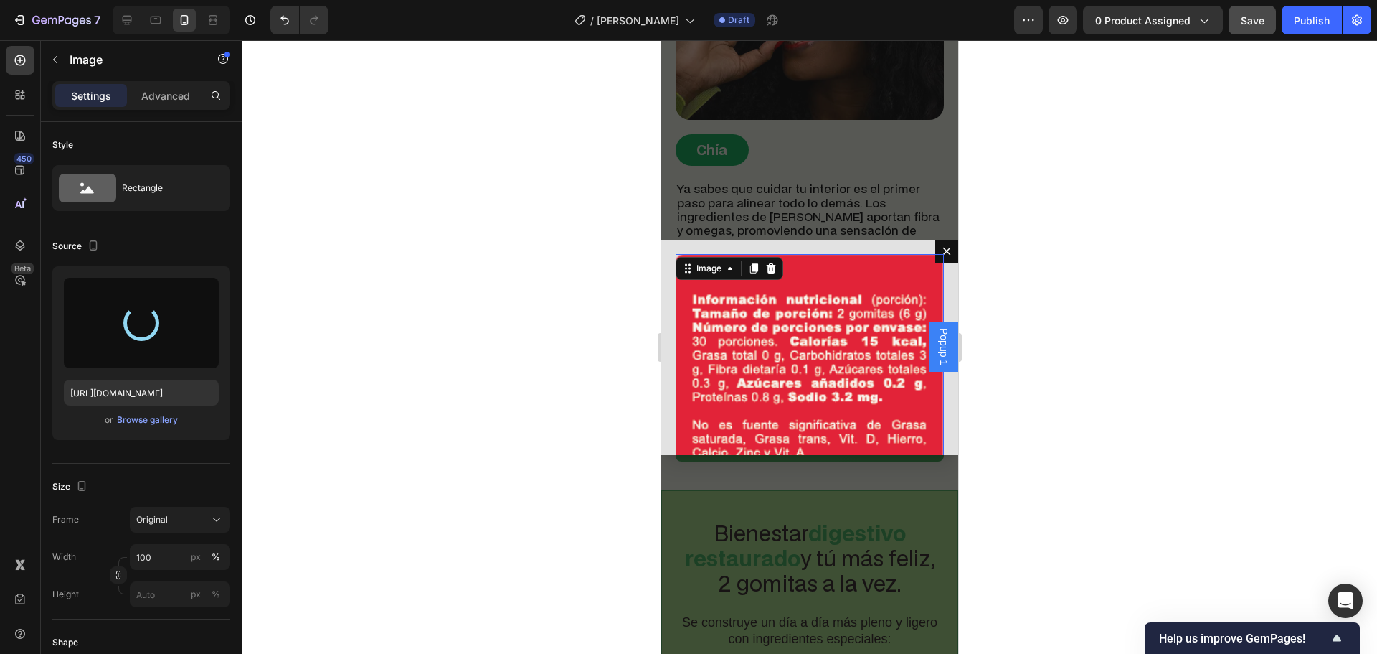
type input "[URL][DOMAIN_NAME]"
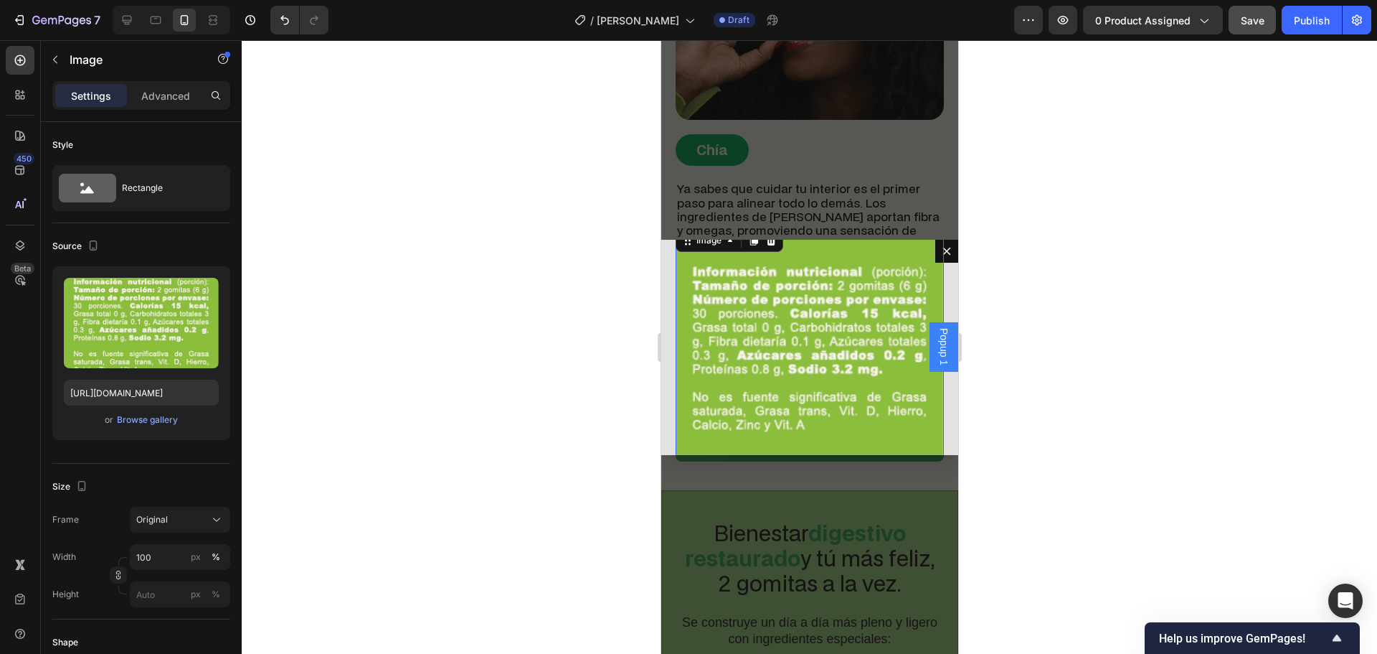
scroll to position [32, 0]
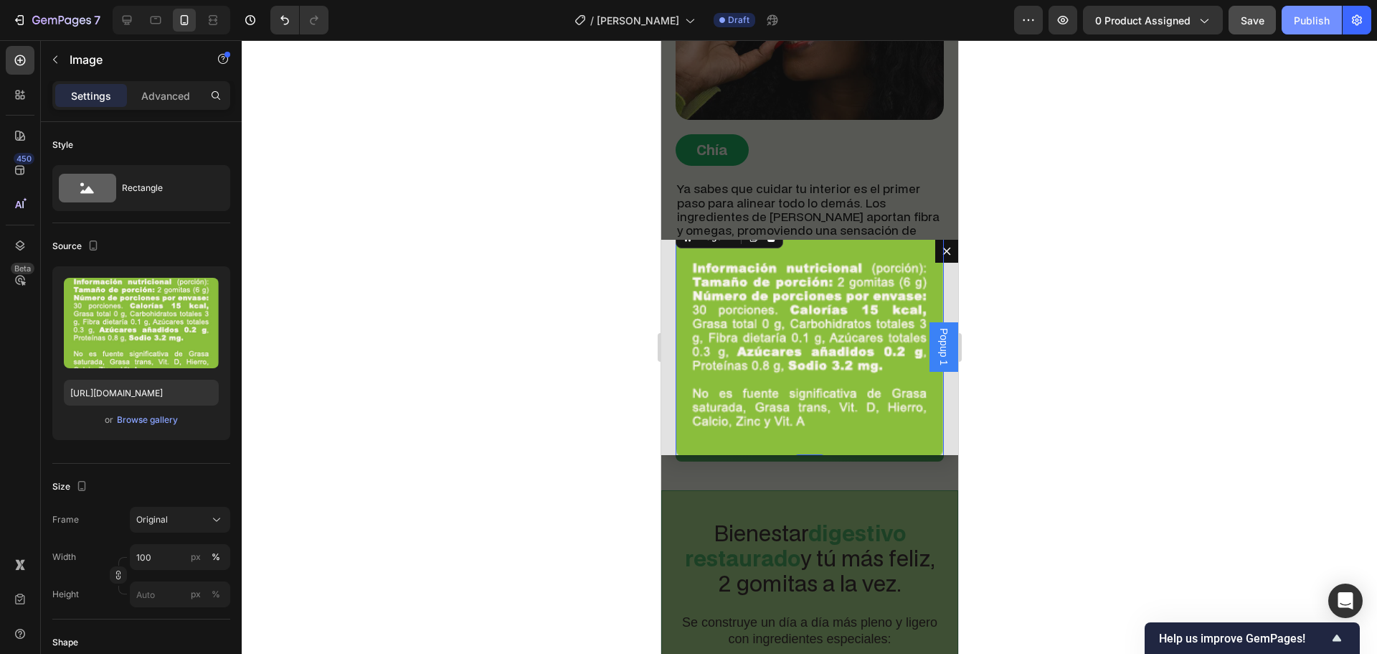
click at [1312, 21] on div "Publish" at bounding box center [1312, 20] width 36 height 15
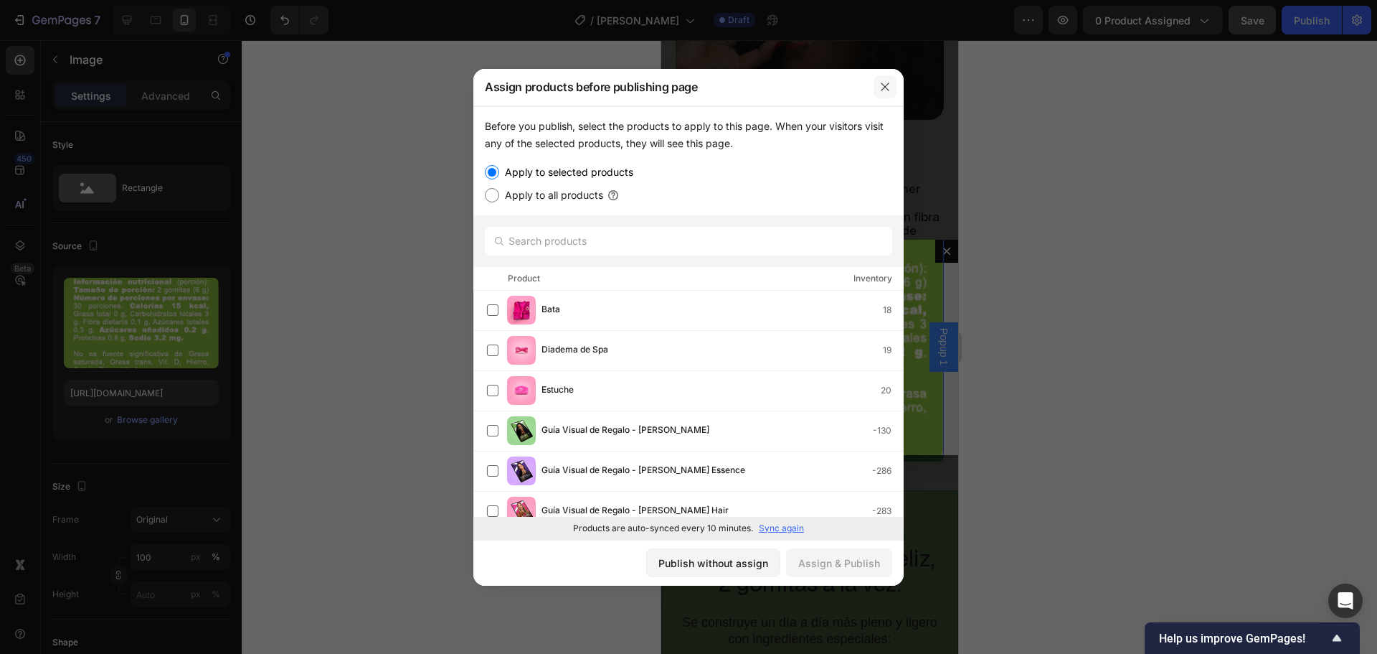
click at [882, 85] on icon "button" at bounding box center [885, 86] width 11 height 11
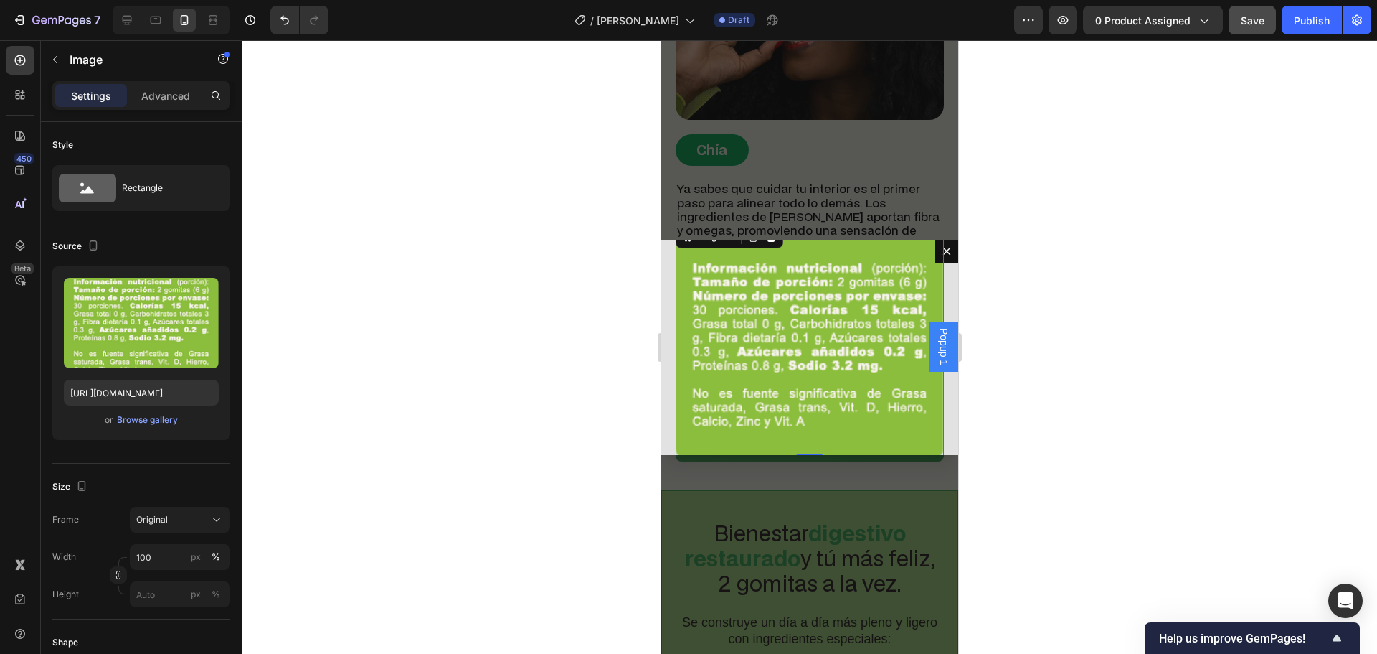
click at [895, 101] on div "Backdrop" at bounding box center [809, 346] width 297 height 613
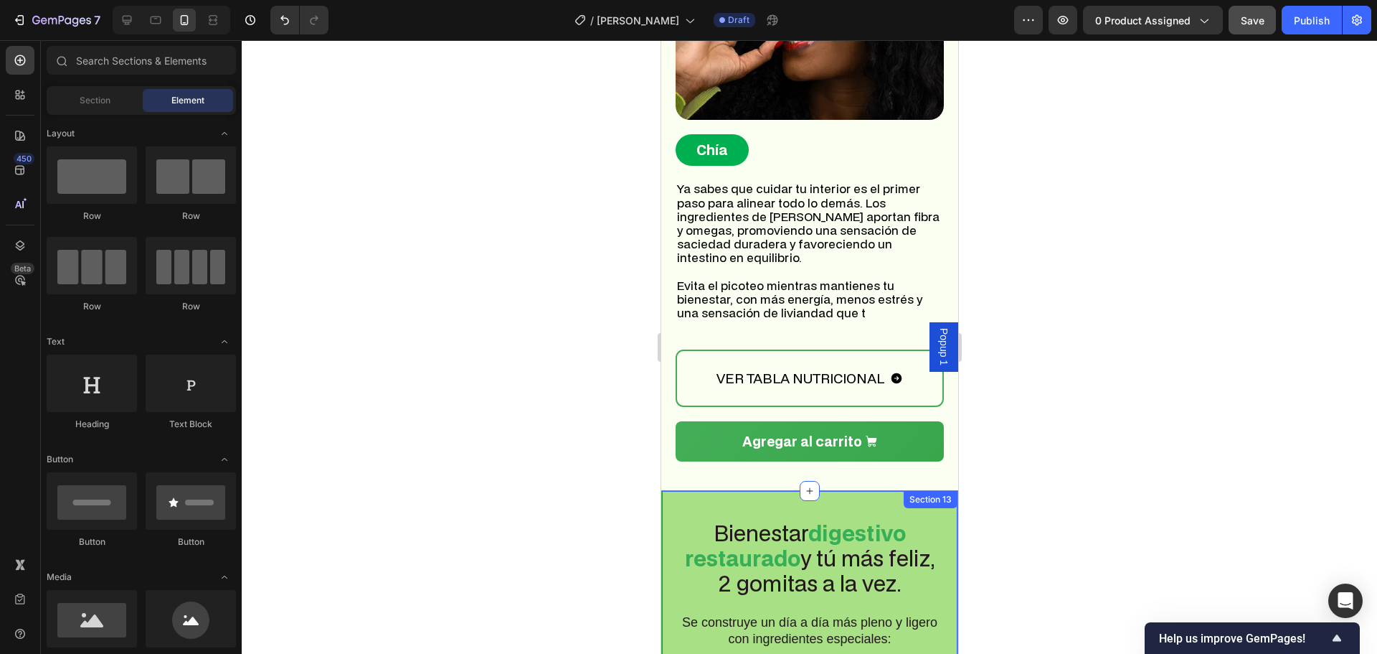
scroll to position [6744, 0]
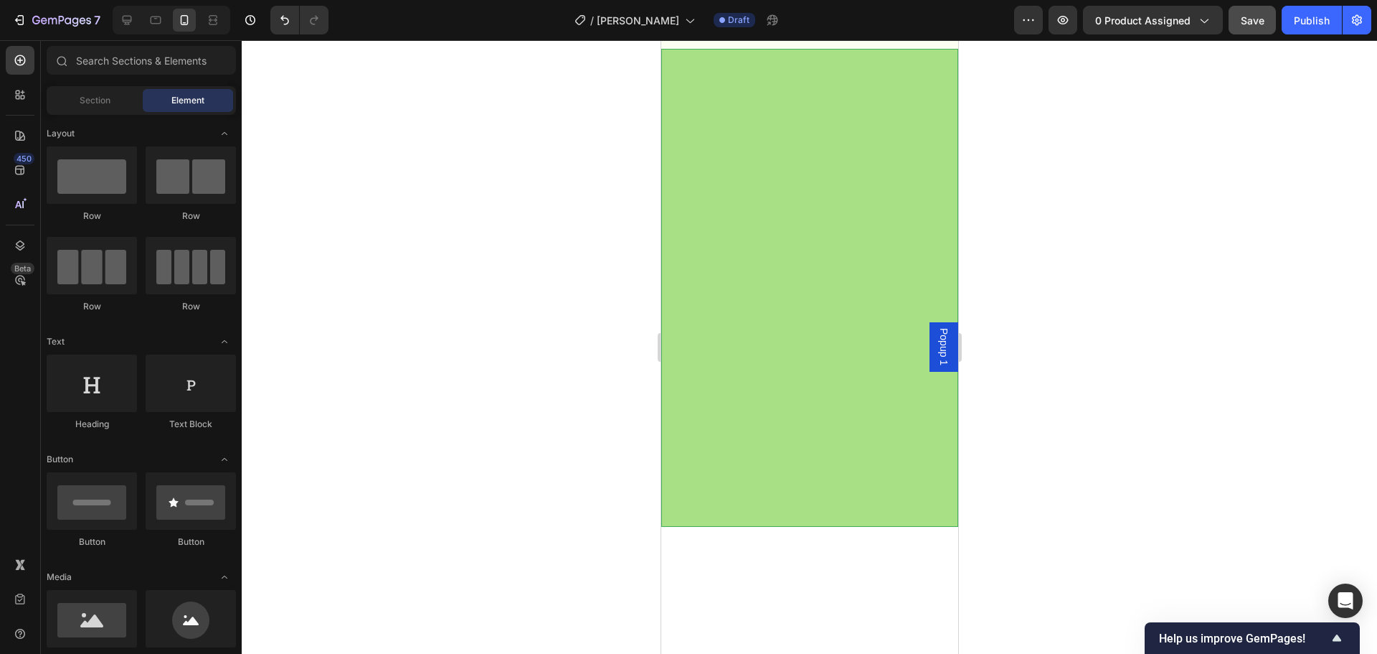
drag, startPoint x: 953, startPoint y: 535, endPoint x: 1621, endPoint y: 69, distance: 814.6
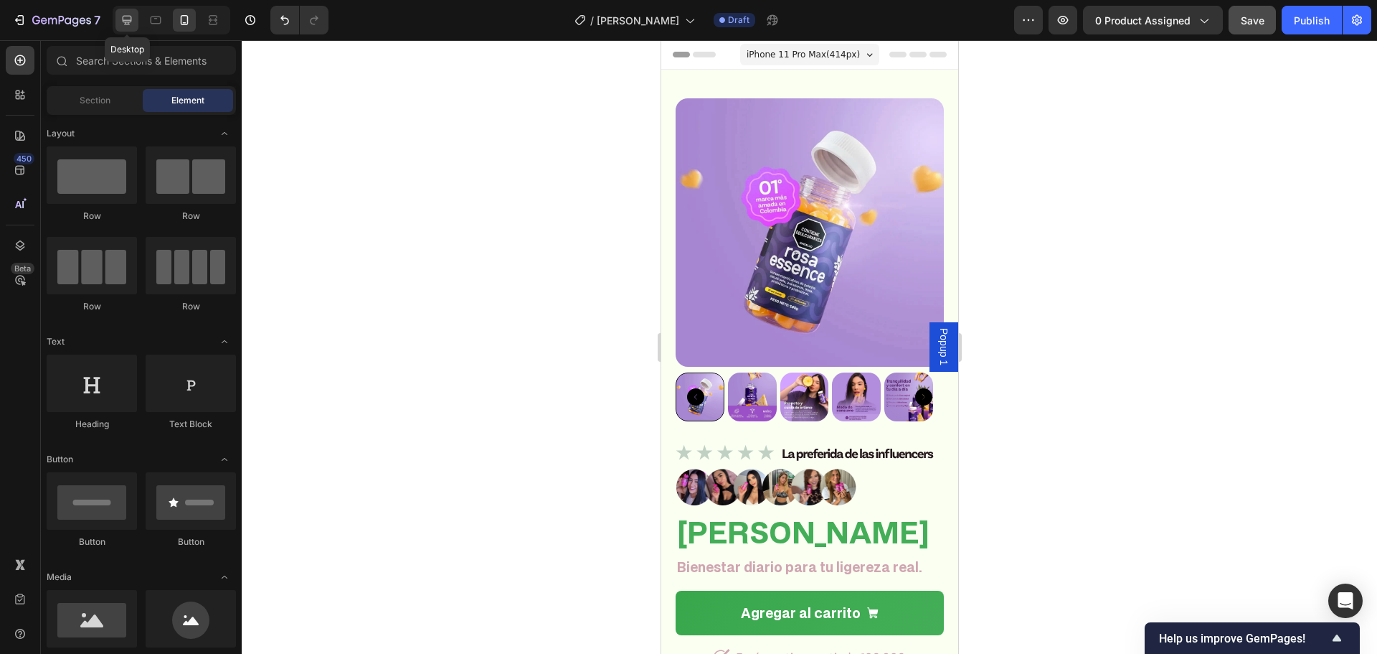
click at [131, 27] on icon at bounding box center [127, 20] width 14 height 14
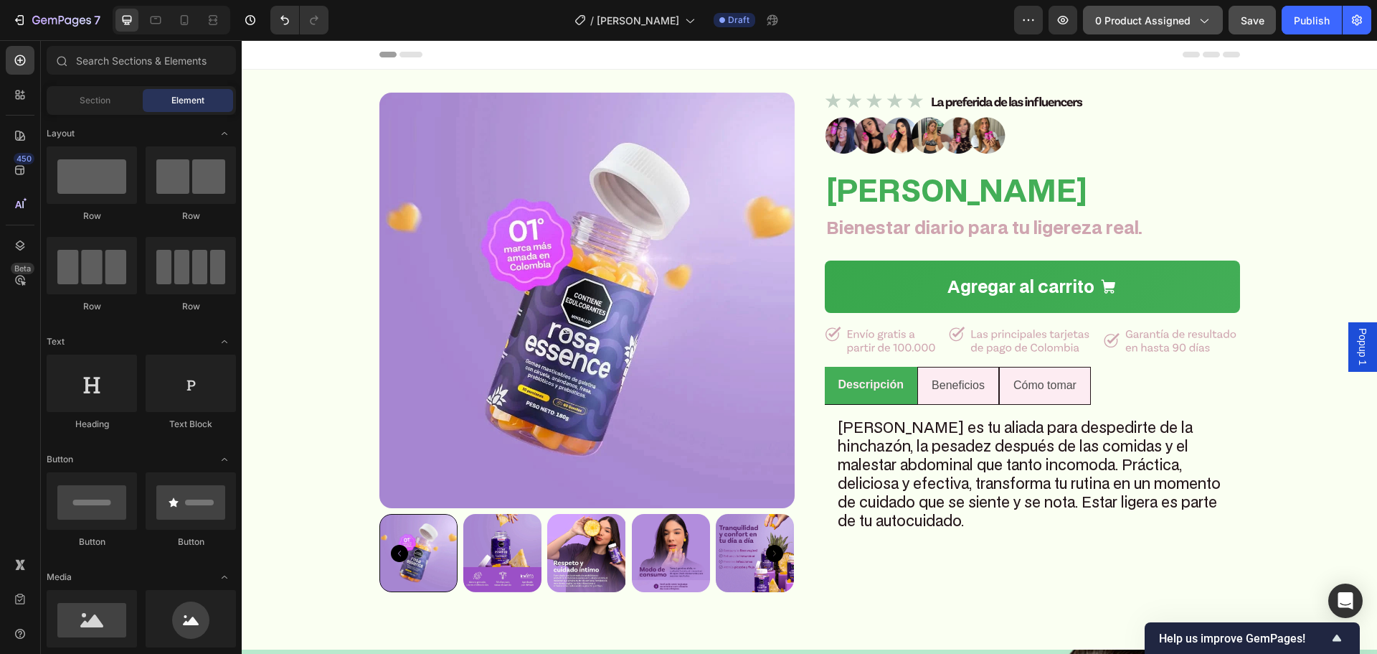
click at [1212, 25] on button "0 product assigned" at bounding box center [1153, 20] width 140 height 29
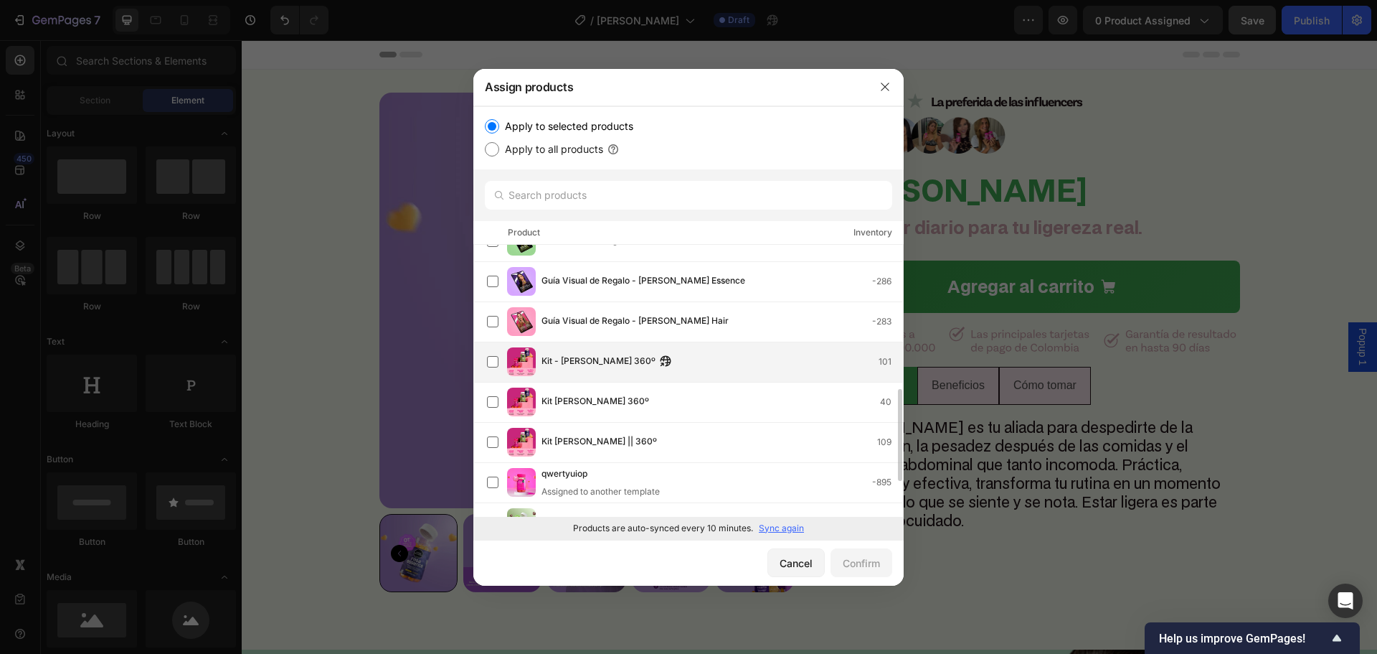
scroll to position [287, 0]
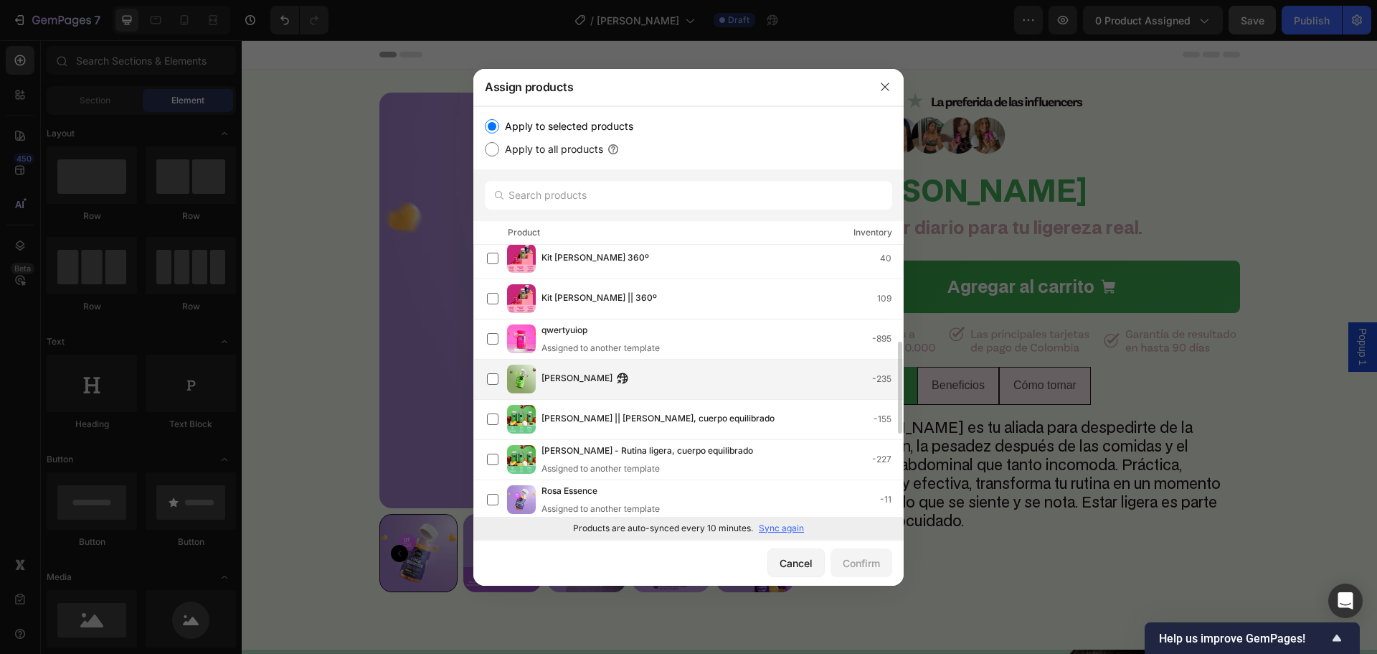
click at [651, 389] on div "[PERSON_NAME] -235" at bounding box center [695, 378] width 416 height 29
drag, startPoint x: 869, startPoint y: 569, endPoint x: 602, endPoint y: 521, distance: 271.2
click at [869, 569] on div "Confirm" at bounding box center [861, 562] width 37 height 15
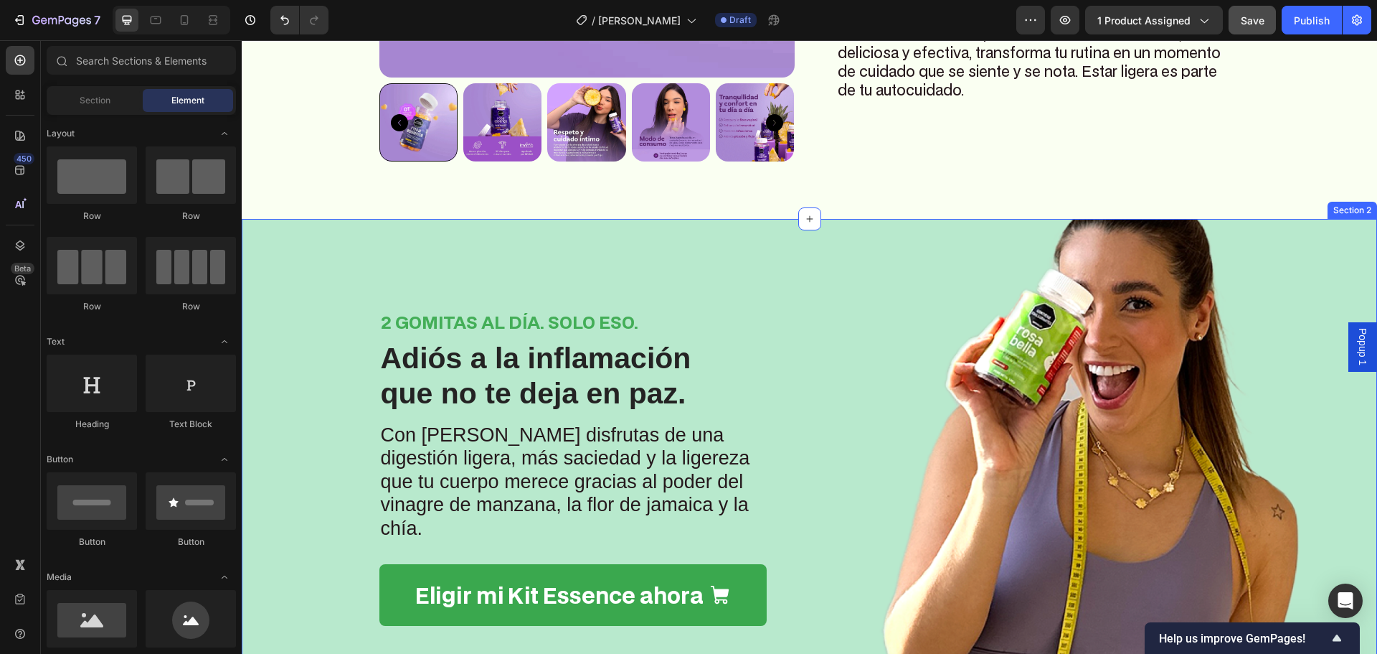
scroll to position [0, 0]
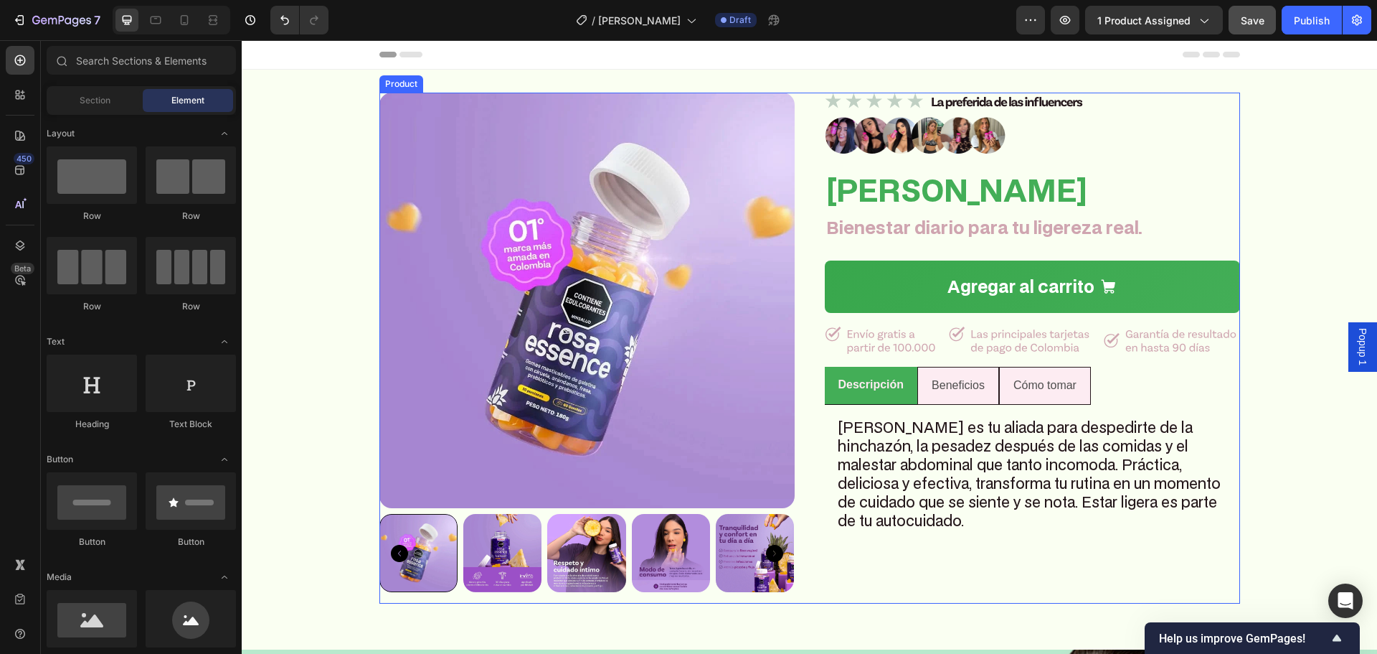
click at [798, 306] on div "Product Images Image Image [PERSON_NAME] Heading Bienestar diario para tu liger…" at bounding box center [810, 348] width 861 height 511
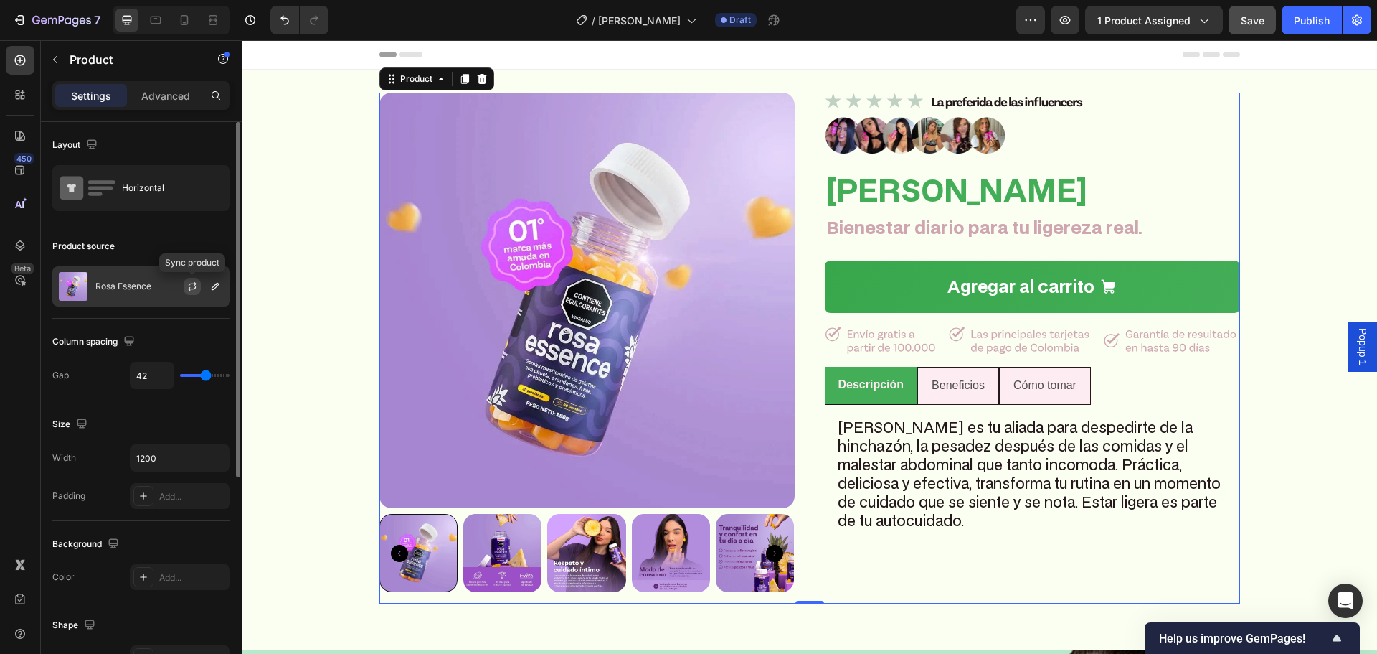
click at [190, 283] on icon "button" at bounding box center [192, 286] width 11 height 11
click at [209, 284] on icon "button" at bounding box center [214, 286] width 11 height 11
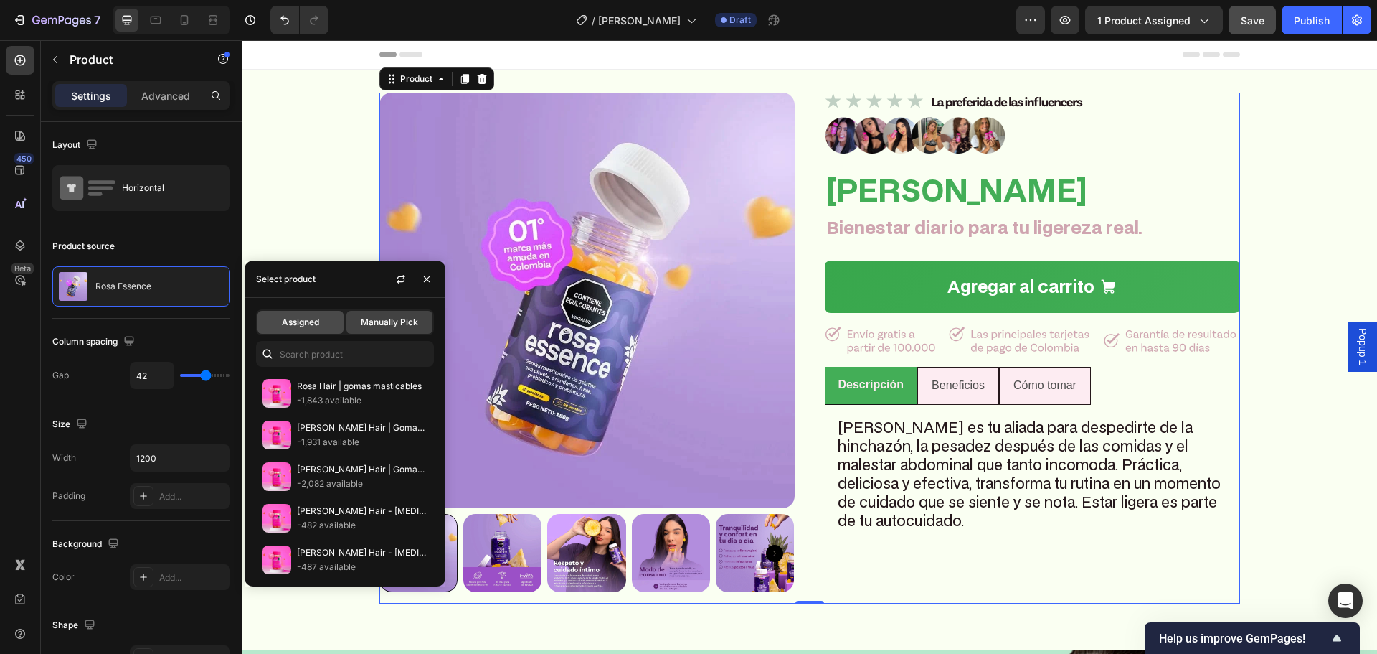
click at [281, 312] on div "Assigned" at bounding box center [301, 322] width 86 height 23
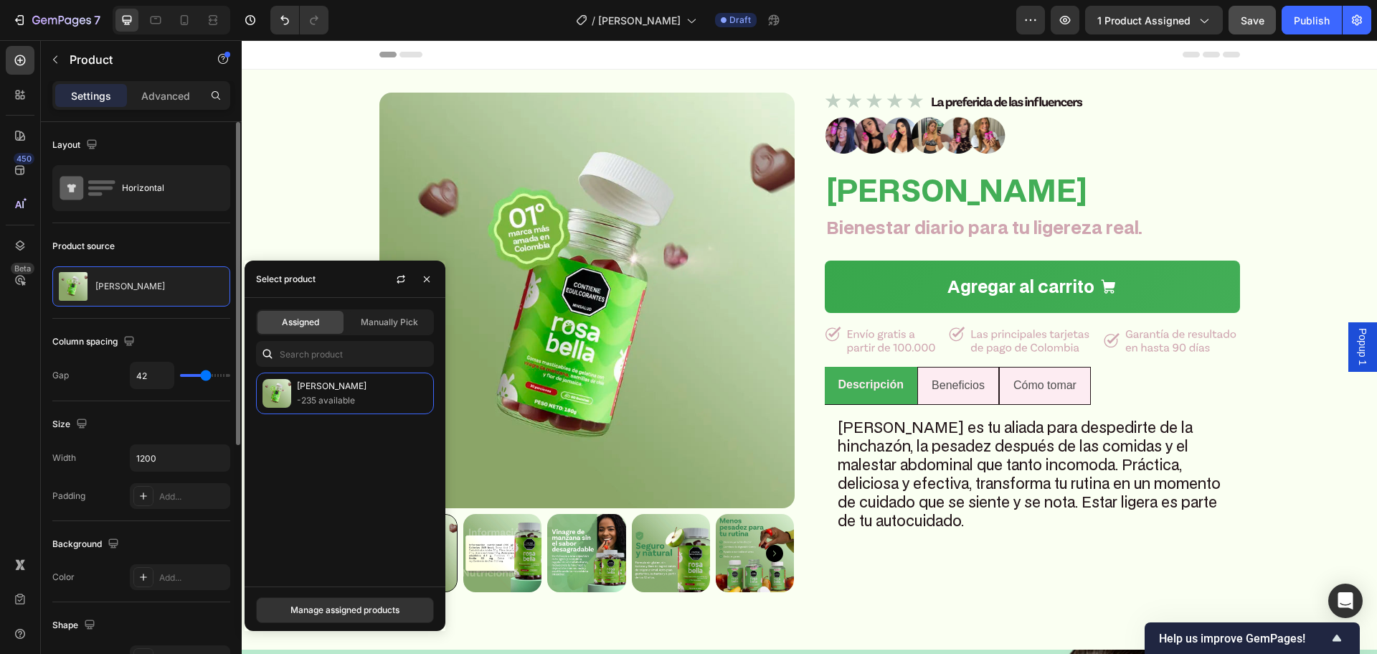
click at [186, 251] on div "Product source" at bounding box center [141, 246] width 178 height 23
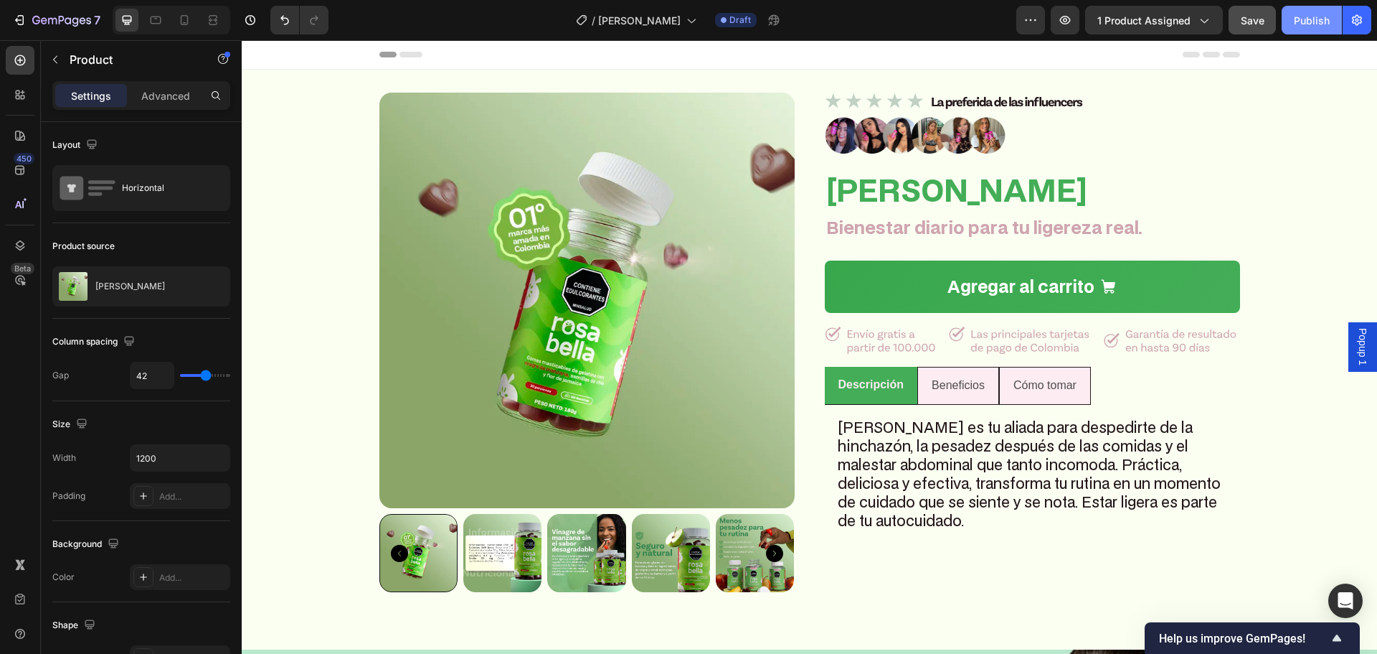
click at [1304, 17] on div "Publish" at bounding box center [1312, 20] width 36 height 15
click at [1082, 15] on div "Preview 1 product assigned Save Publish" at bounding box center [1194, 20] width 355 height 29
click at [1075, 21] on button "button" at bounding box center [1065, 20] width 29 height 29
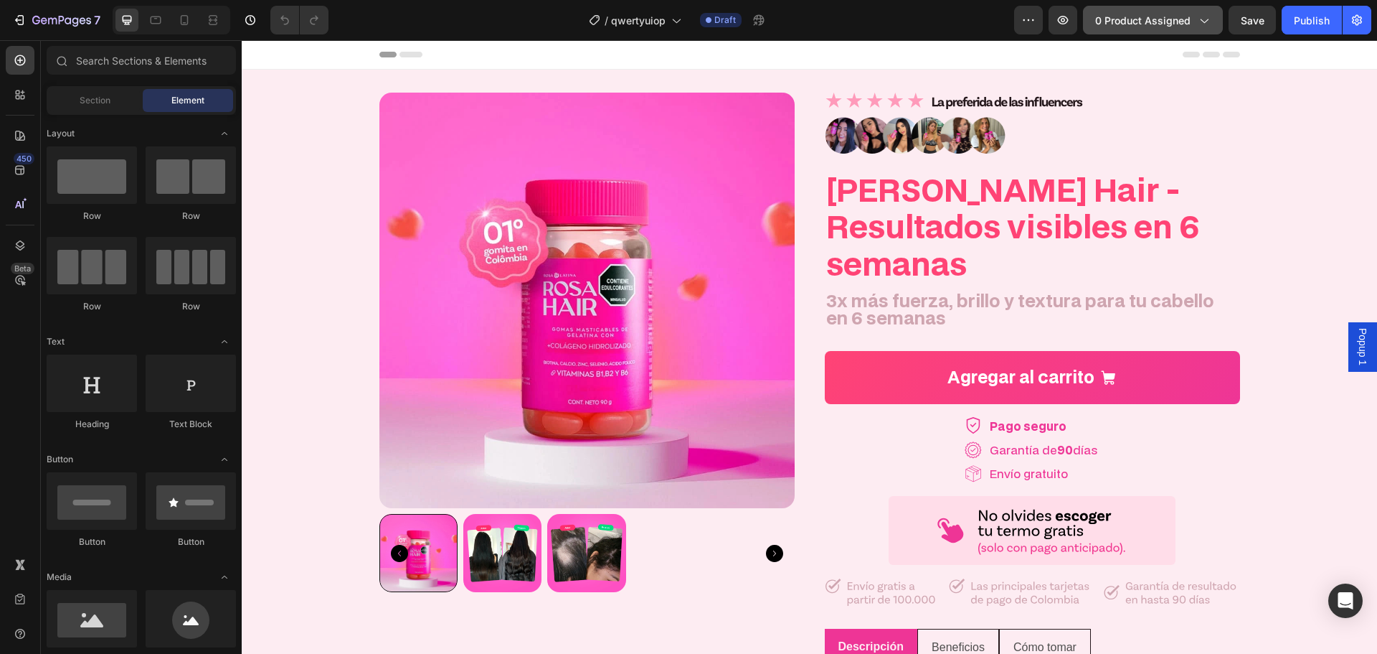
click at [1156, 14] on span "0 product assigned" at bounding box center [1142, 20] width 95 height 15
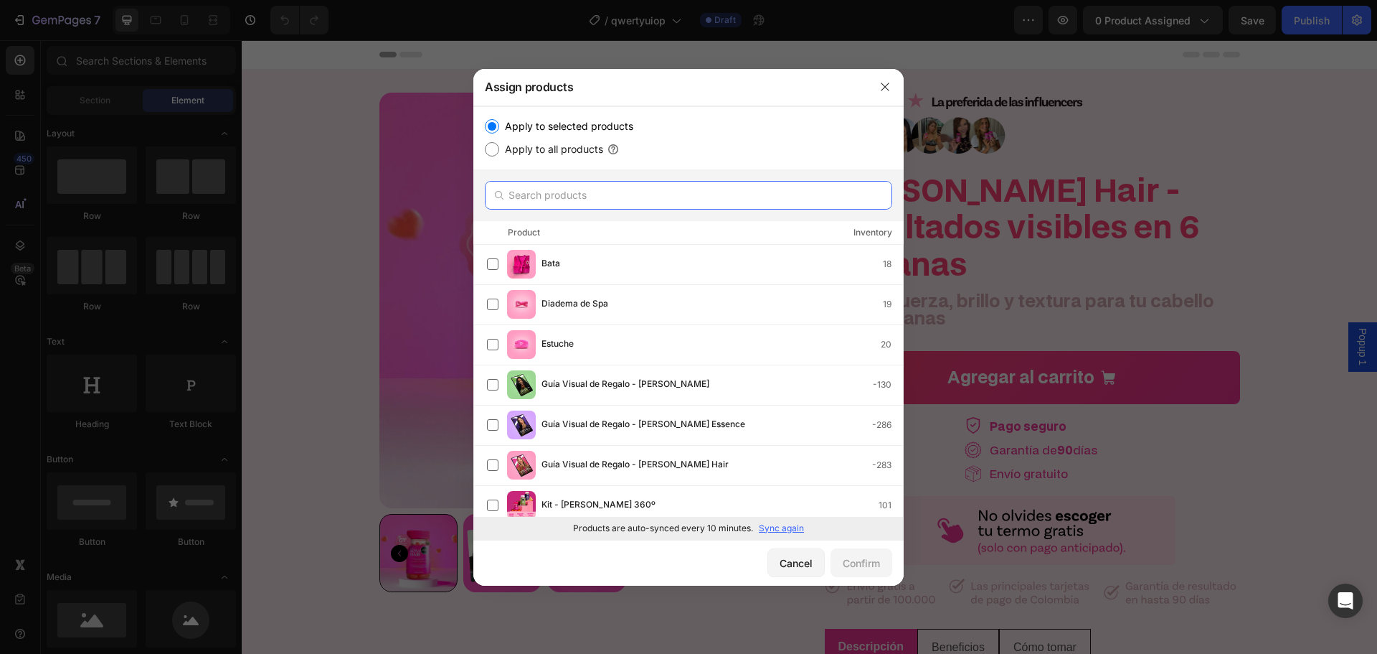
click at [578, 195] on input "text" at bounding box center [688, 195] width 407 height 29
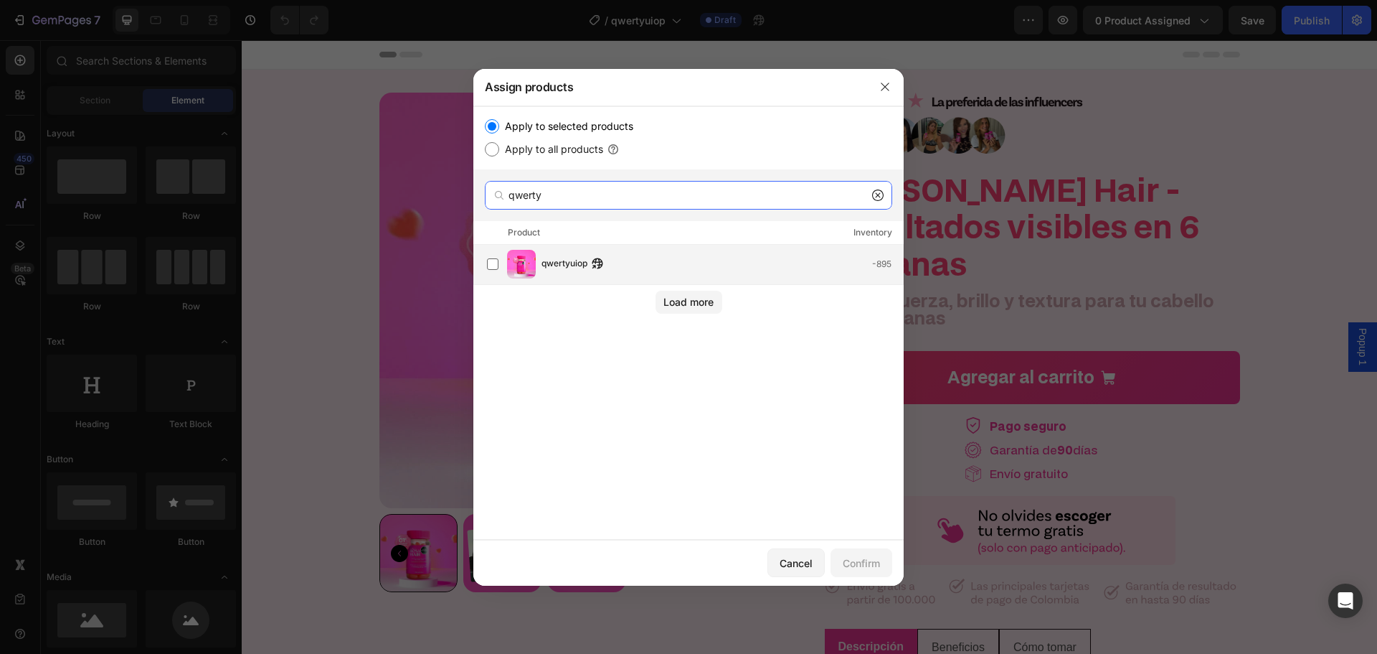
type input "qwerty"
click at [615, 253] on div "qwertyuiop -895" at bounding box center [695, 264] width 416 height 29
click at [845, 578] on div "Cancel Confirm" at bounding box center [688, 562] width 430 height 46
click at [852, 565] on div "Confirm" at bounding box center [861, 562] width 37 height 15
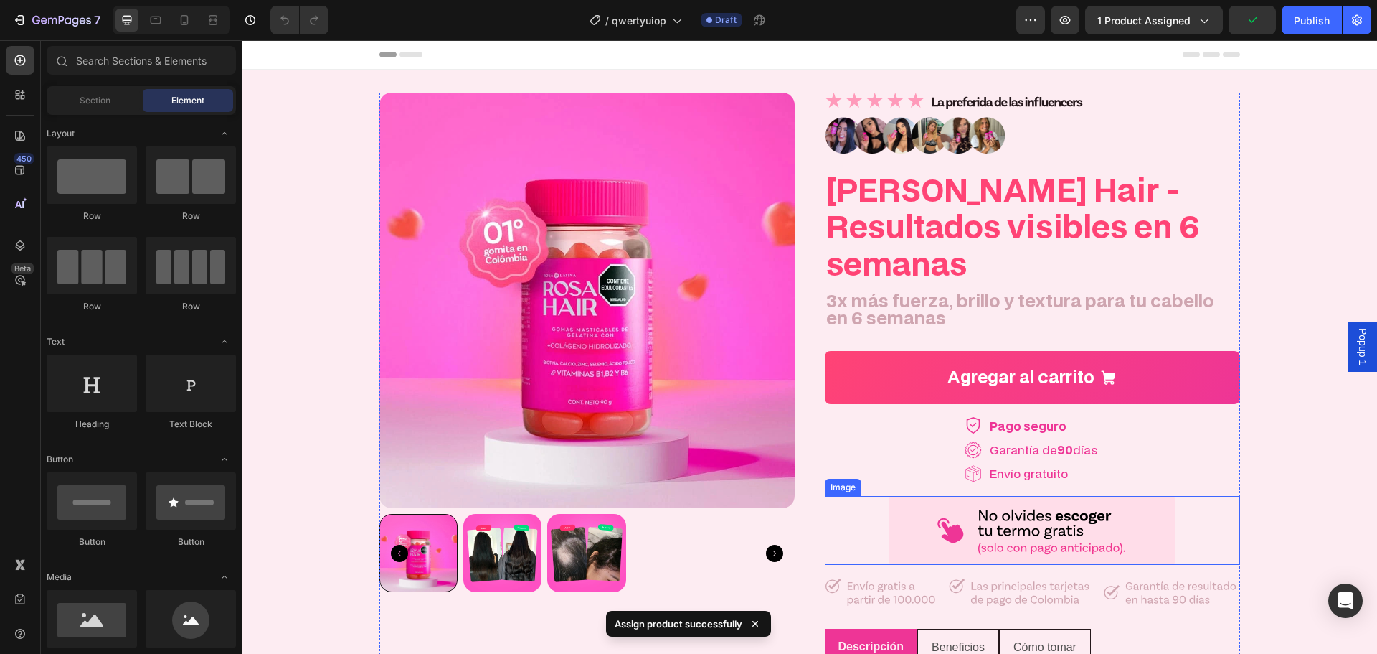
click at [940, 496] on img at bounding box center [1032, 531] width 287 height 70
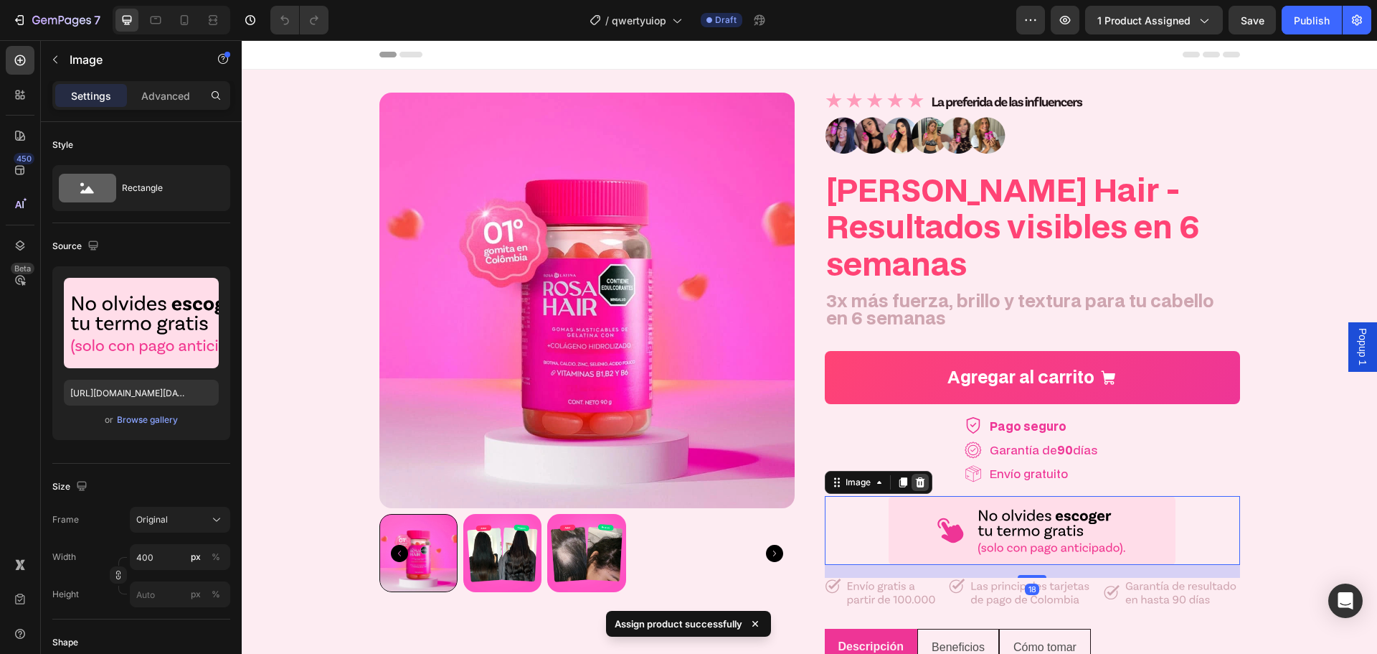
click at [916, 476] on icon at bounding box center [919, 481] width 9 height 10
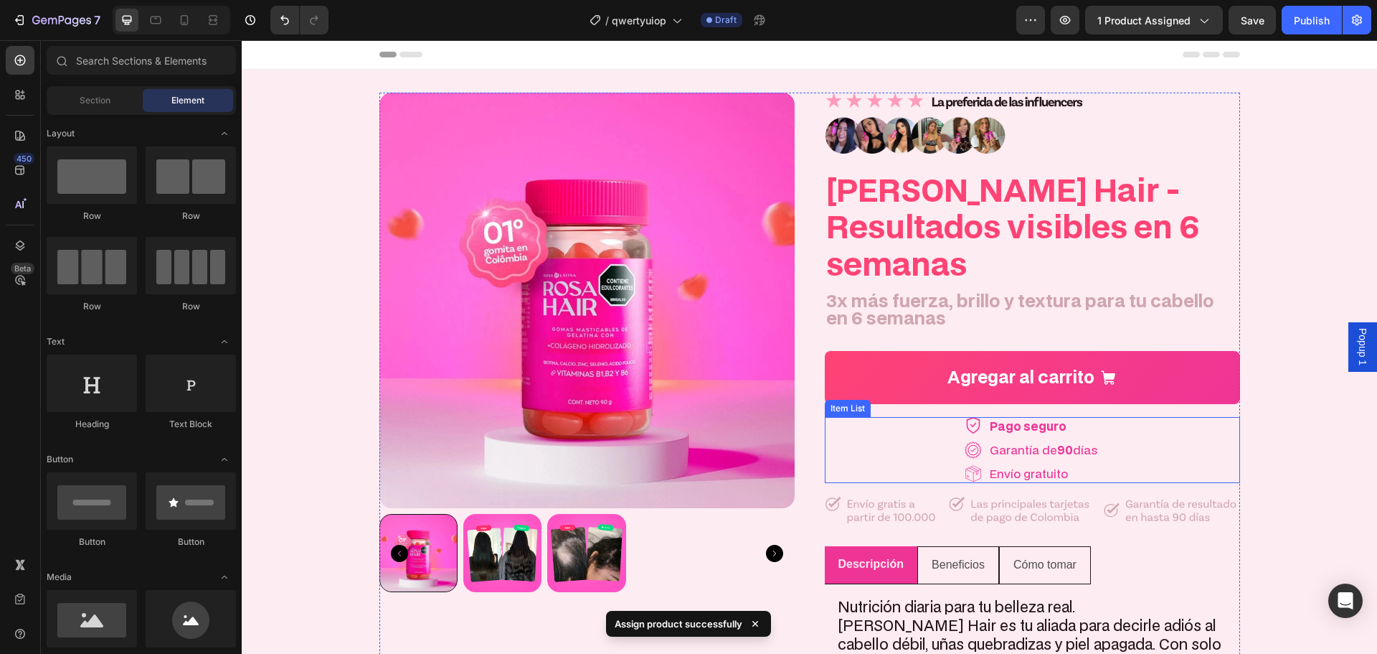
click at [931, 417] on div "Pago seguro Garantía de 90 días Envío gratuito" at bounding box center [1032, 450] width 415 height 66
click at [978, 440] on div "Garantía de 90 días" at bounding box center [1032, 449] width 135 height 18
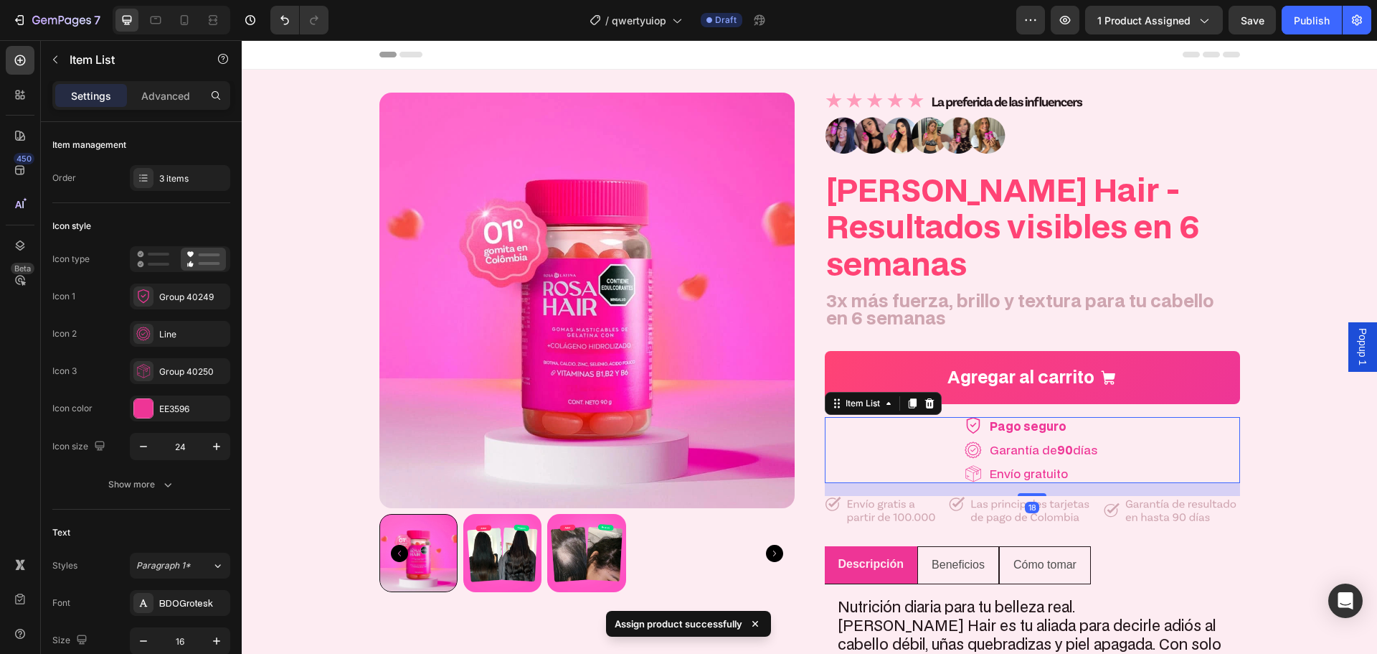
click at [925, 398] on icon at bounding box center [929, 403] width 9 height 10
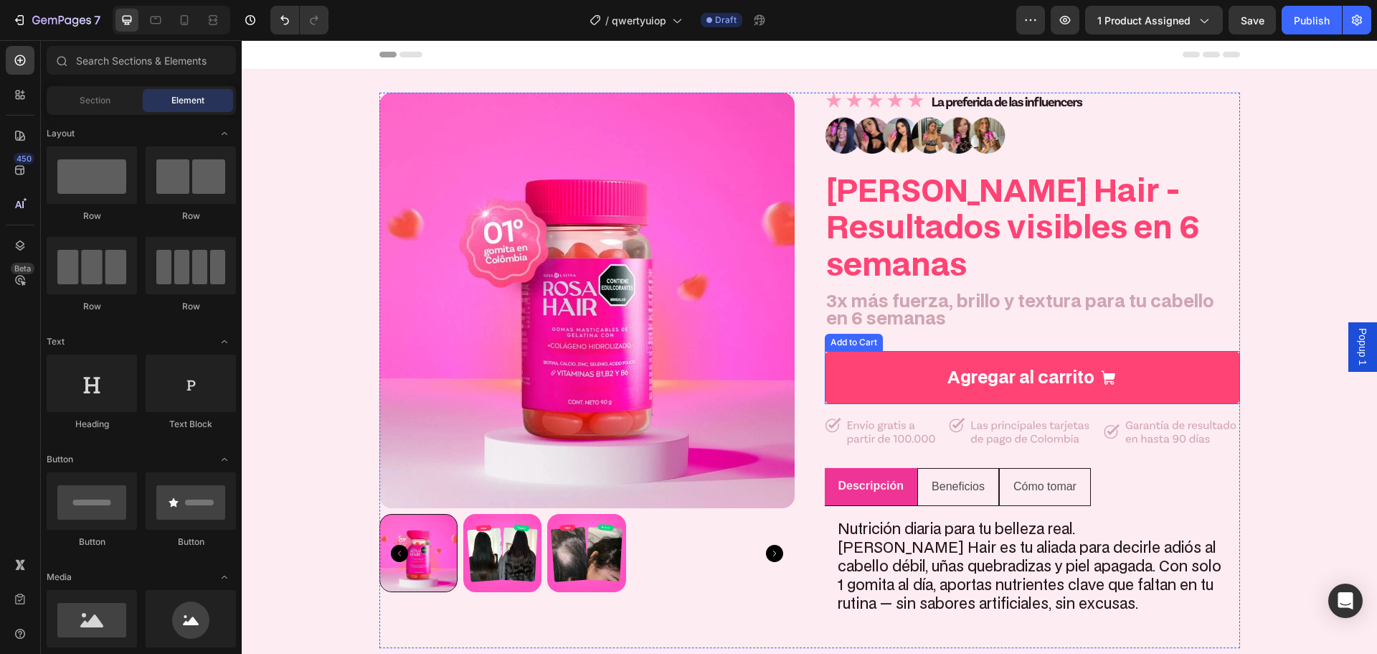
click at [847, 351] on button "Agregar al carrito" at bounding box center [1032, 377] width 415 height 53
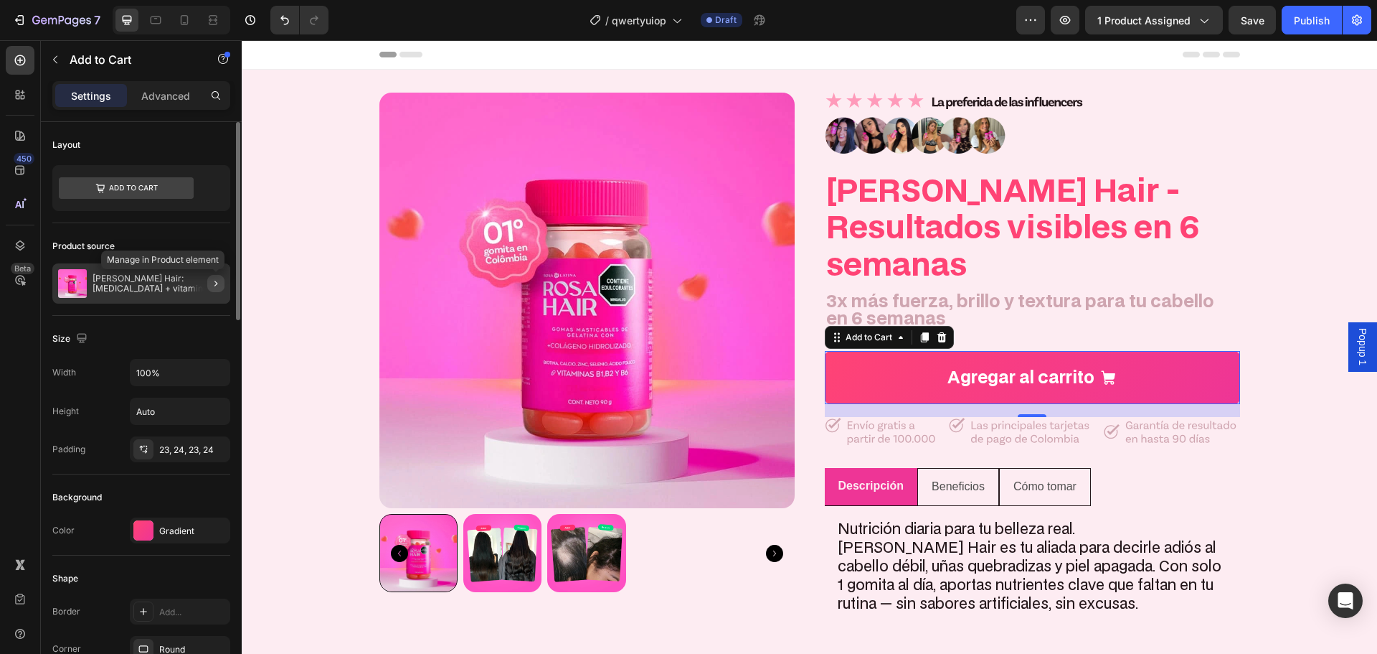
click at [212, 283] on icon "button" at bounding box center [215, 283] width 11 height 11
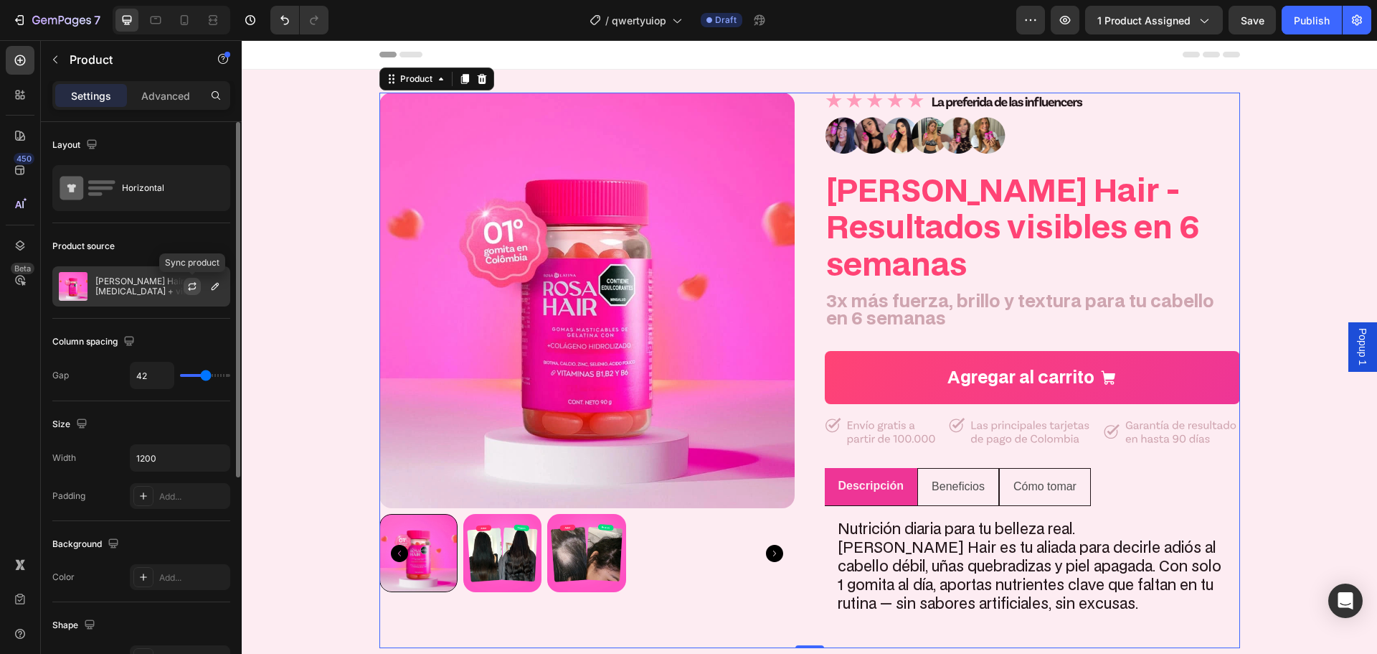
click at [194, 286] on icon "button" at bounding box center [192, 286] width 11 height 11
click at [1139, 24] on span "1 product assigned" at bounding box center [1144, 20] width 93 height 15
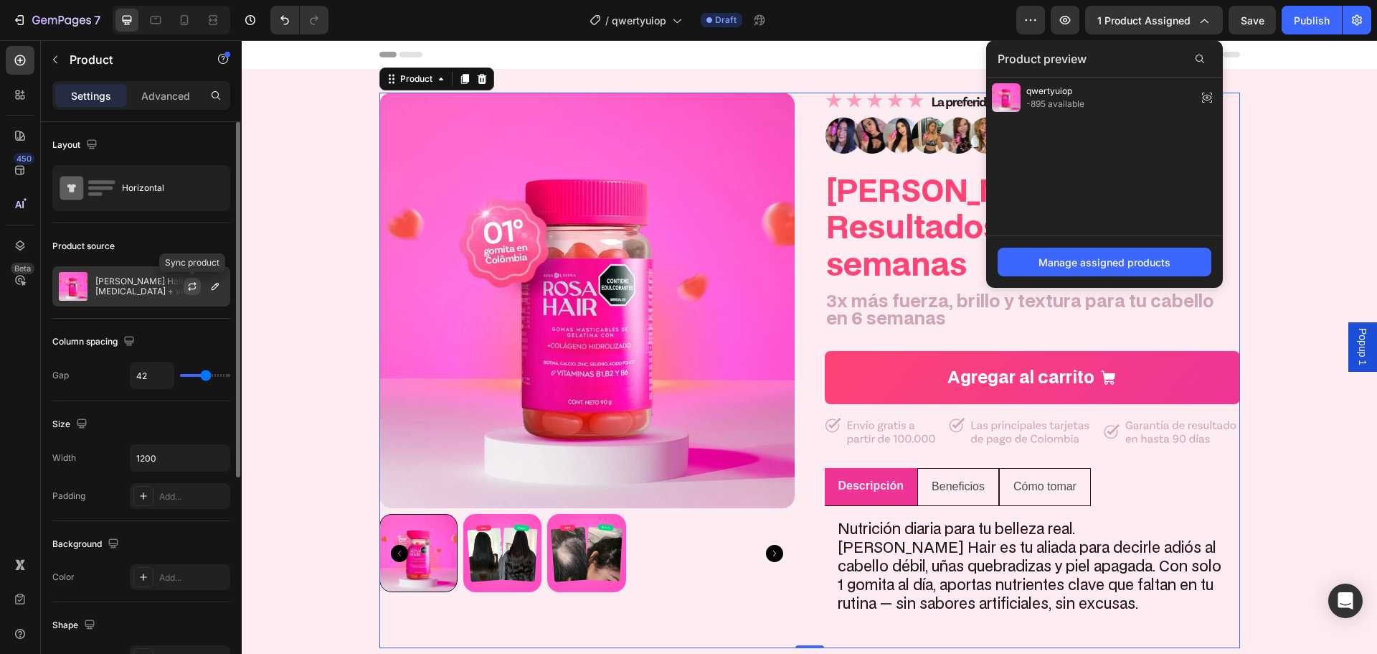
click at [187, 289] on icon "button" at bounding box center [192, 286] width 11 height 11
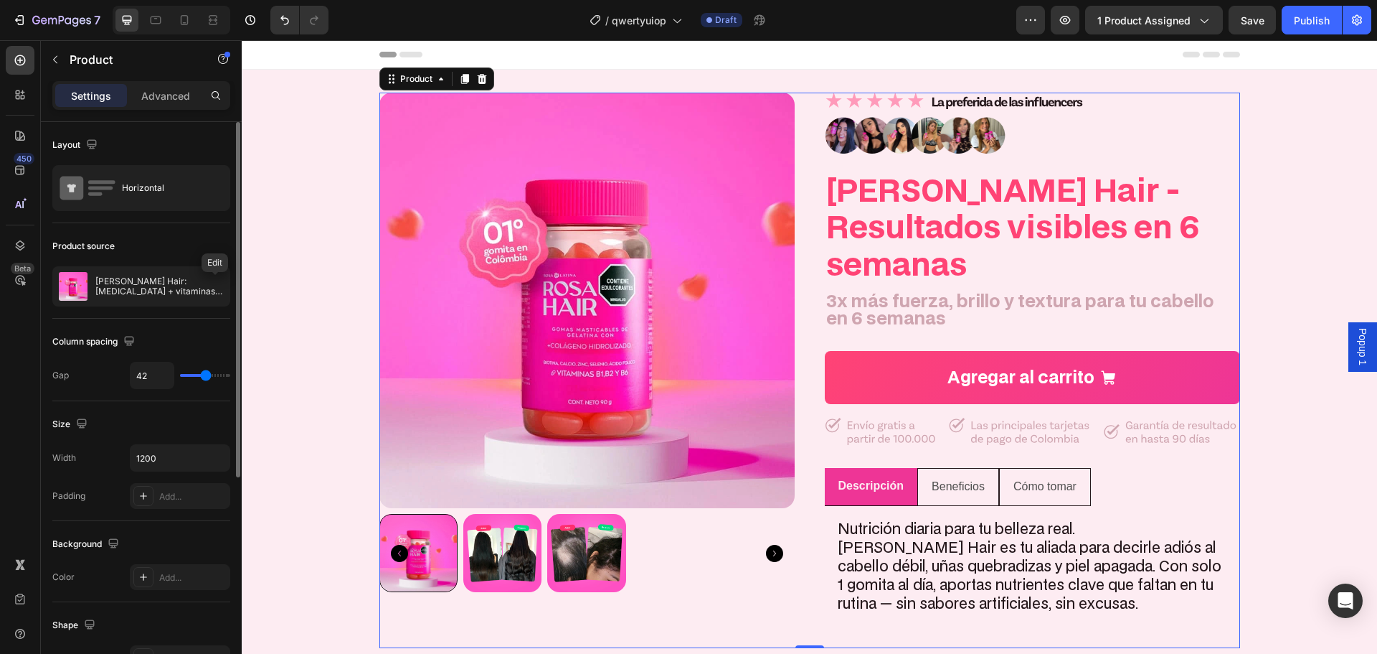
click at [0, 0] on icon "button" at bounding box center [0, 0] width 0 height 0
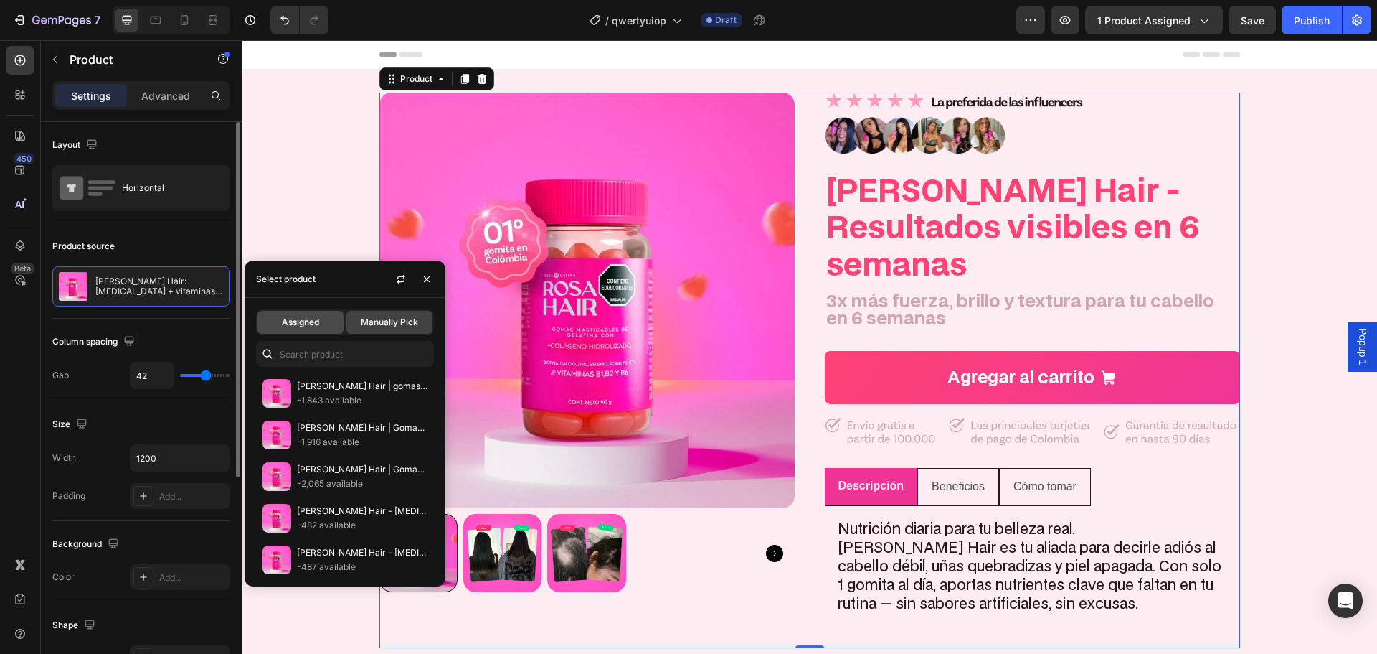
click at [316, 319] on span "Assigned" at bounding box center [300, 322] width 37 height 13
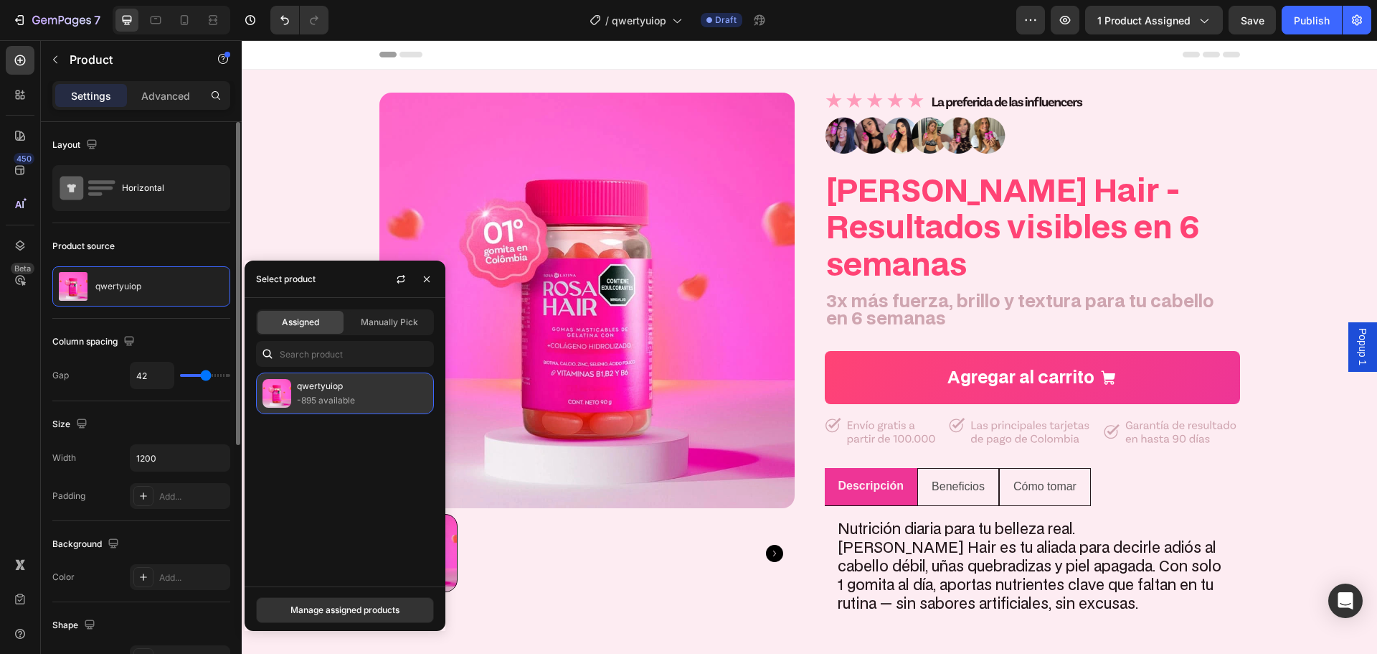
click at [345, 393] on p "-895 available" at bounding box center [362, 400] width 131 height 14
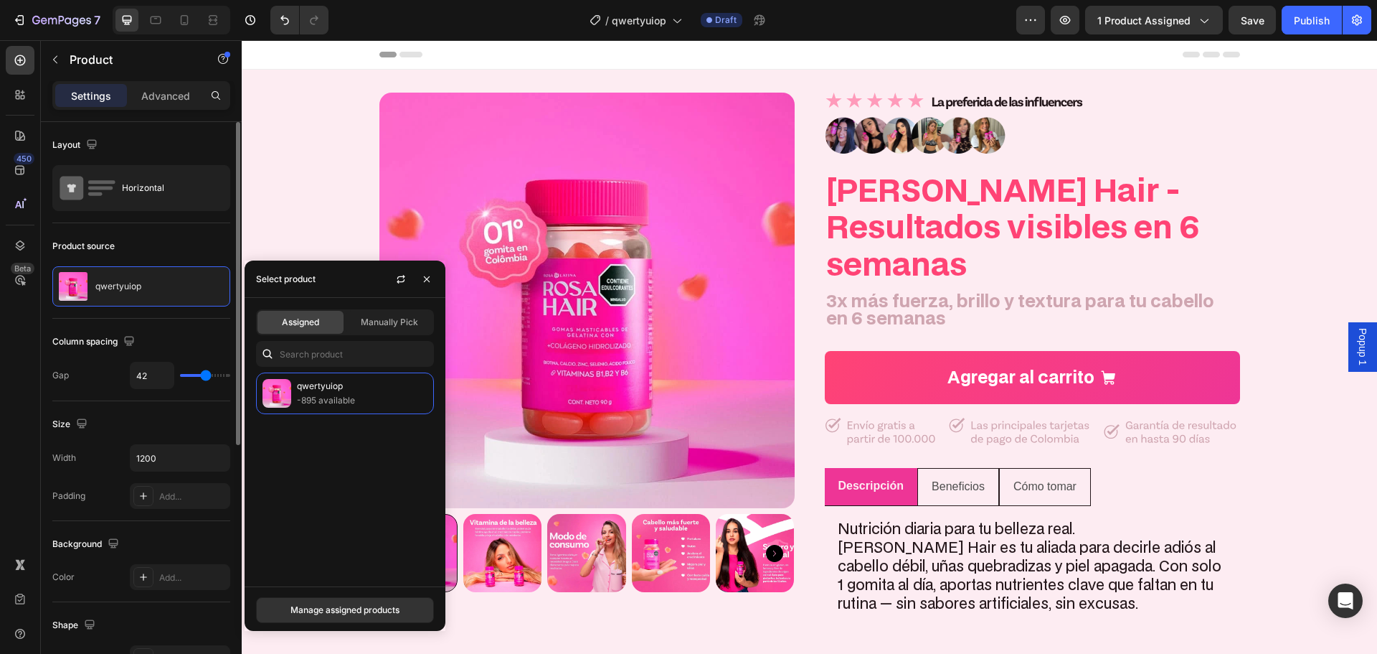
click at [176, 223] on div "Product source qwertyuiop" at bounding box center [141, 270] width 178 height 95
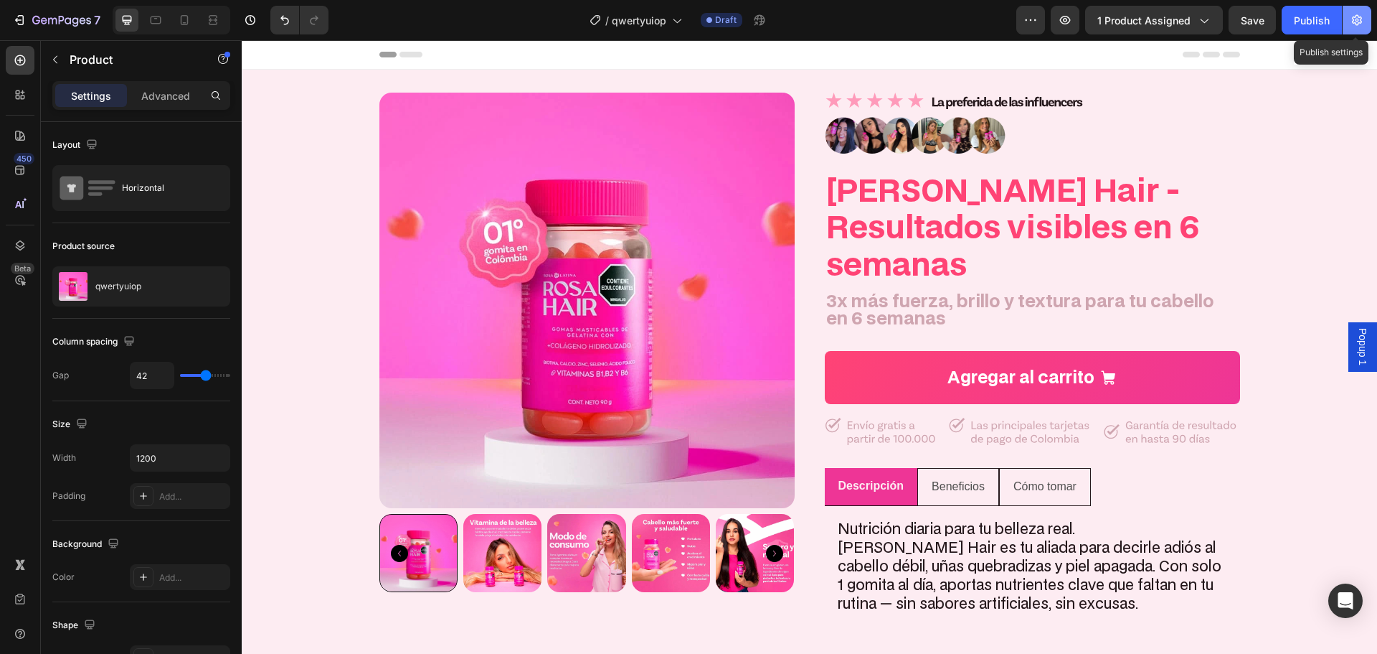
click at [1356, 22] on icon "button" at bounding box center [1357, 20] width 14 height 14
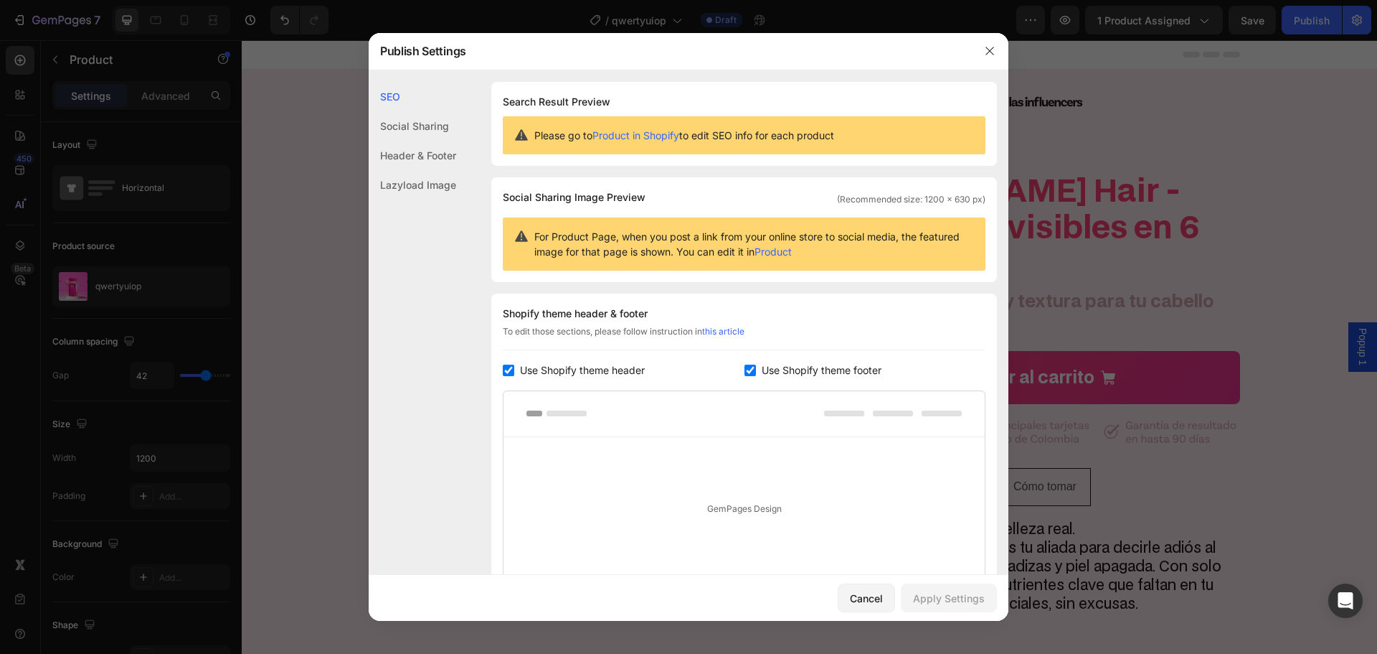
click at [433, 123] on div "Social Sharing" at bounding box center [413, 125] width 88 height 29
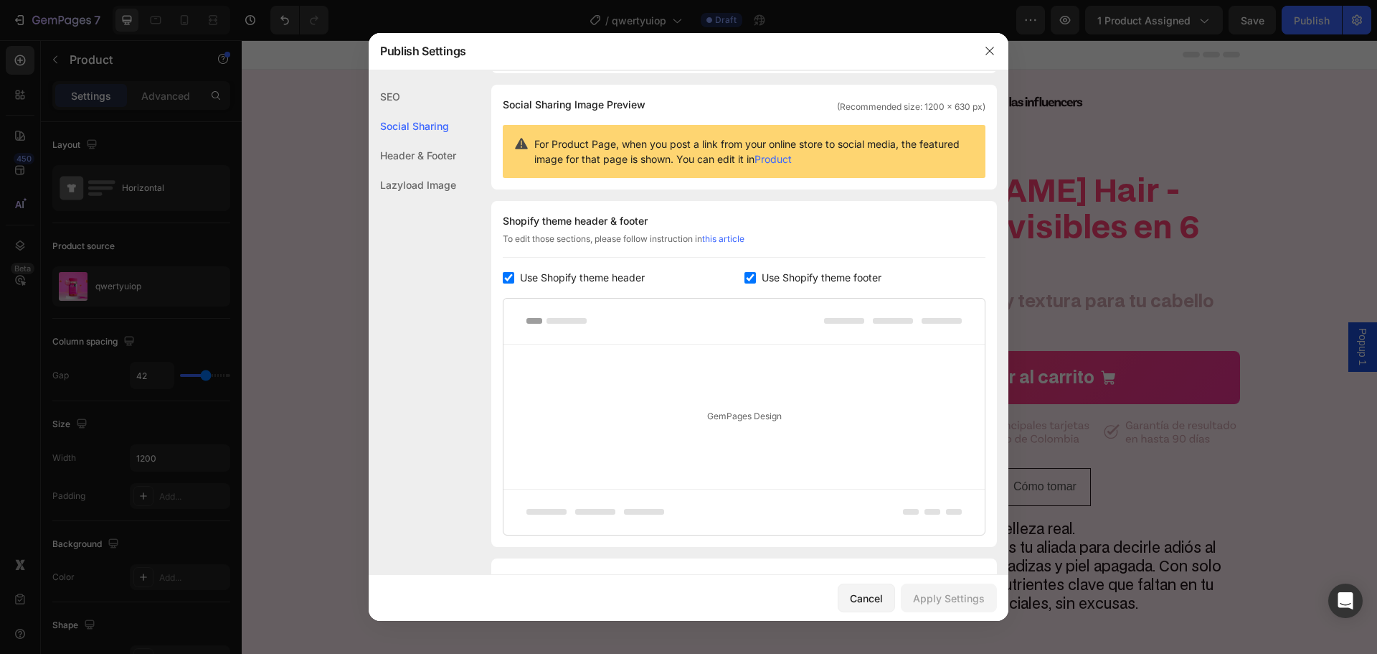
click at [428, 161] on div "Header & Footer" at bounding box center [413, 155] width 88 height 29
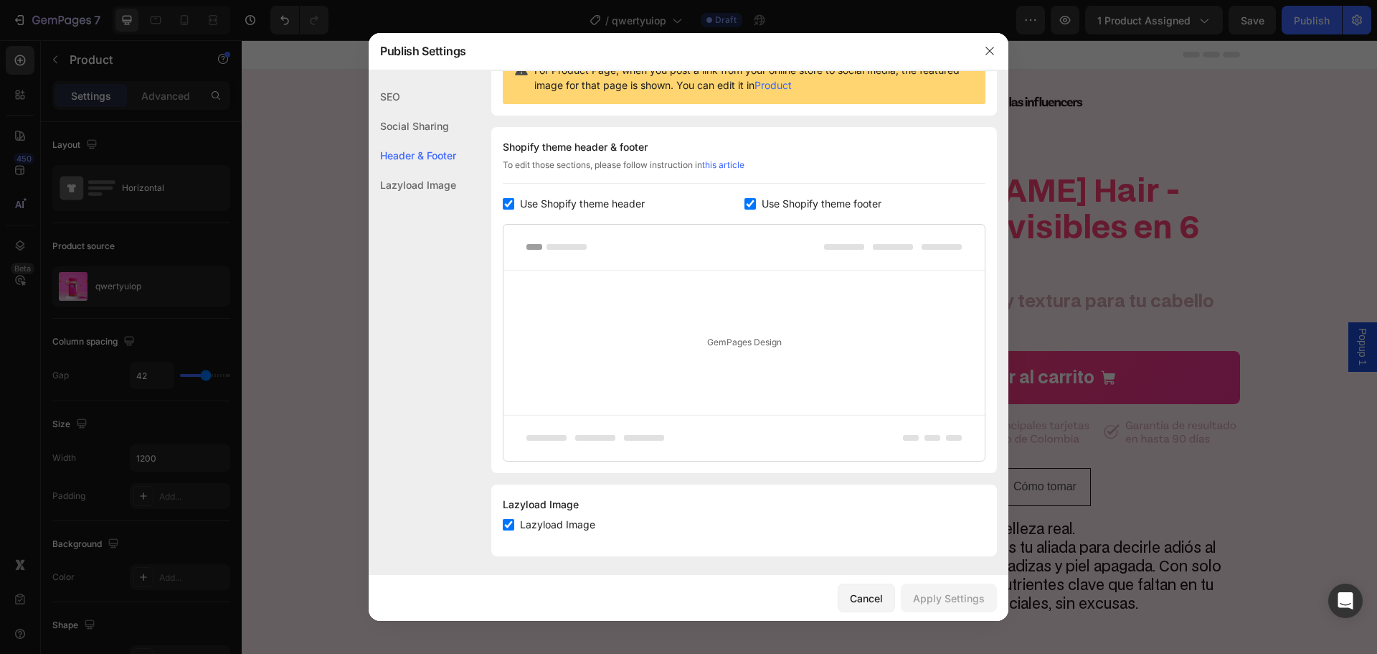
scroll to position [170, 0]
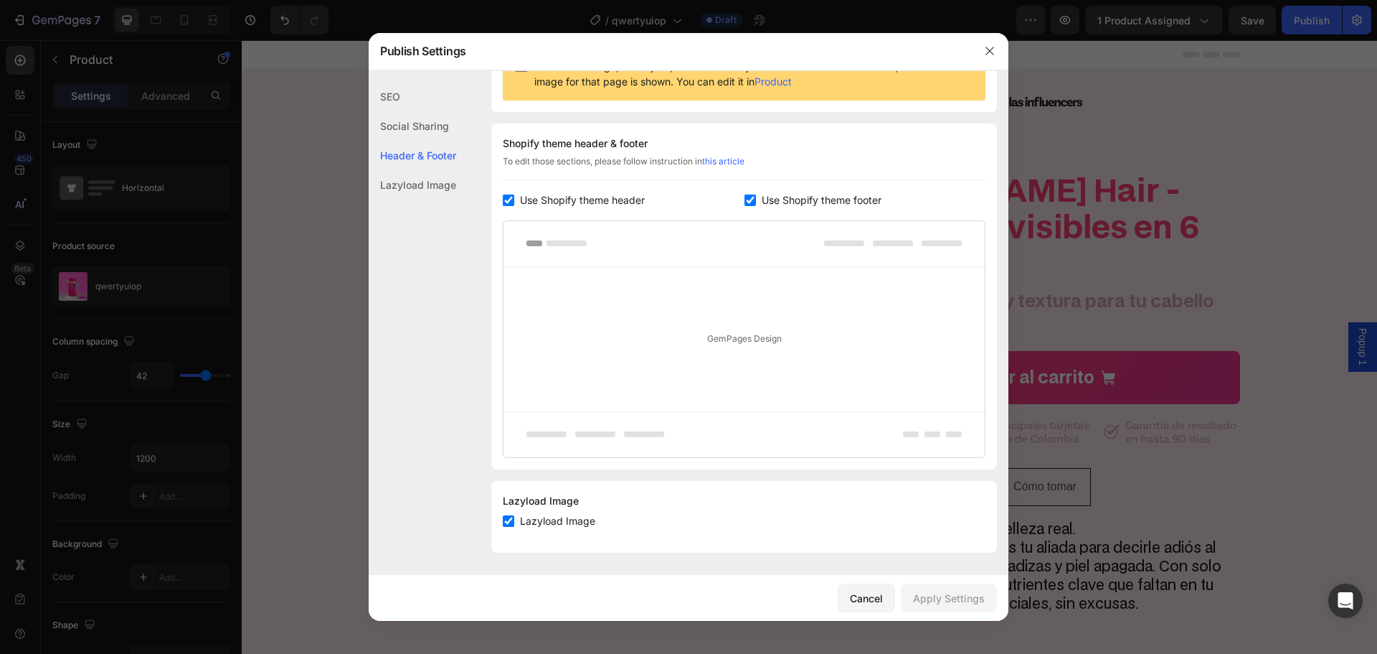
click at [428, 187] on div "Lazyload Image" at bounding box center [413, 184] width 88 height 29
click at [996, 59] on button "button" at bounding box center [990, 50] width 23 height 23
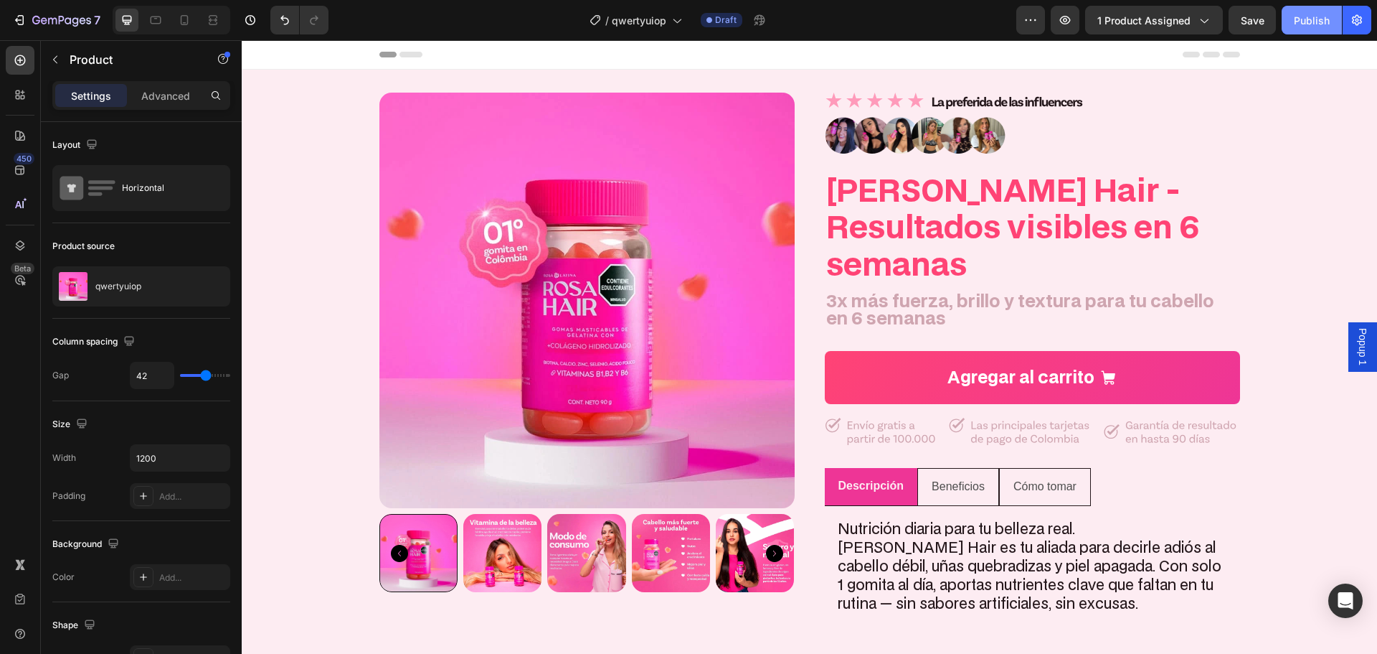
click at [1322, 22] on div "Publish" at bounding box center [1312, 20] width 36 height 15
click at [23, 85] on div at bounding box center [20, 94] width 29 height 29
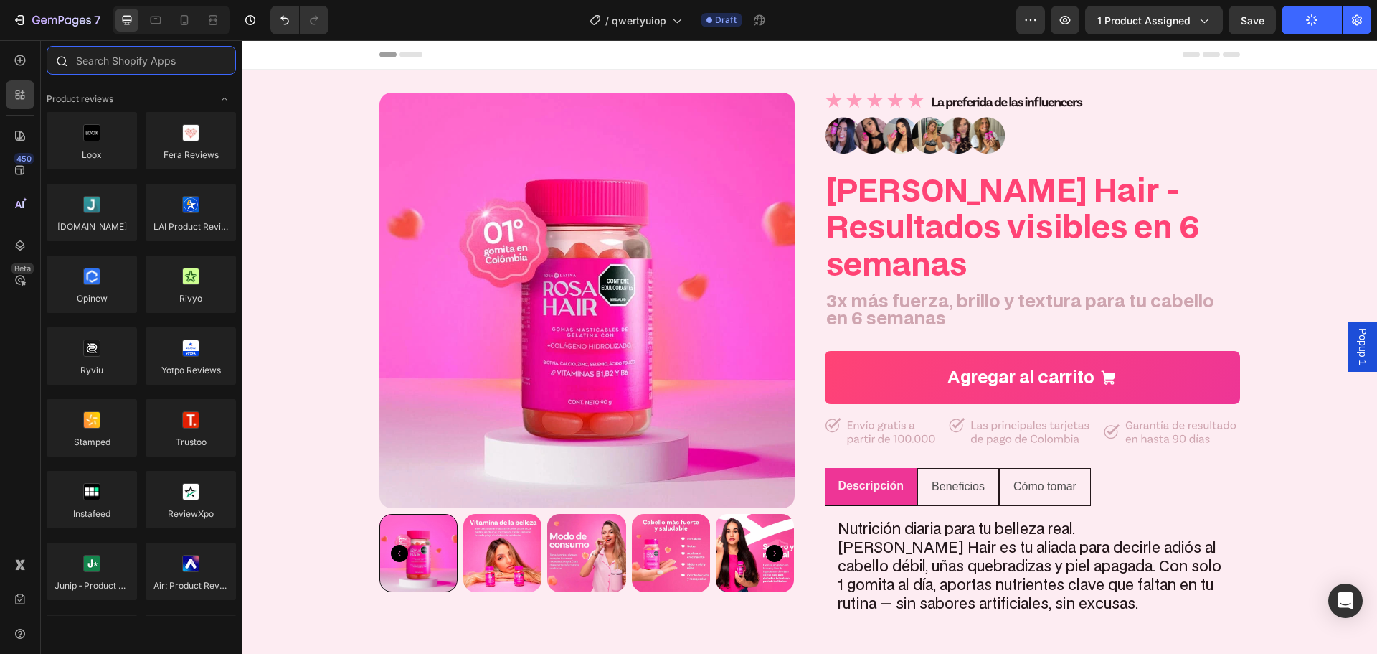
click at [152, 70] on input "text" at bounding box center [141, 60] width 189 height 29
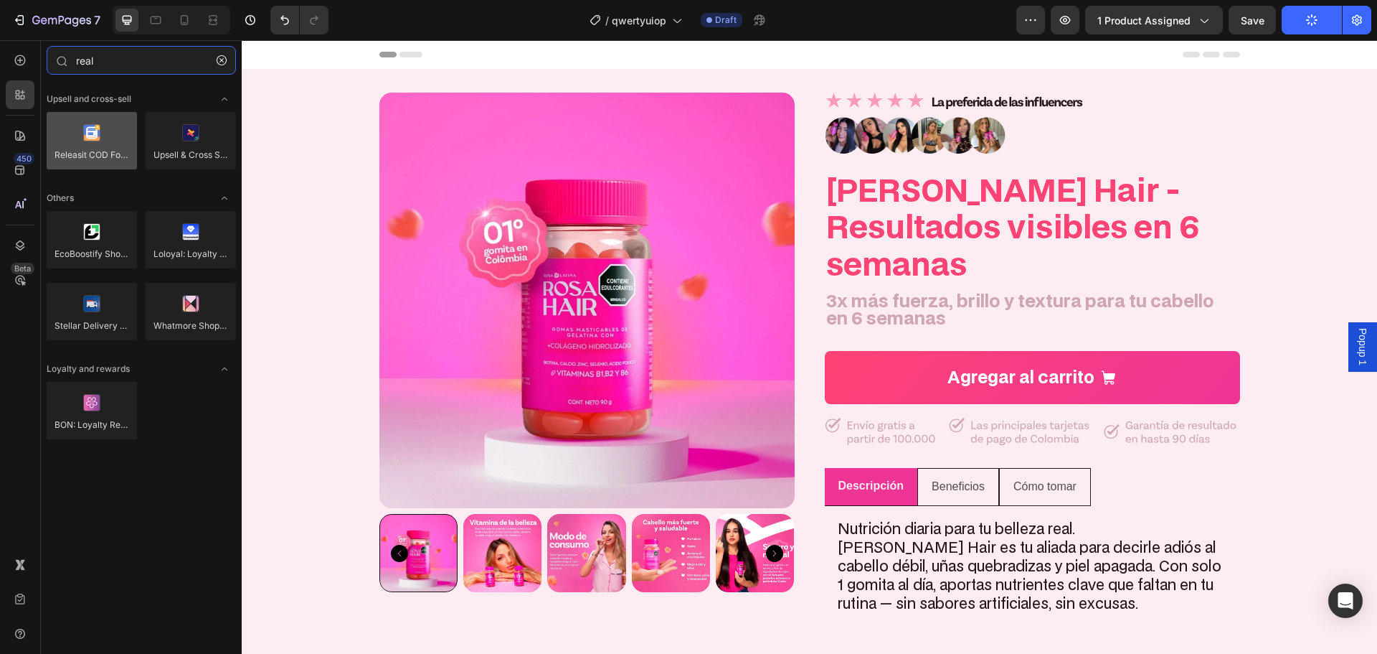
type input "real"
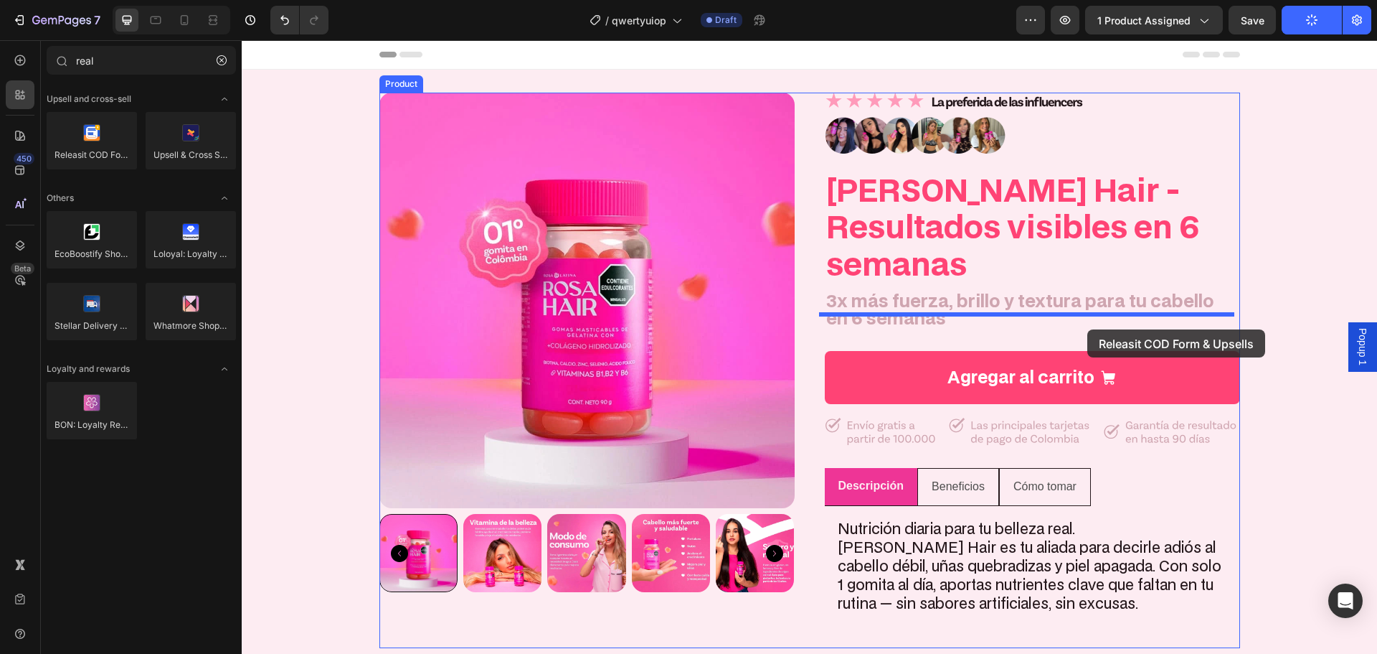
drag, startPoint x: 318, startPoint y: 200, endPoint x: 1164, endPoint y: 354, distance: 859.8
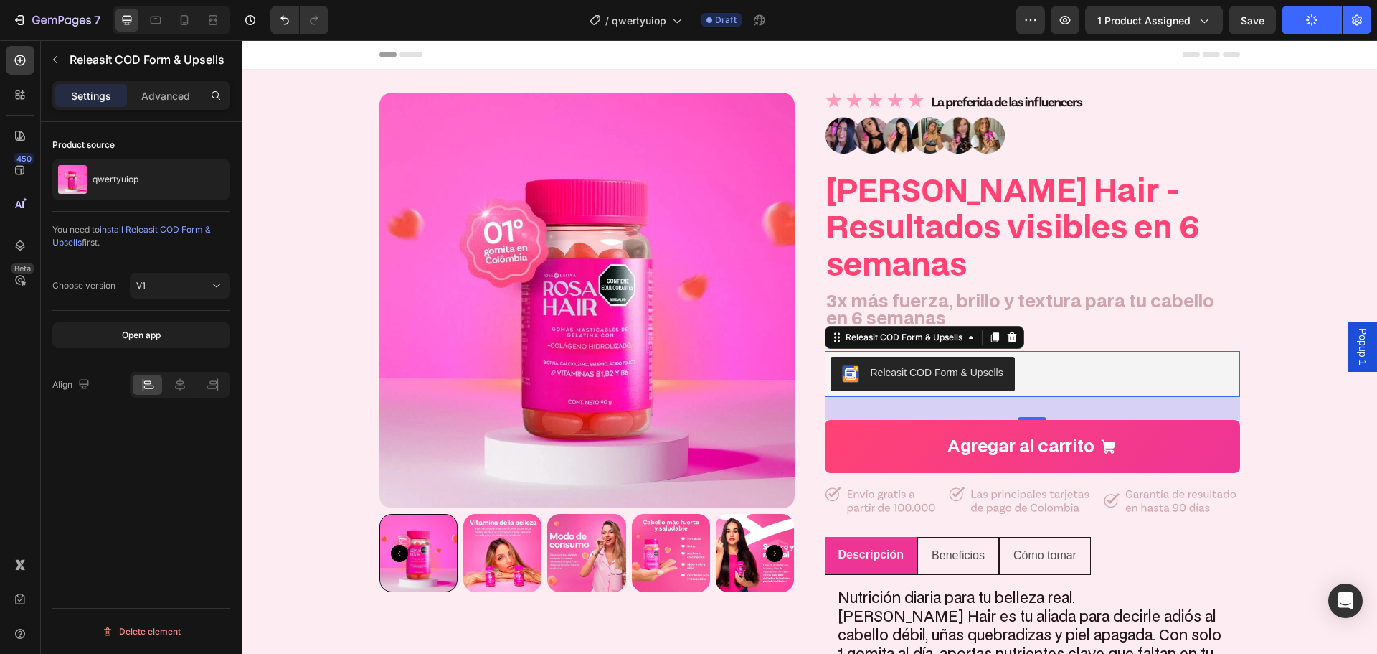
click at [1078, 357] on div "Releasit COD Form & Upsells" at bounding box center [1033, 374] width 404 height 34
click at [195, 278] on button "V1" at bounding box center [180, 286] width 100 height 26
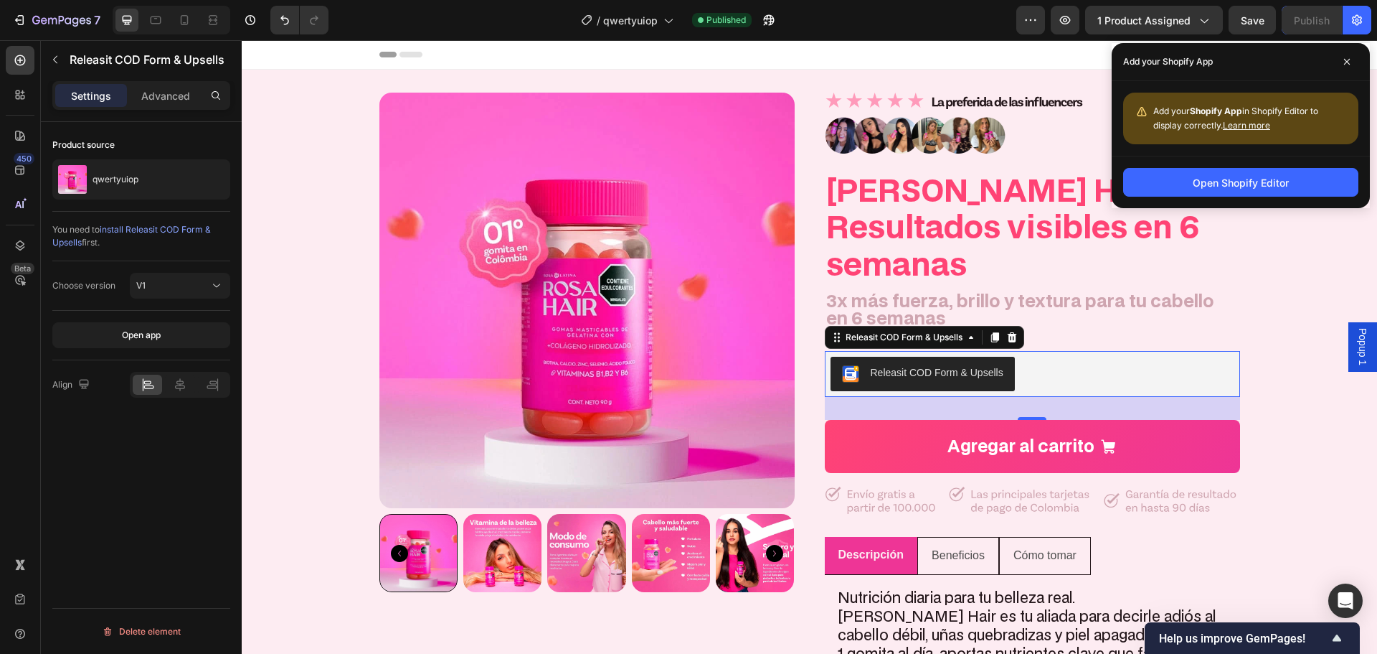
click at [1118, 357] on div "Releasit COD Form & Upsells" at bounding box center [1033, 374] width 404 height 34
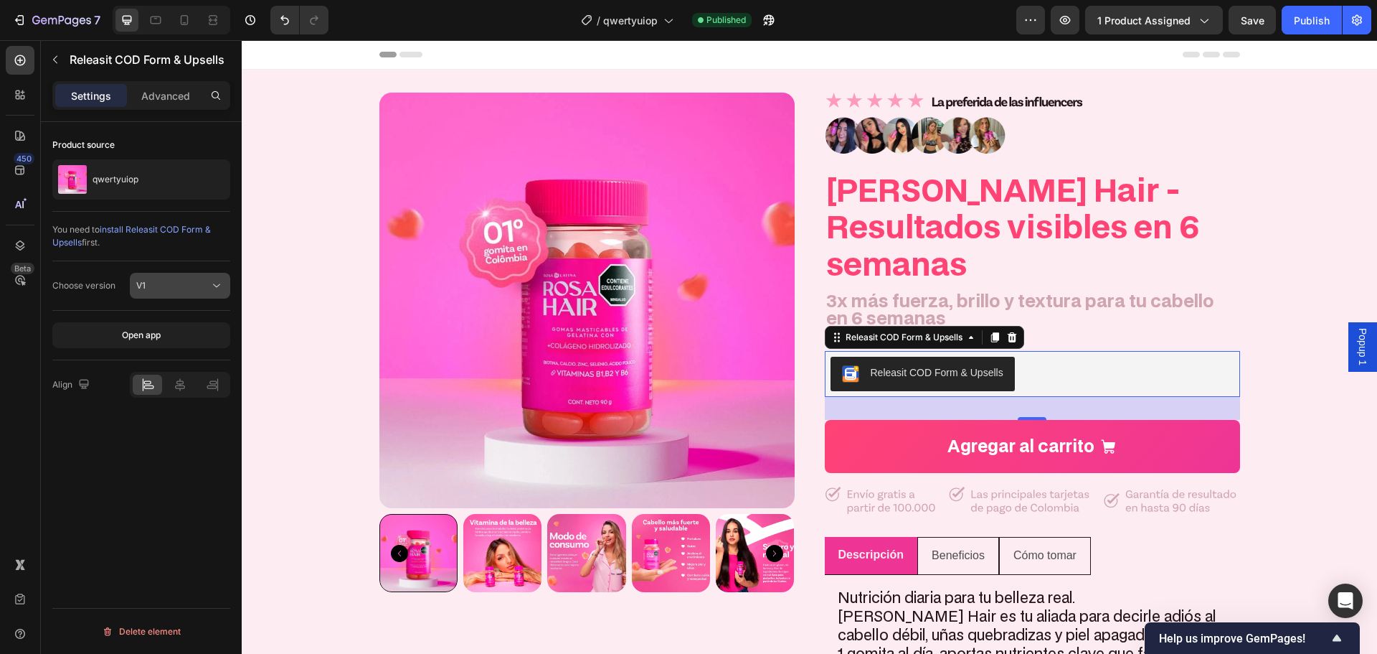
click at [199, 284] on div "V1" at bounding box center [172, 285] width 73 height 13
click at [187, 338] on div "V2" at bounding box center [166, 347] width 118 height 27
click at [194, 339] on span "Releasit button" at bounding box center [166, 334] width 60 height 11
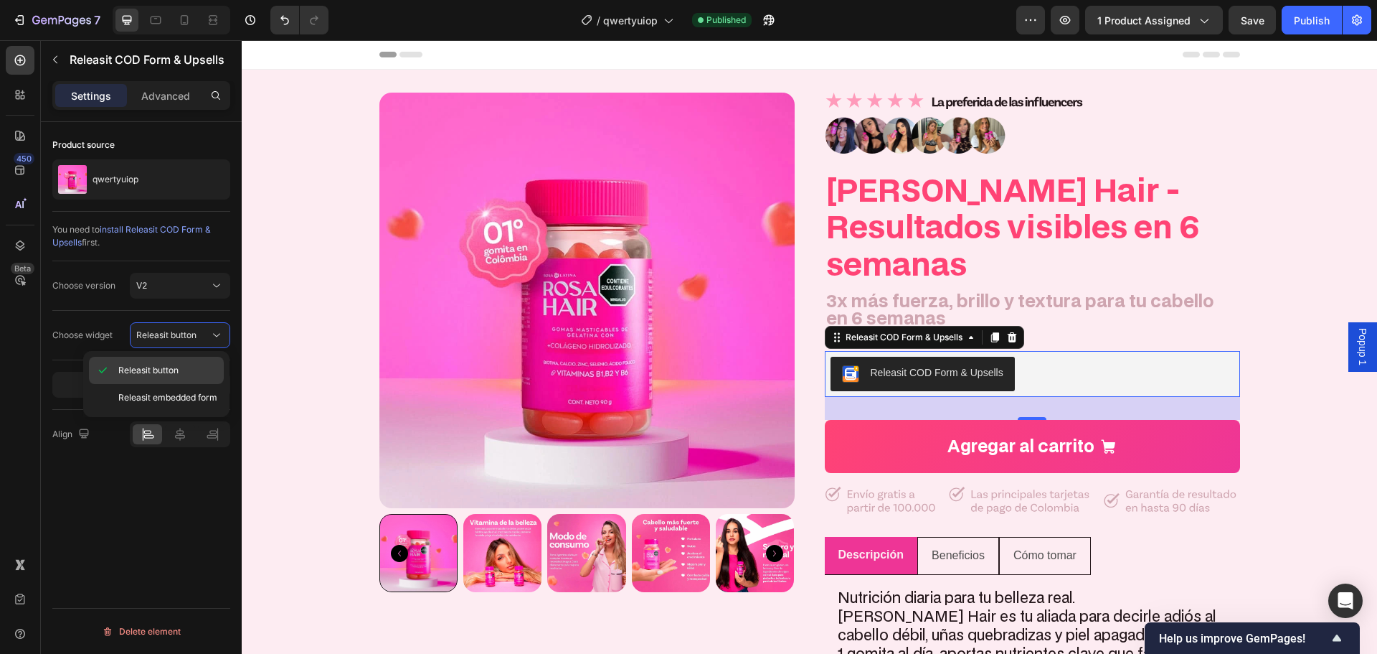
click at [193, 373] on p "Releasit button" at bounding box center [167, 370] width 99 height 13
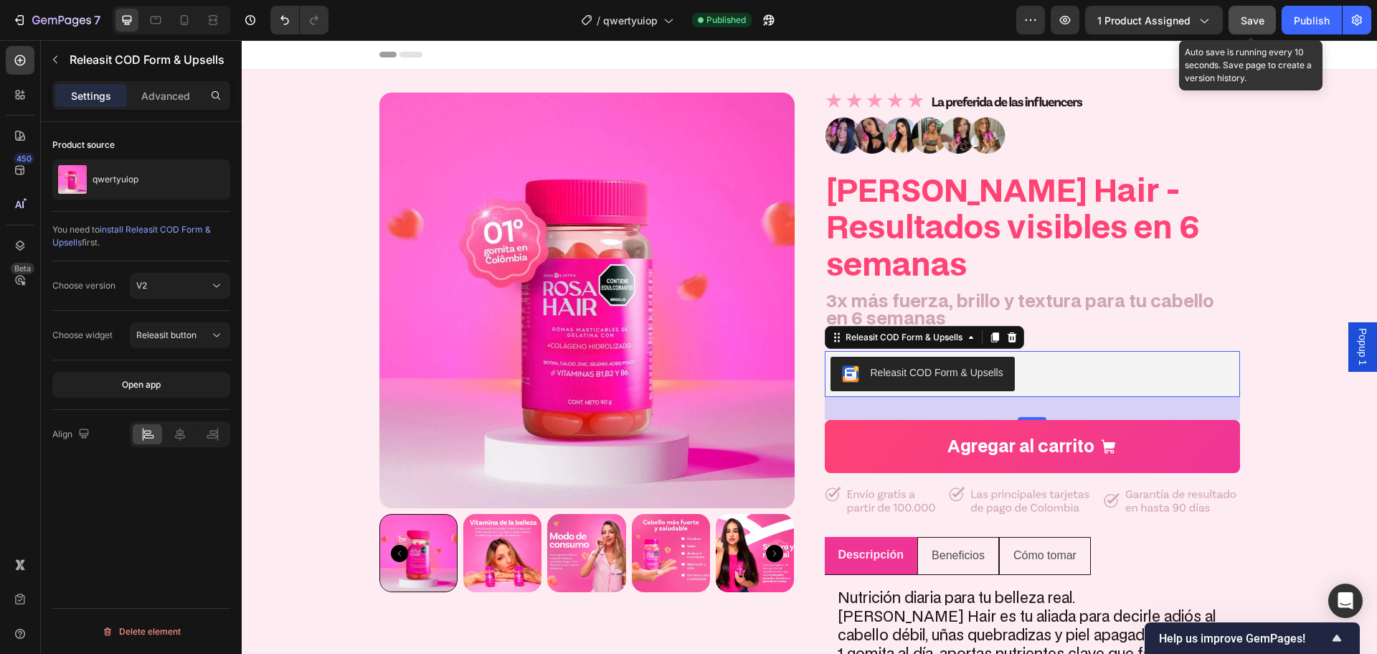
click at [1260, 27] on div "Save" at bounding box center [1253, 20] width 24 height 15
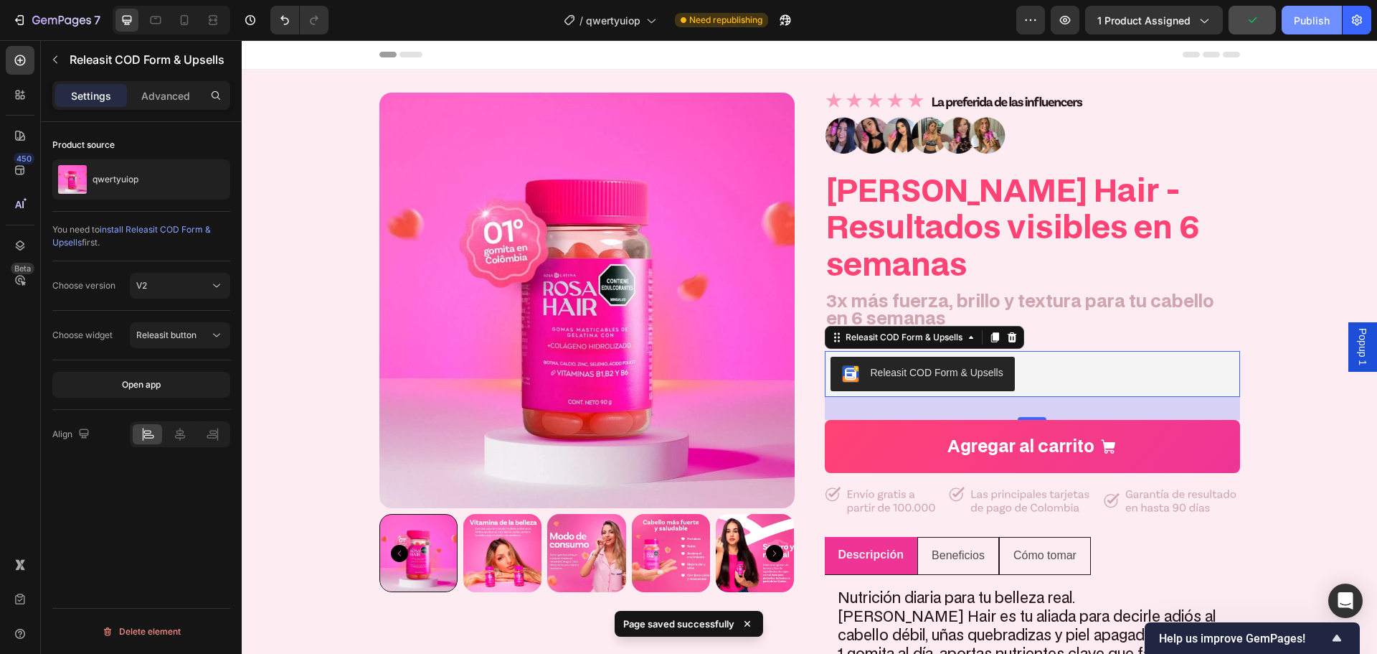
click at [1294, 27] on div "Publish" at bounding box center [1312, 20] width 36 height 15
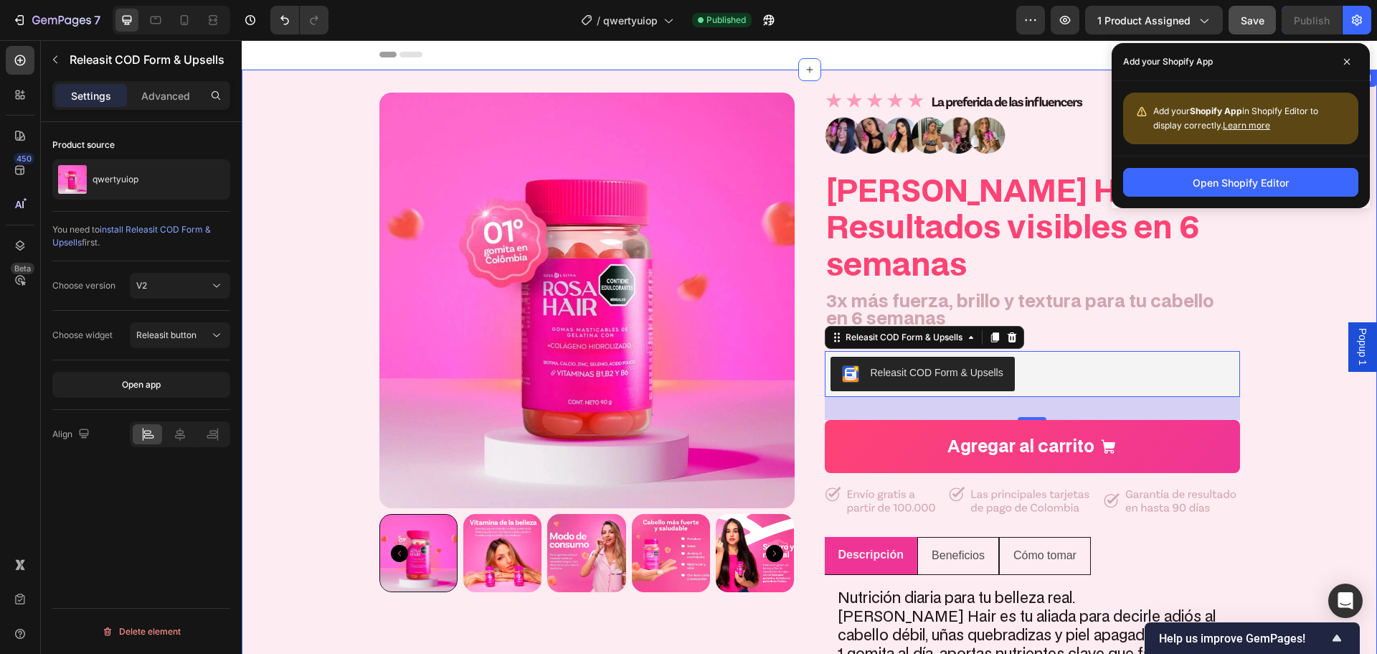
click at [1283, 336] on div "Product Images Image Image Rosa Hair - Resultados visibles en 6 semanas Heading…" at bounding box center [810, 405] width 1136 height 624
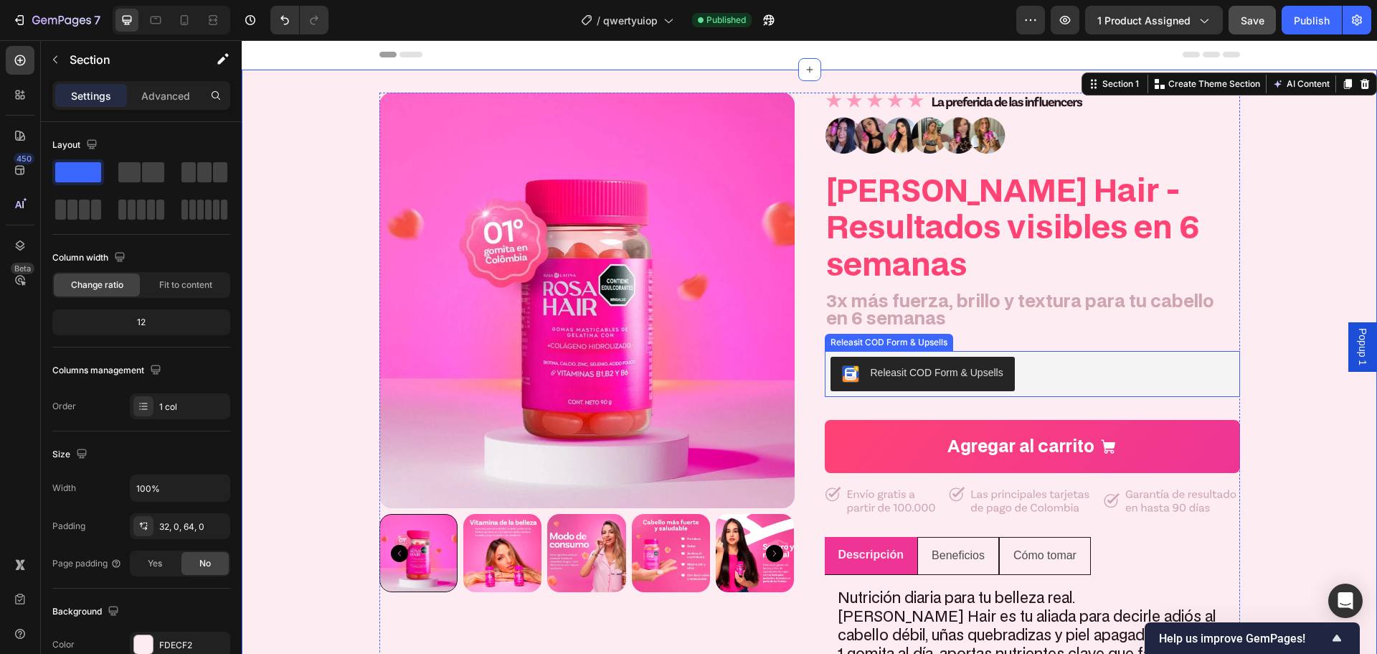
click at [1056, 357] on div "Releasit COD Form & Upsells" at bounding box center [1033, 374] width 404 height 34
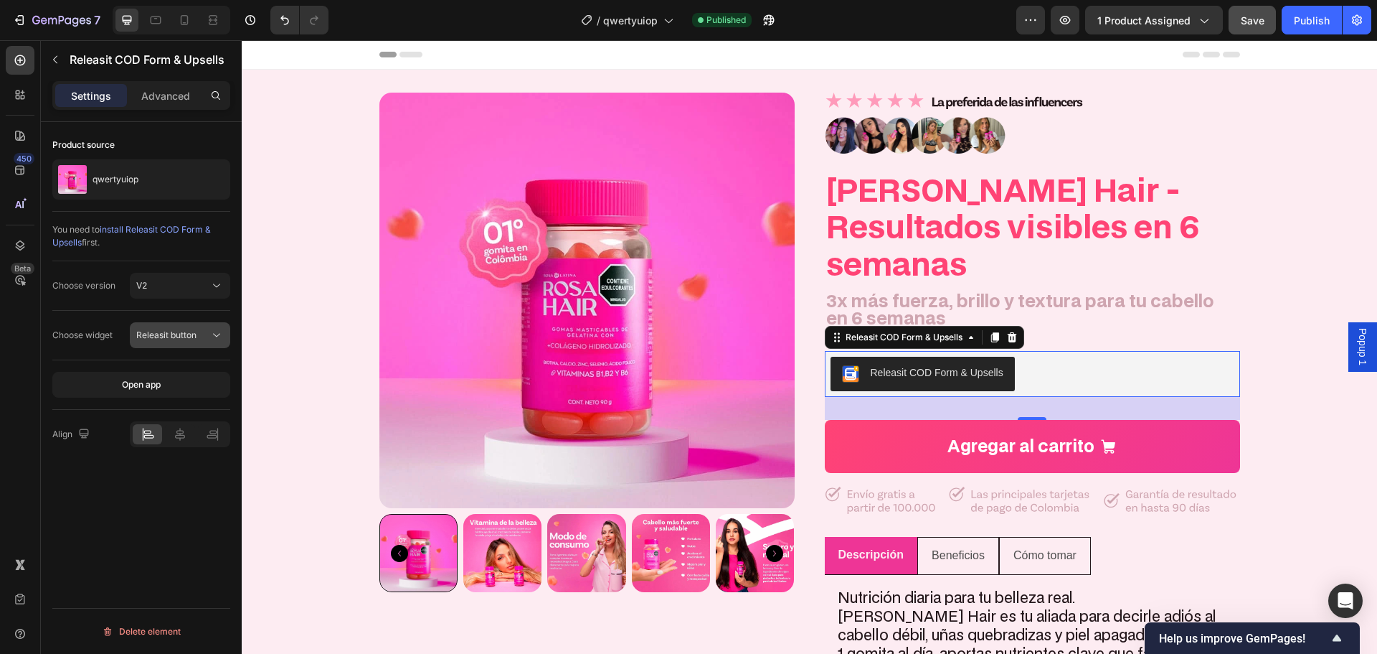
click at [152, 339] on span "Releasit button" at bounding box center [166, 334] width 60 height 11
click at [176, 325] on button "Releasit button" at bounding box center [180, 335] width 100 height 26
click at [1073, 16] on icon "button" at bounding box center [1065, 20] width 14 height 14
click at [31, 73] on div at bounding box center [20, 60] width 29 height 29
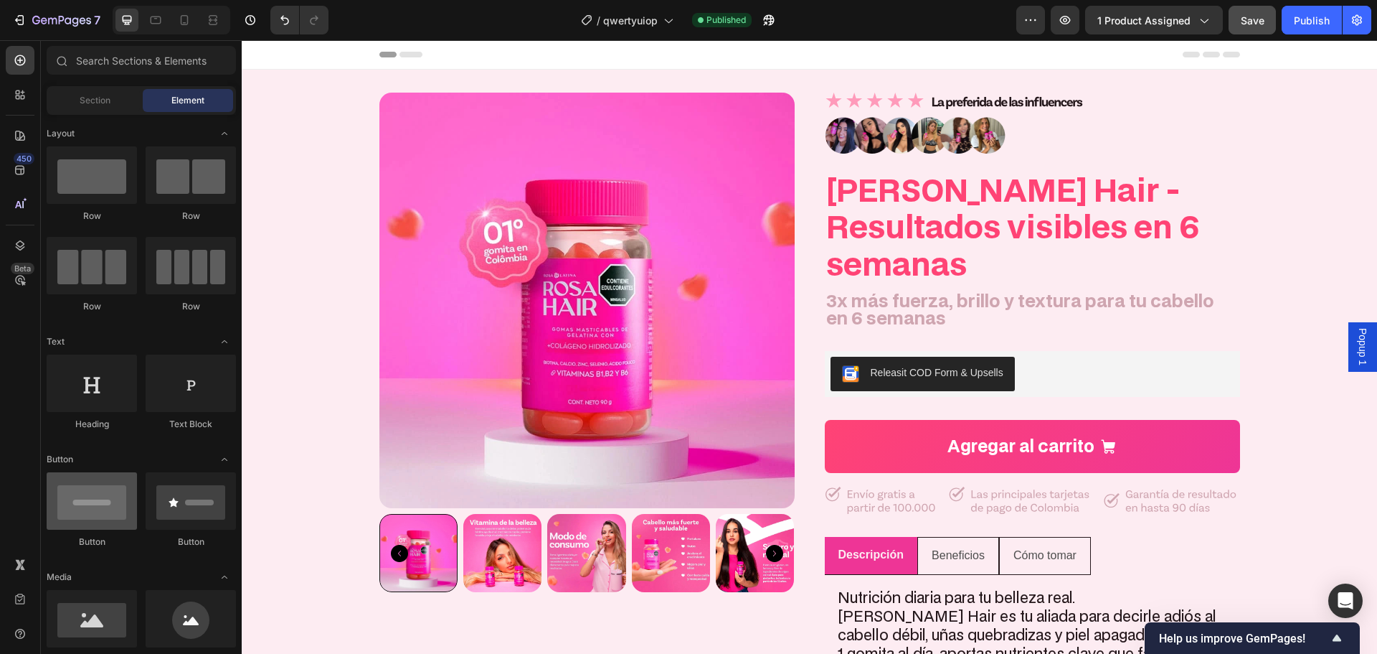
scroll to position [215, 0]
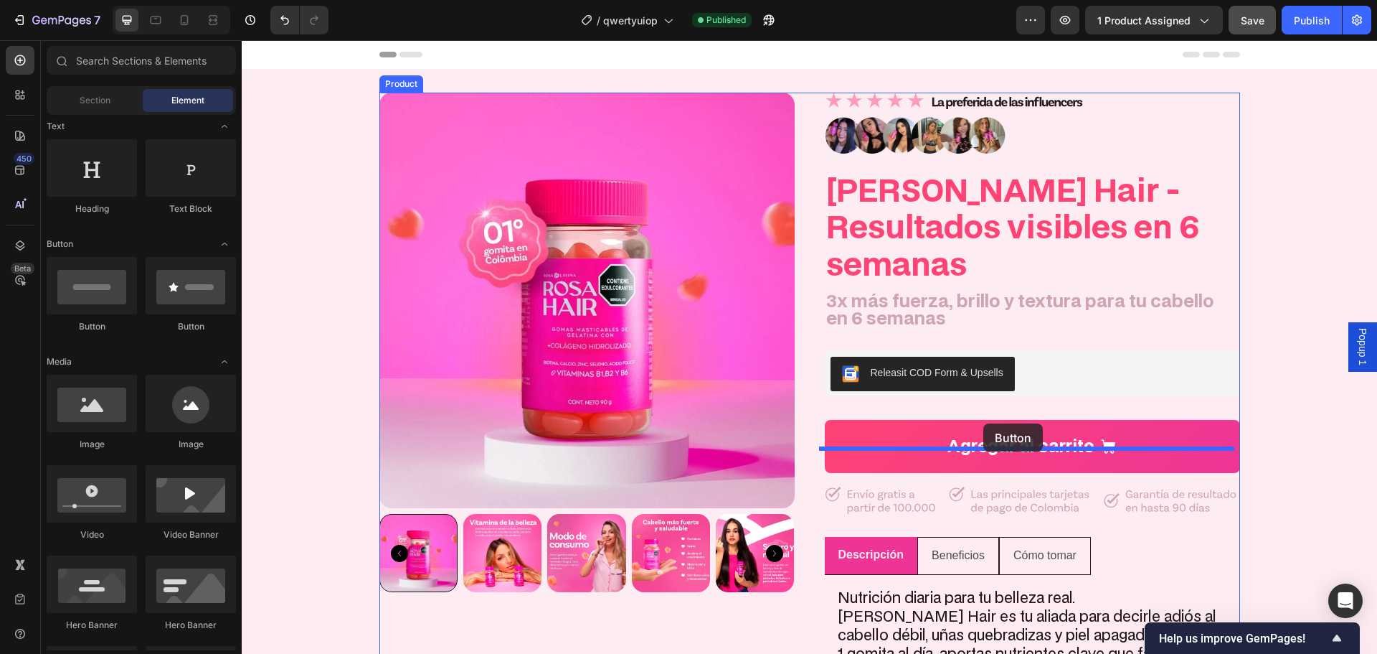
drag, startPoint x: 383, startPoint y: 352, endPoint x: 984, endPoint y: 423, distance: 604.7
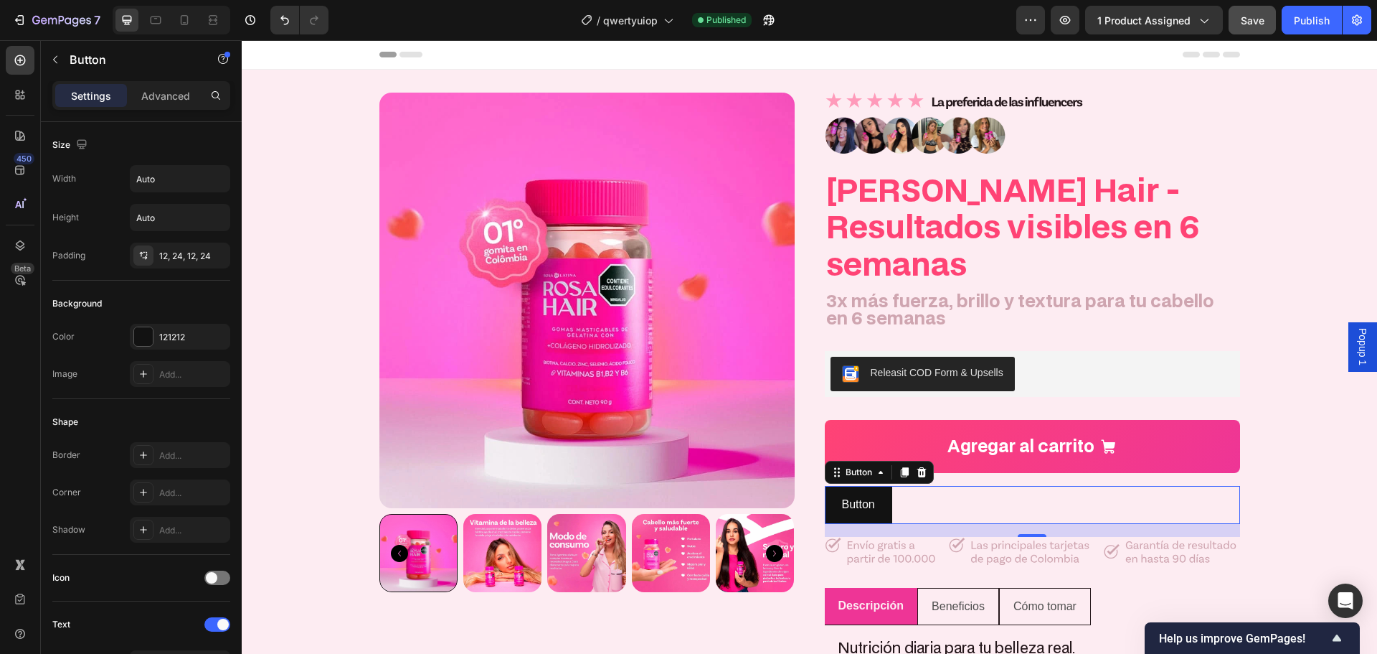
click at [968, 486] on div "Button Button 18" at bounding box center [1032, 505] width 415 height 38
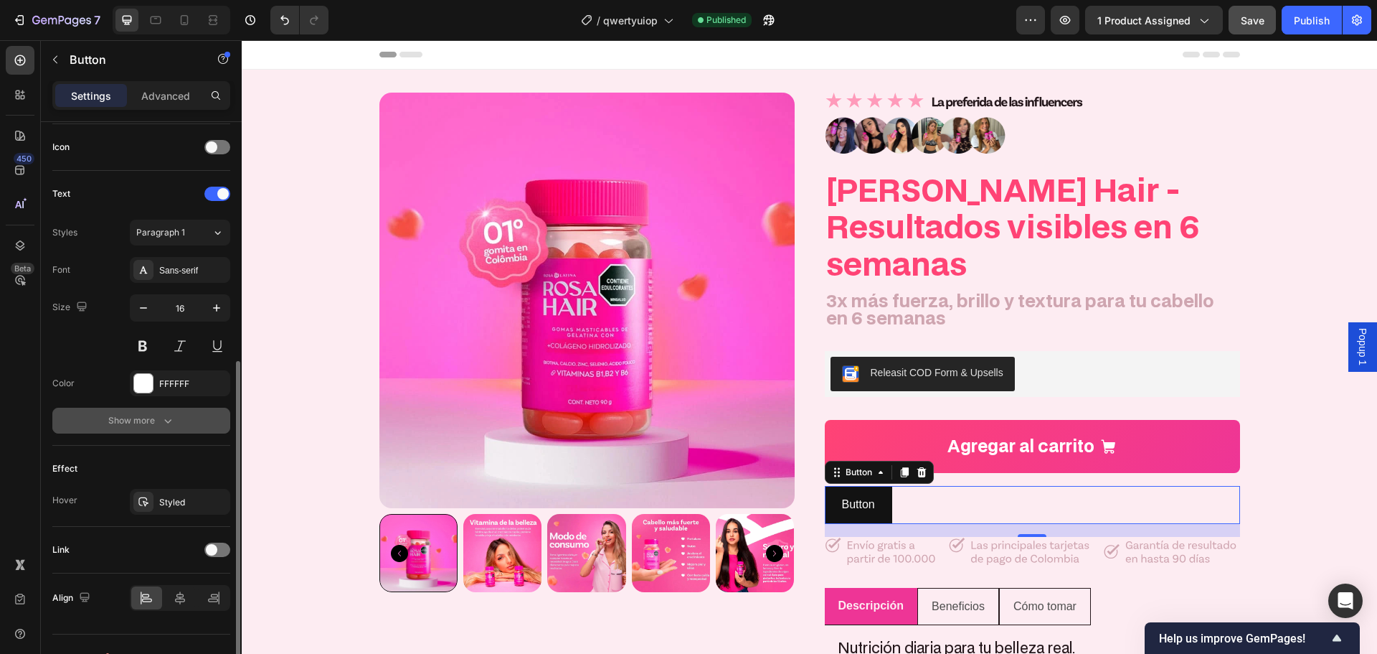
scroll to position [456, 0]
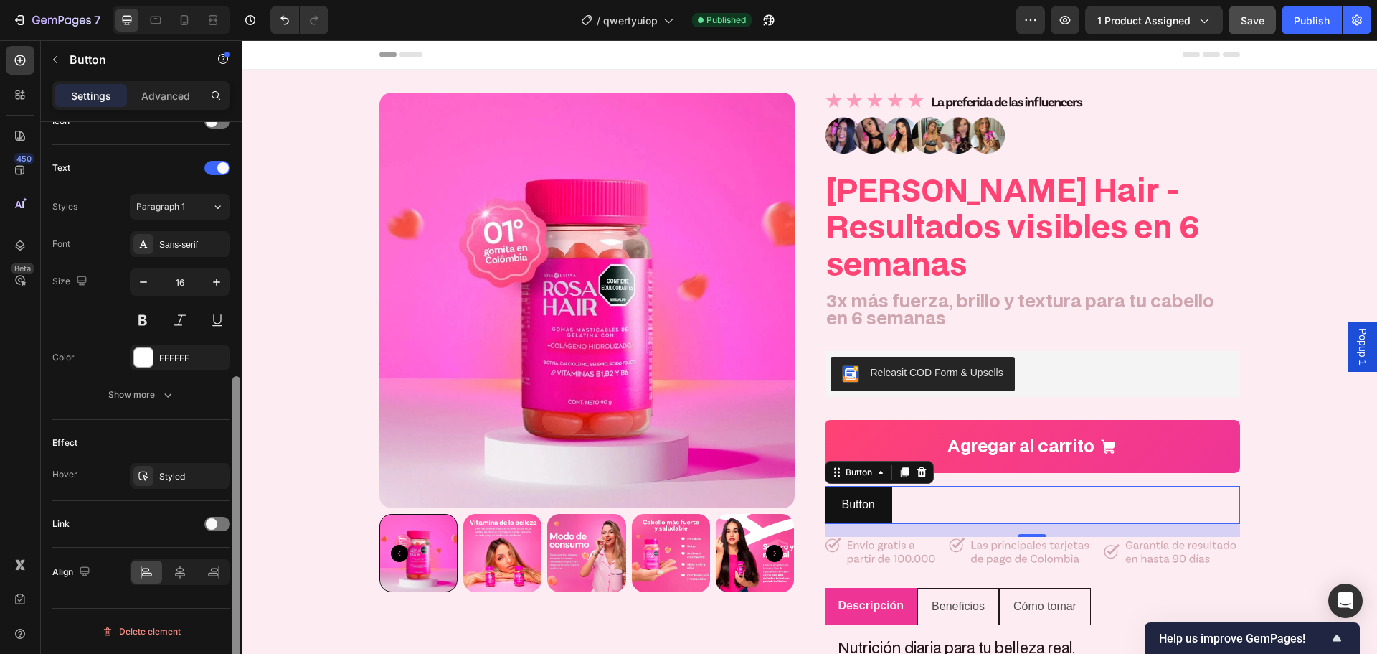
click at [236, 527] on div at bounding box center [236, 408] width 11 height 572
click at [231, 527] on div at bounding box center [236, 408] width 11 height 572
click at [226, 526] on div at bounding box center [217, 524] width 26 height 14
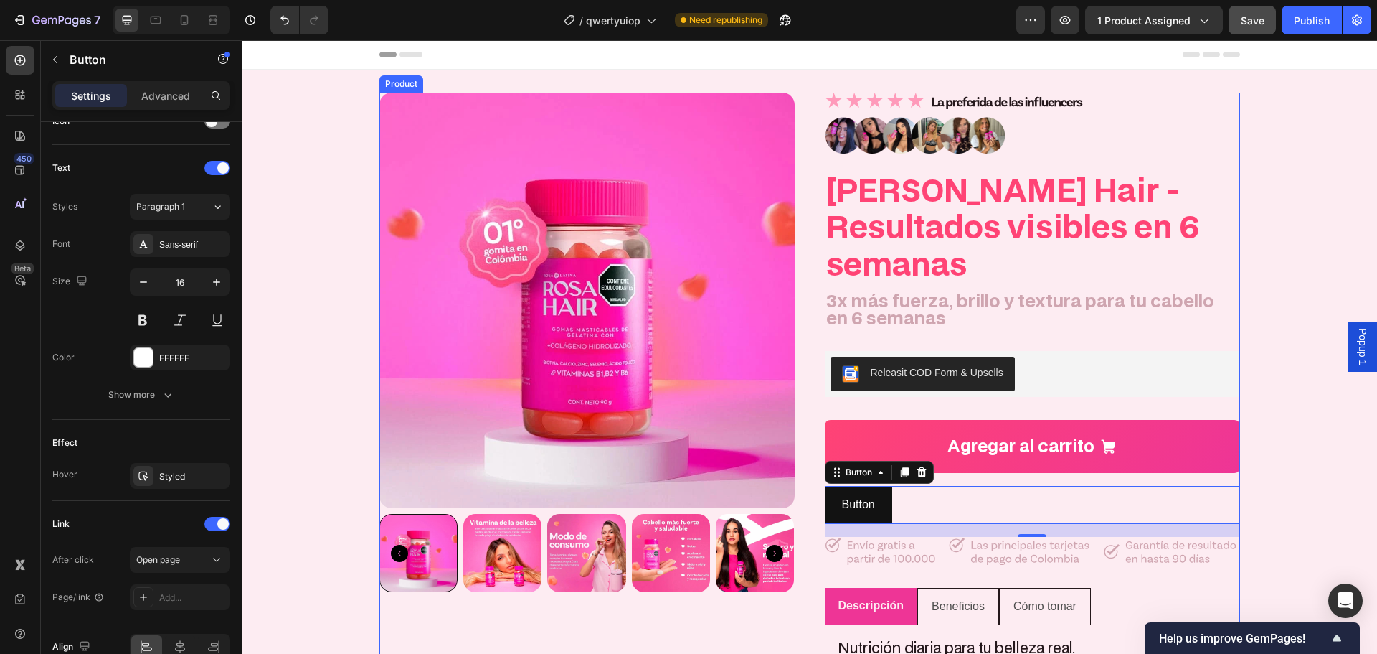
click at [1141, 293] on div "Image Image Rosa Hair - Resultados visibles en 6 semanas Heading 3x más fuerza,…" at bounding box center [1032, 430] width 415 height 674
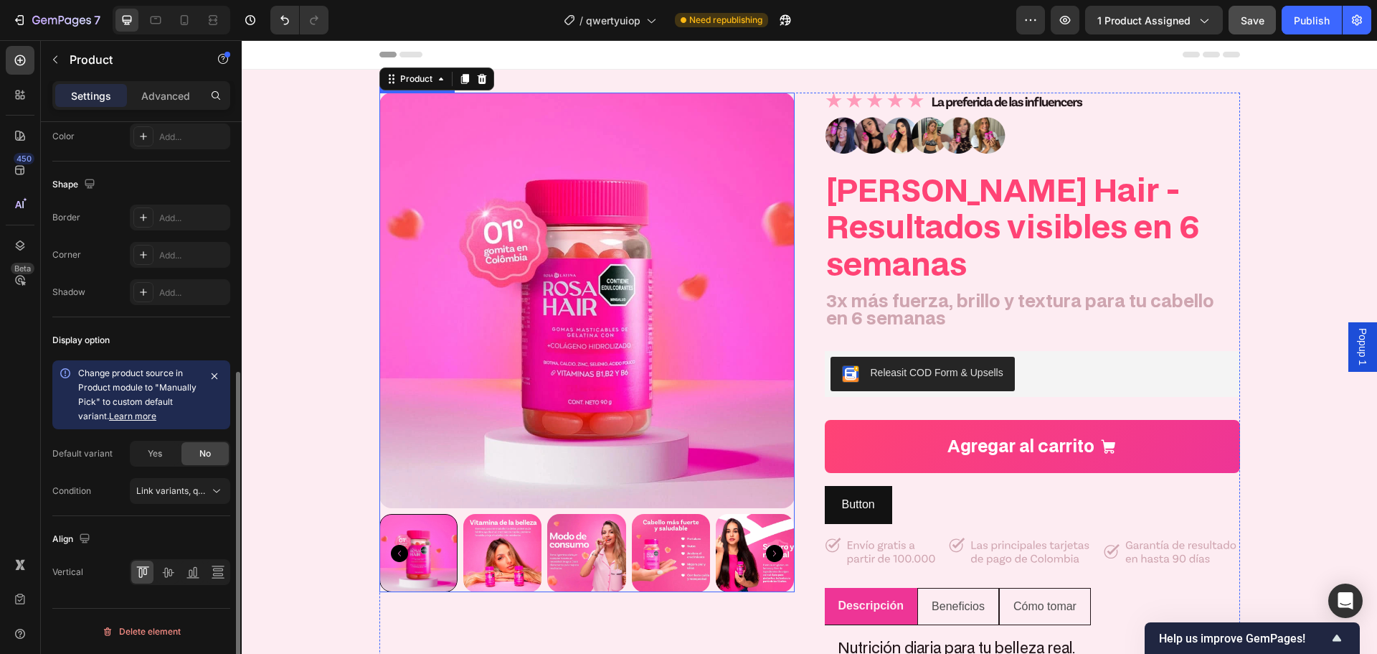
scroll to position [0, 0]
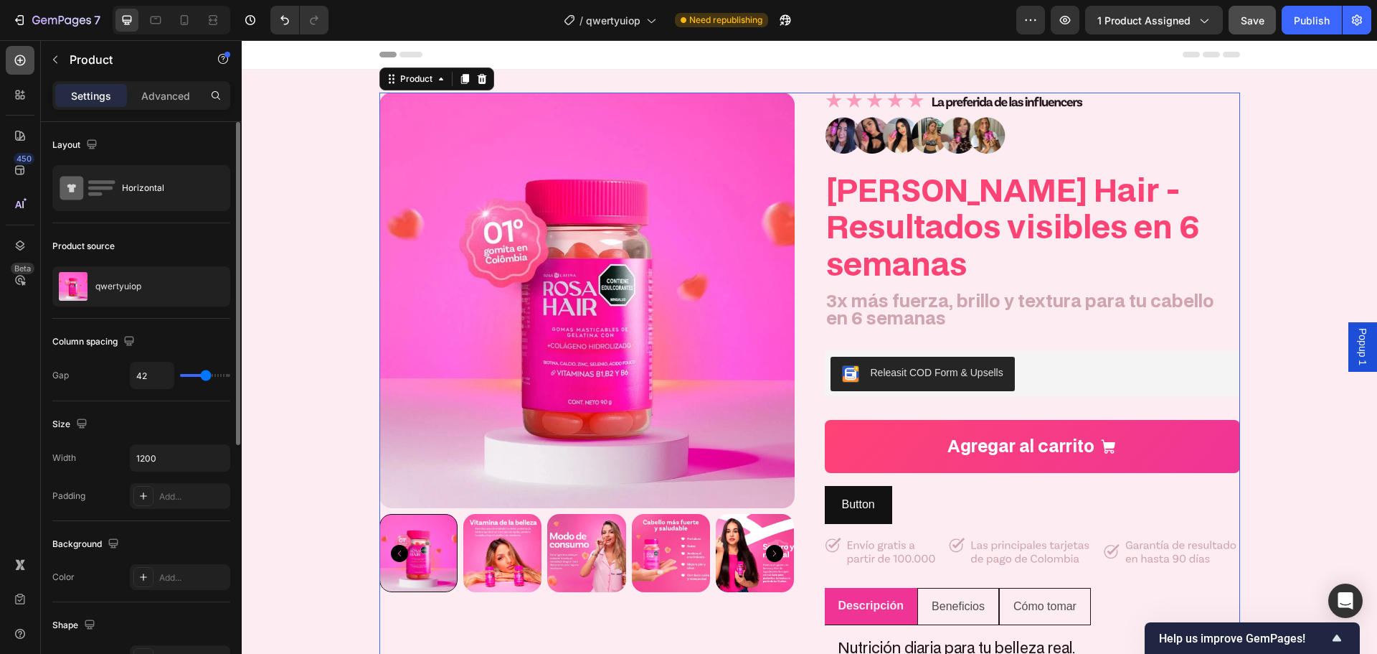
click at [29, 62] on div at bounding box center [20, 60] width 29 height 29
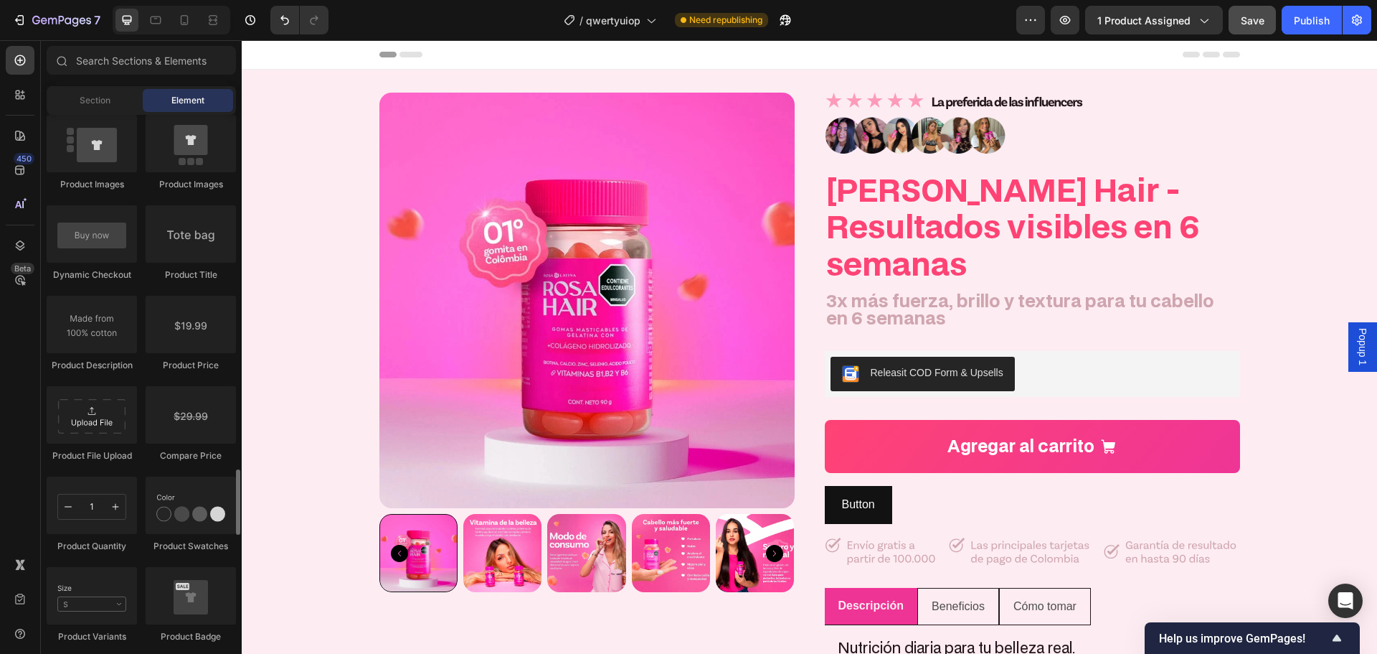
scroll to position [2296, 0]
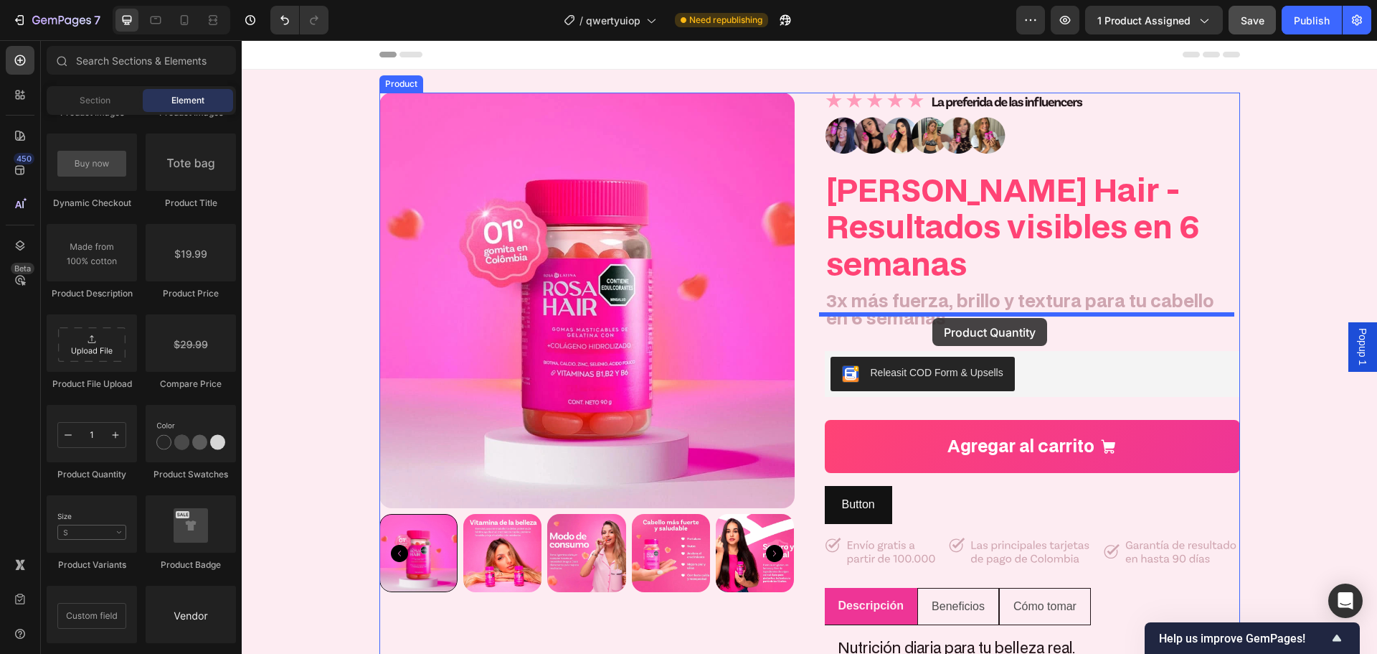
drag, startPoint x: 608, startPoint y: 491, endPoint x: 933, endPoint y: 318, distance: 368.1
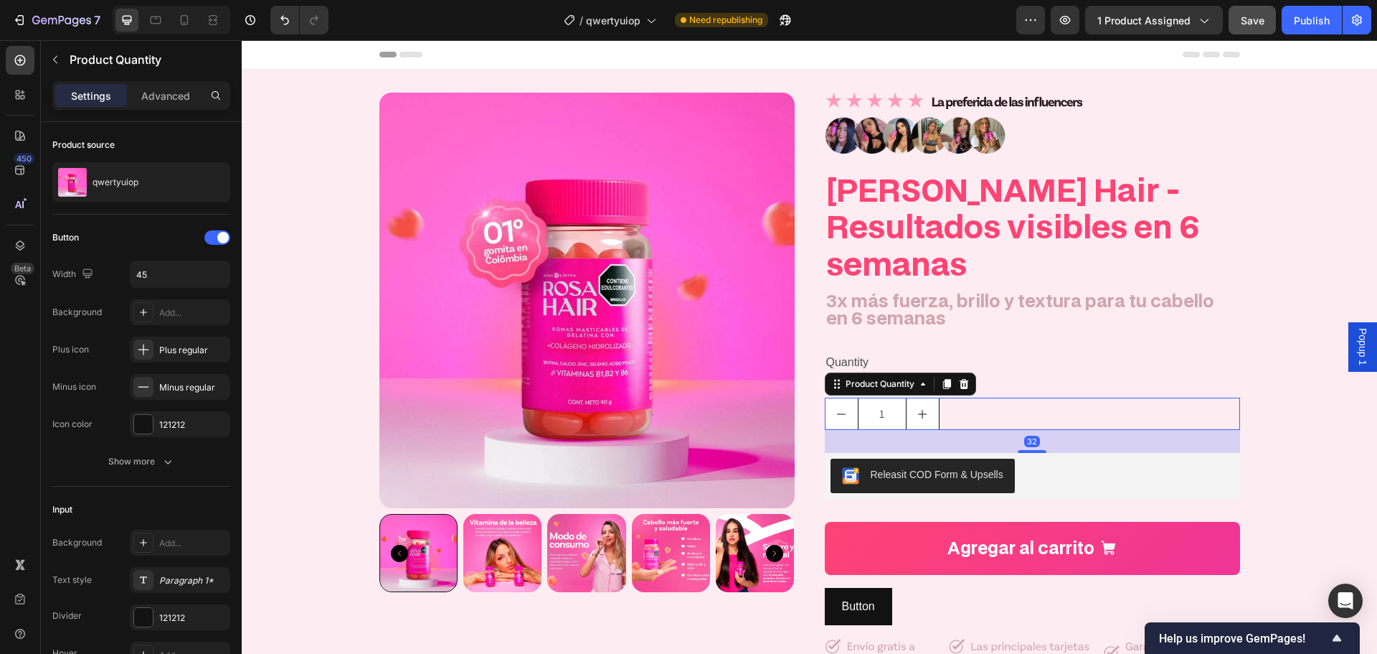
click at [929, 398] on button "increment" at bounding box center [923, 413] width 32 height 31
click at [926, 398] on button "increment" at bounding box center [923, 413] width 32 height 31
type input "4"
click at [1321, 23] on div "Publish" at bounding box center [1312, 20] width 36 height 15
